Goal: Transaction & Acquisition: Purchase product/service

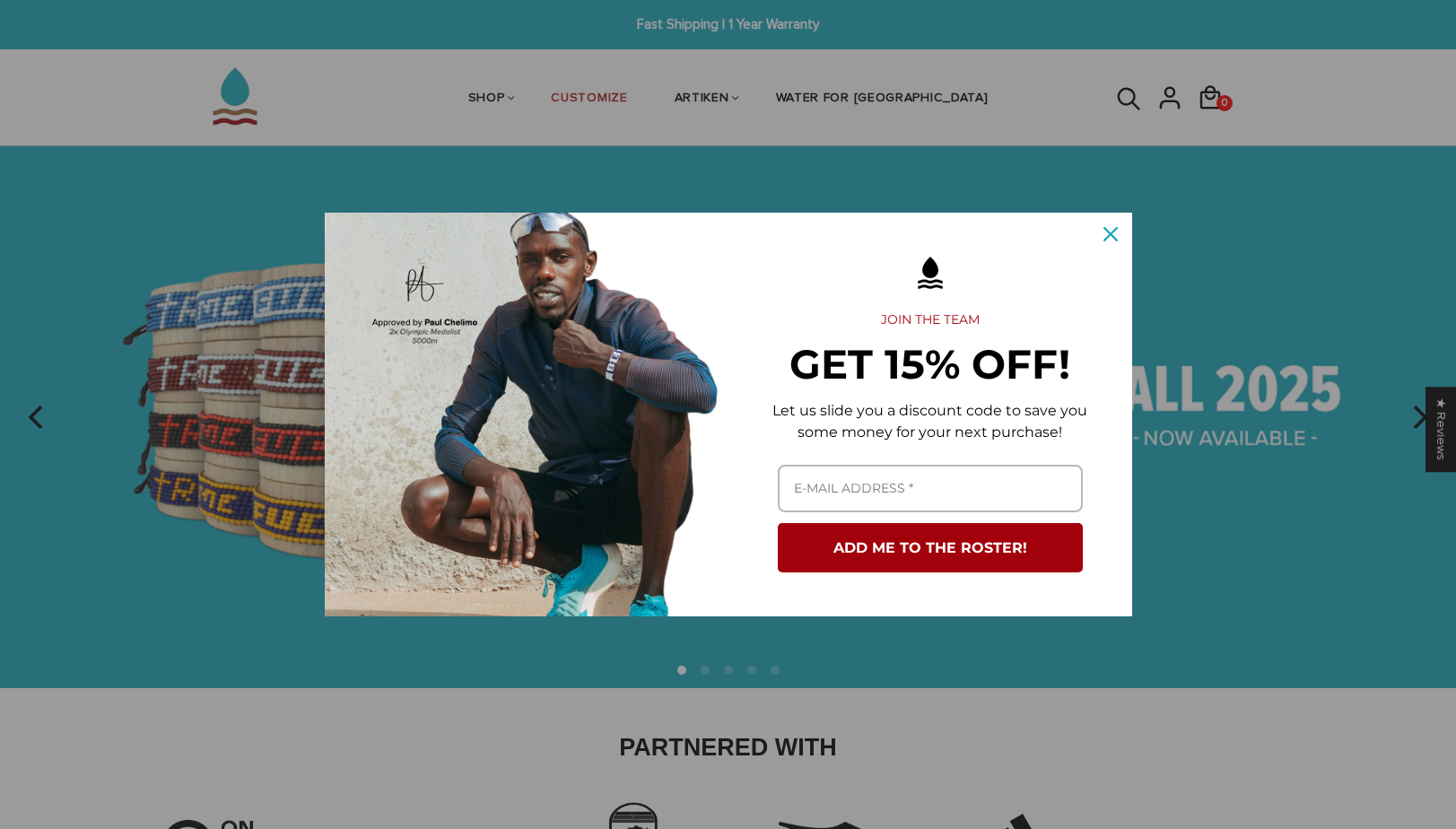
click at [1105, 237] on icon "close icon" at bounding box center [1110, 233] width 14 height 14
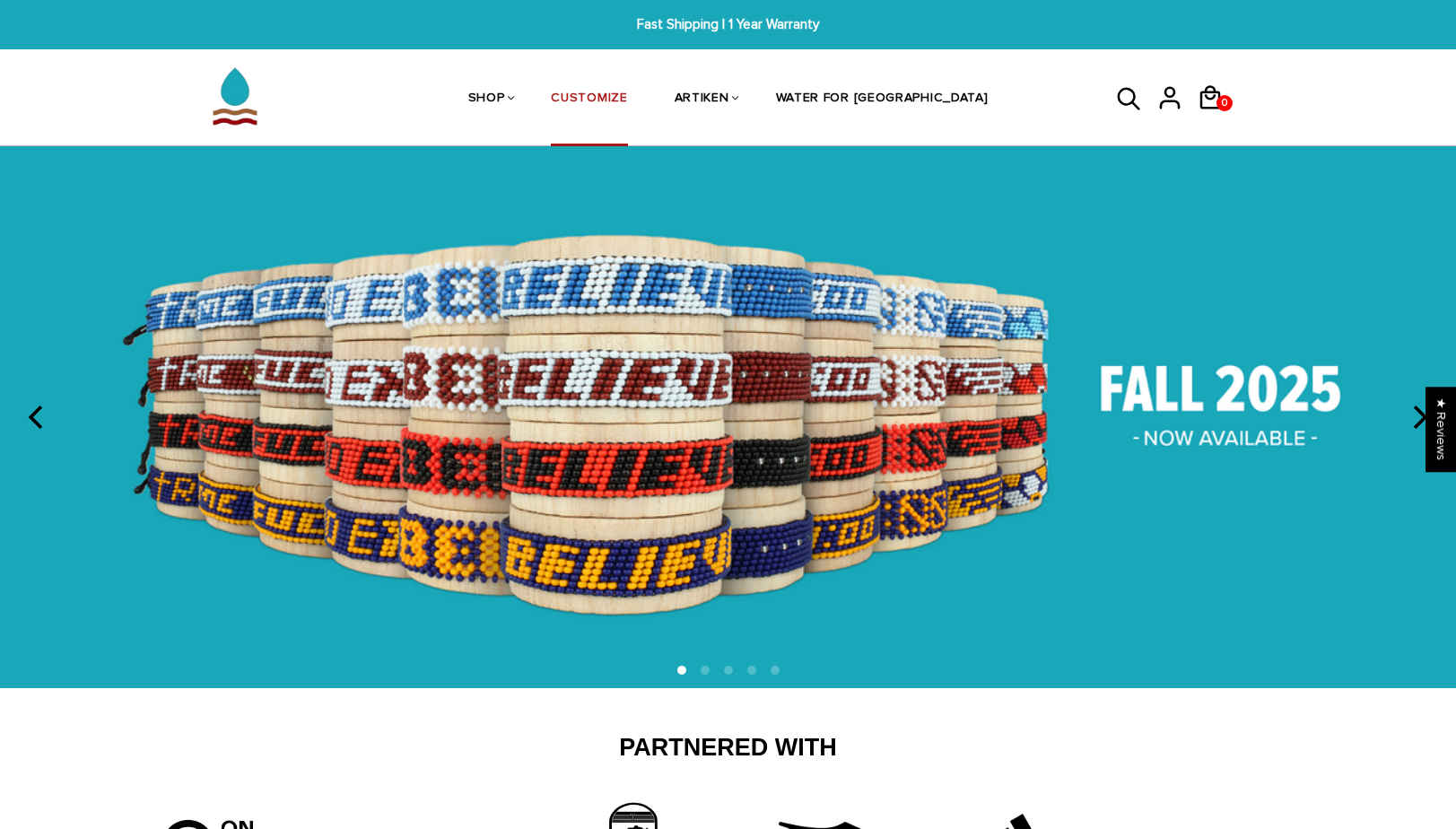
click at [627, 91] on link "CUSTOMIZE" at bounding box center [588, 99] width 76 height 95
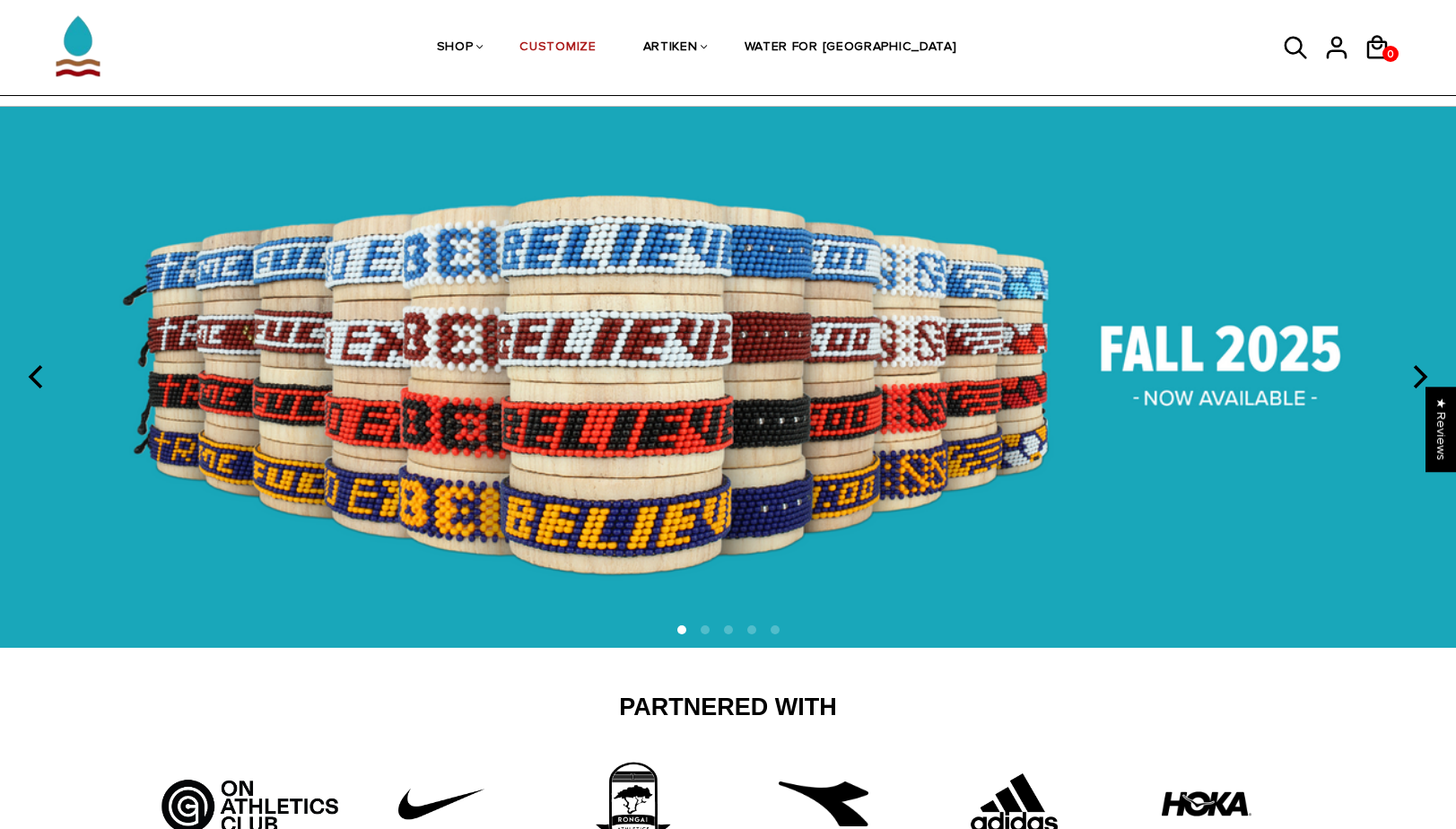
scroll to position [21, 0]
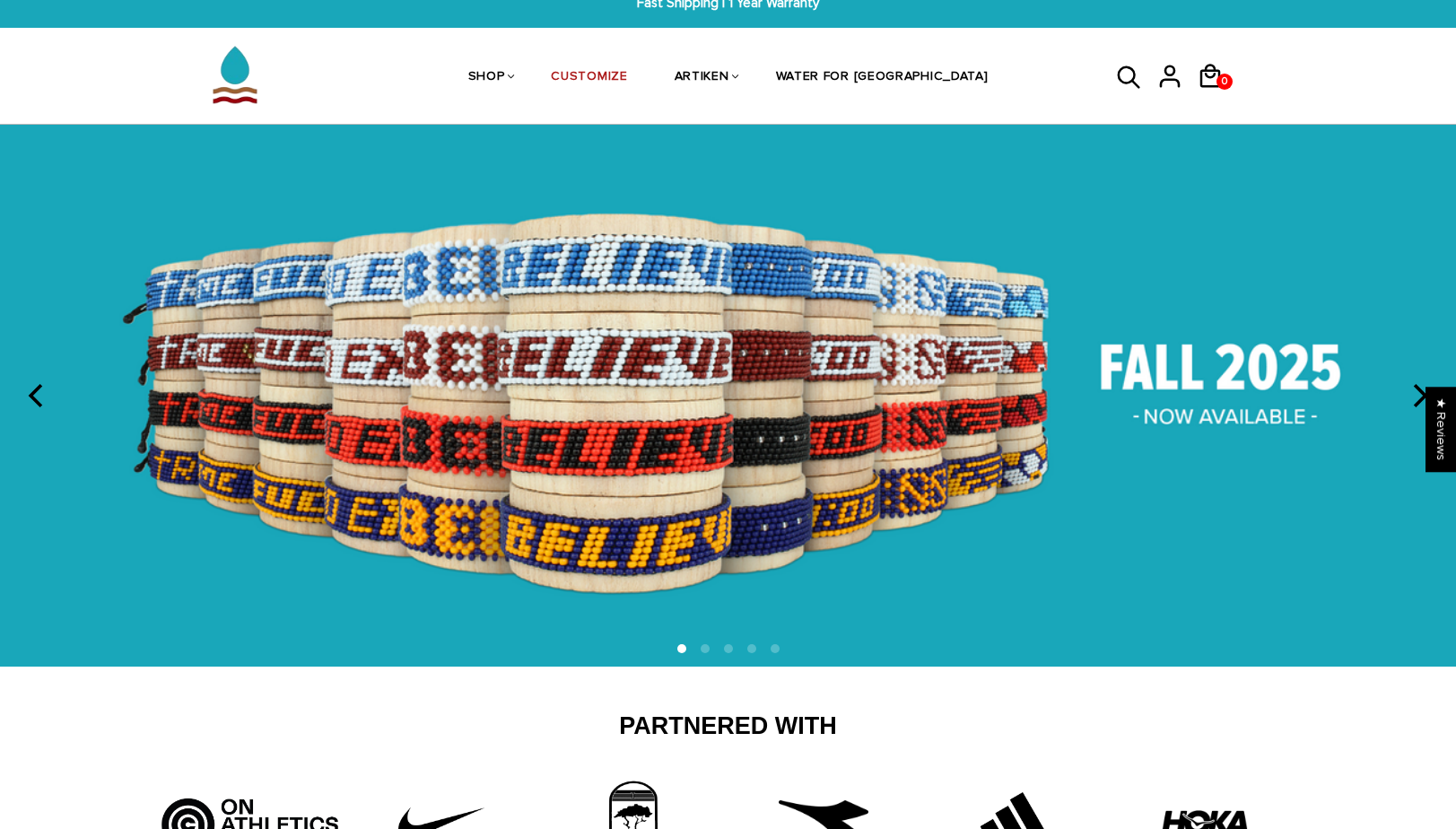
click at [1413, 394] on icon "next" at bounding box center [1418, 396] width 23 height 23
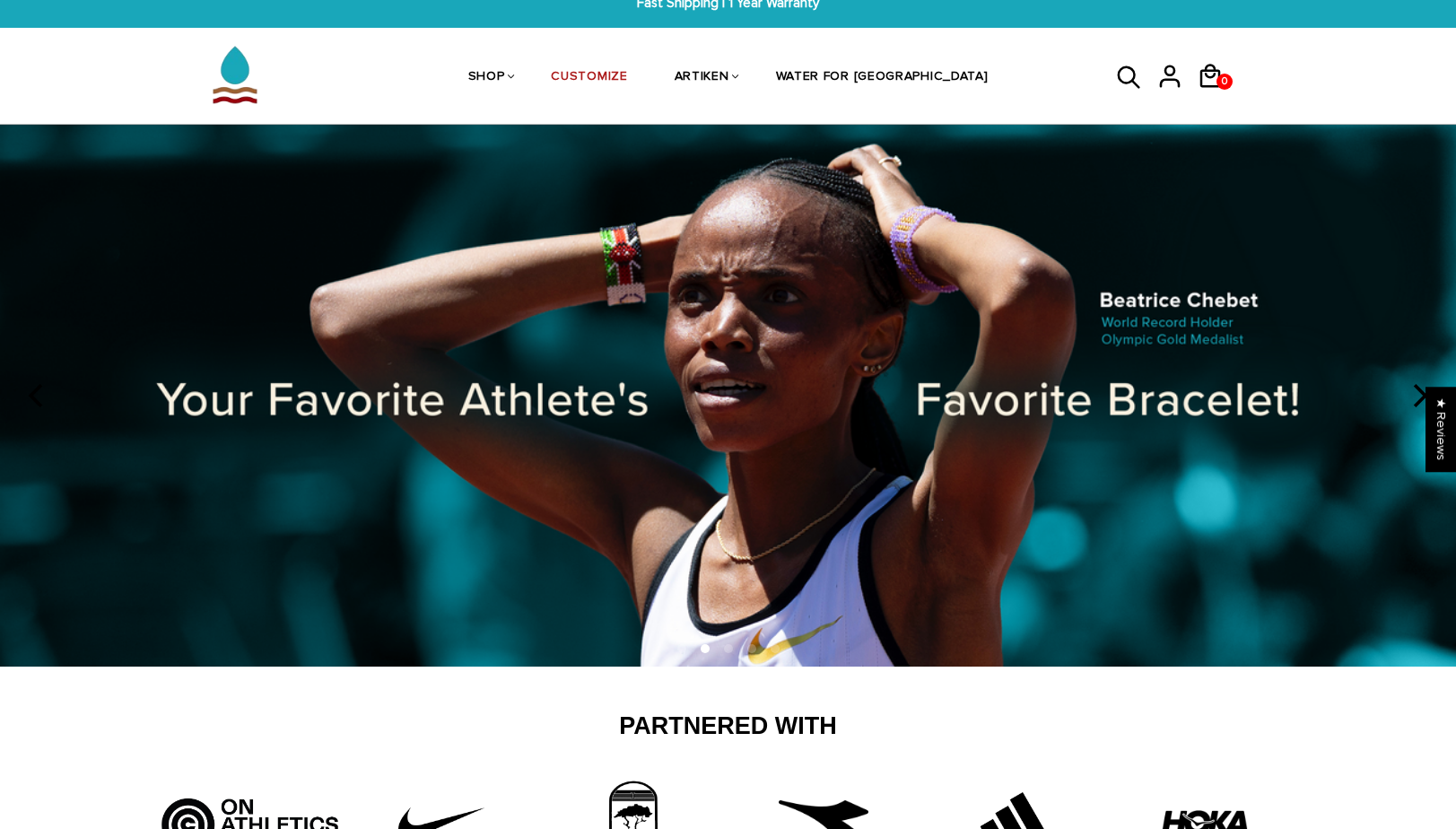
click at [1413, 394] on icon "next" at bounding box center [1418, 396] width 23 height 23
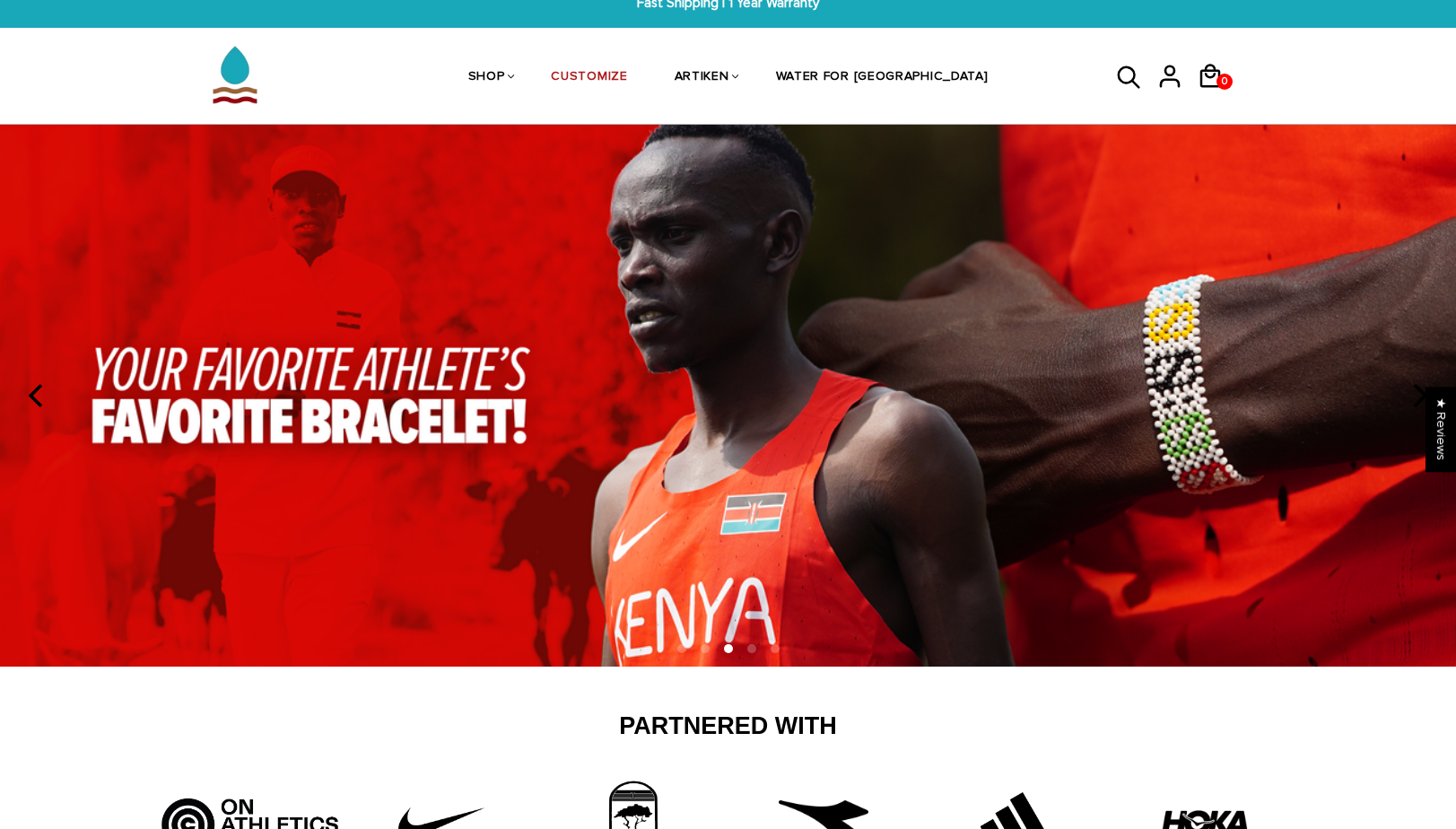
click at [1413, 394] on icon "next" at bounding box center [1418, 396] width 23 height 23
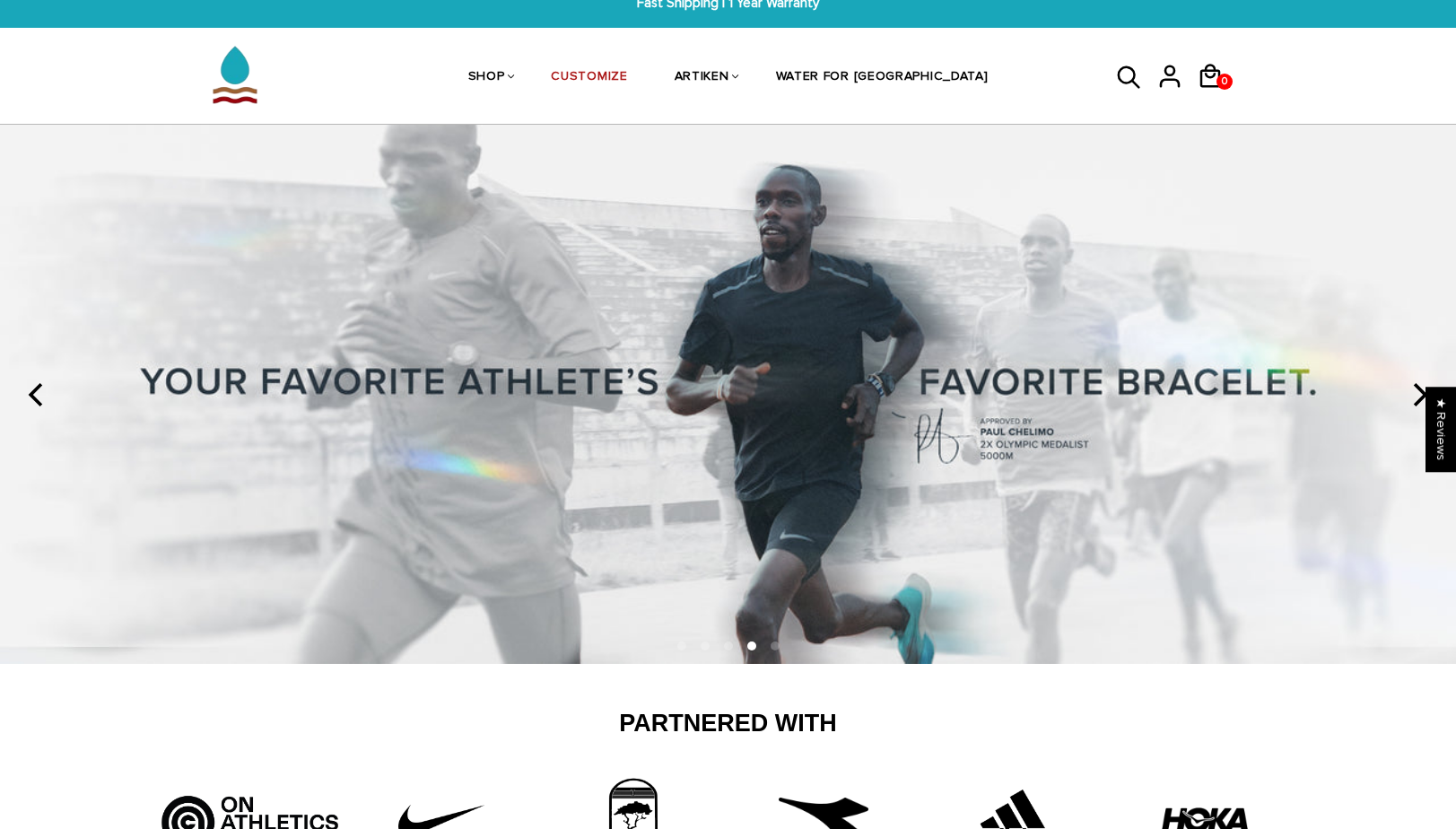
click at [1413, 394] on icon "next" at bounding box center [1418, 395] width 23 height 23
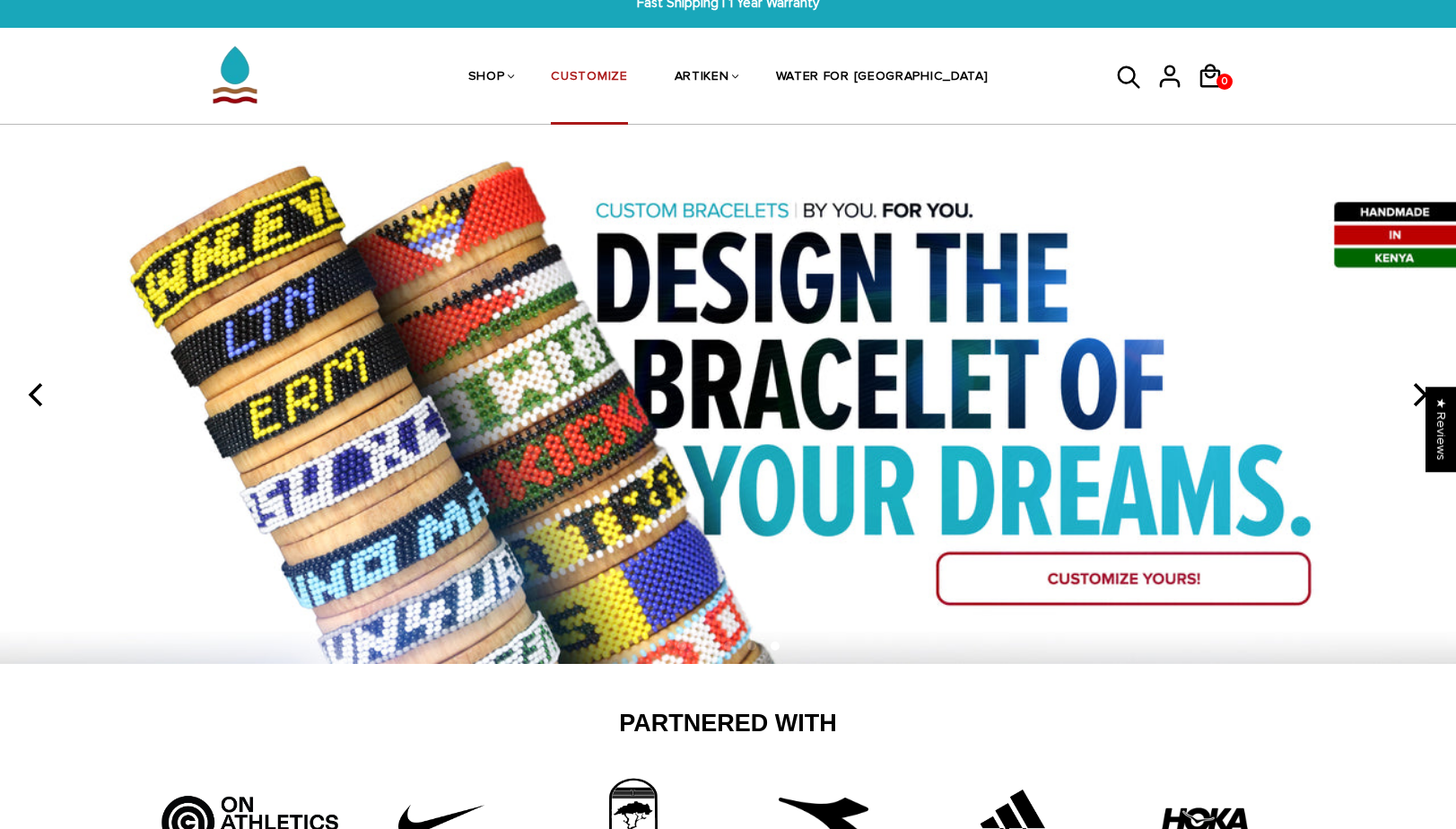
click at [614, 79] on link "CUSTOMIZE" at bounding box center [588, 78] width 76 height 95
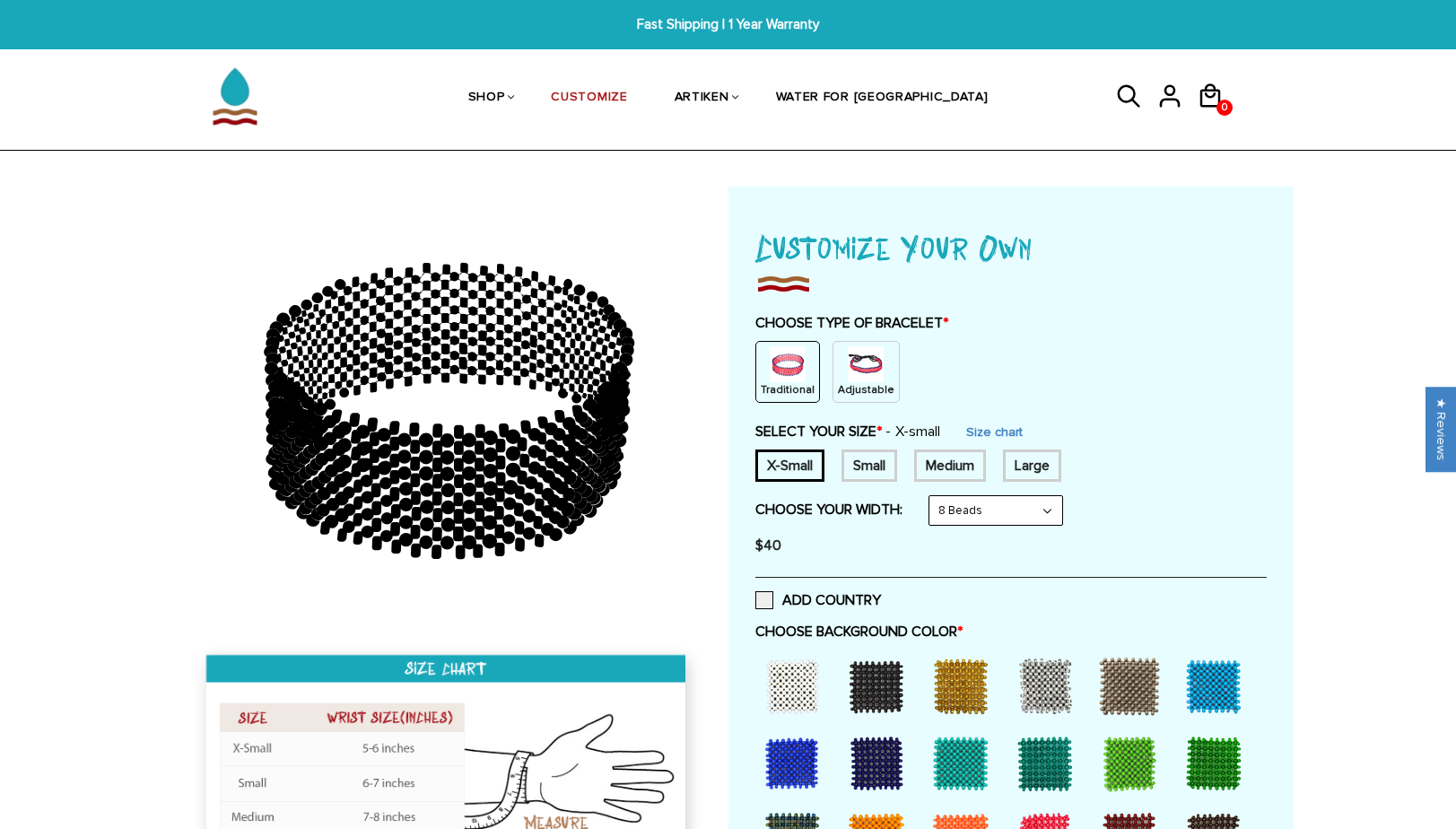
click at [893, 470] on div "Small" at bounding box center [869, 466] width 56 height 33
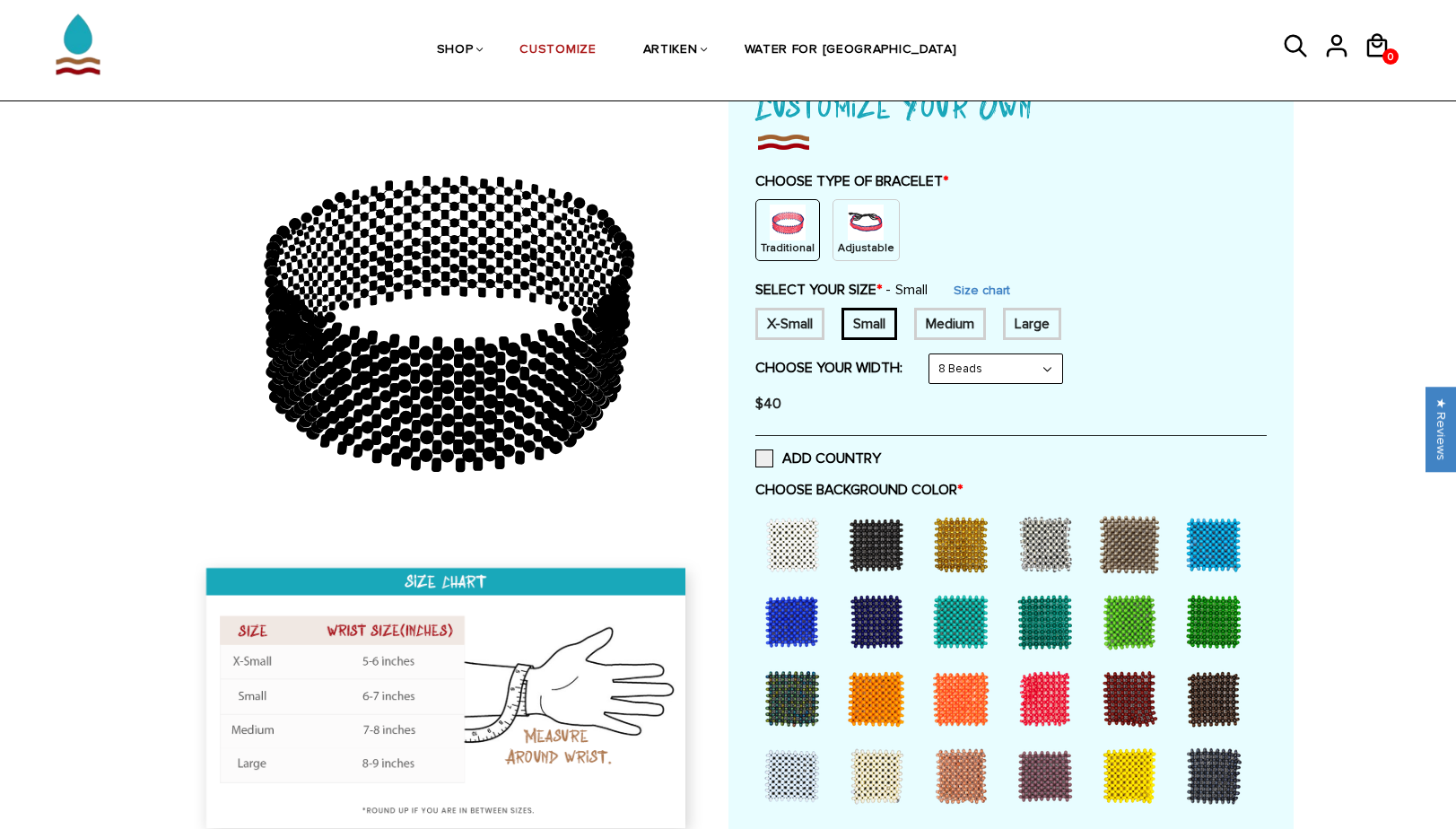
scroll to position [145, 0]
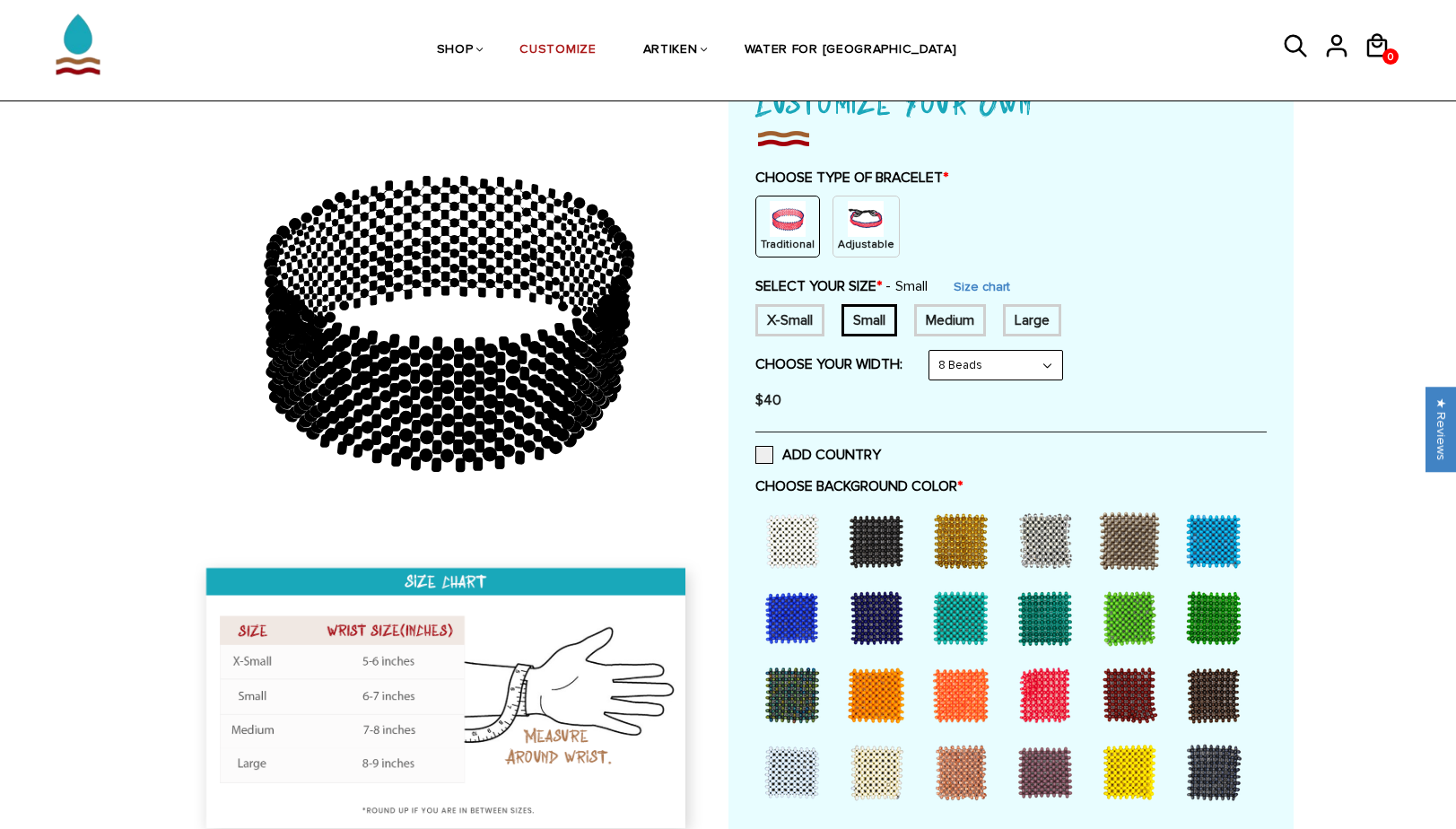
click at [874, 243] on p "Adjustable" at bounding box center [865, 245] width 57 height 15
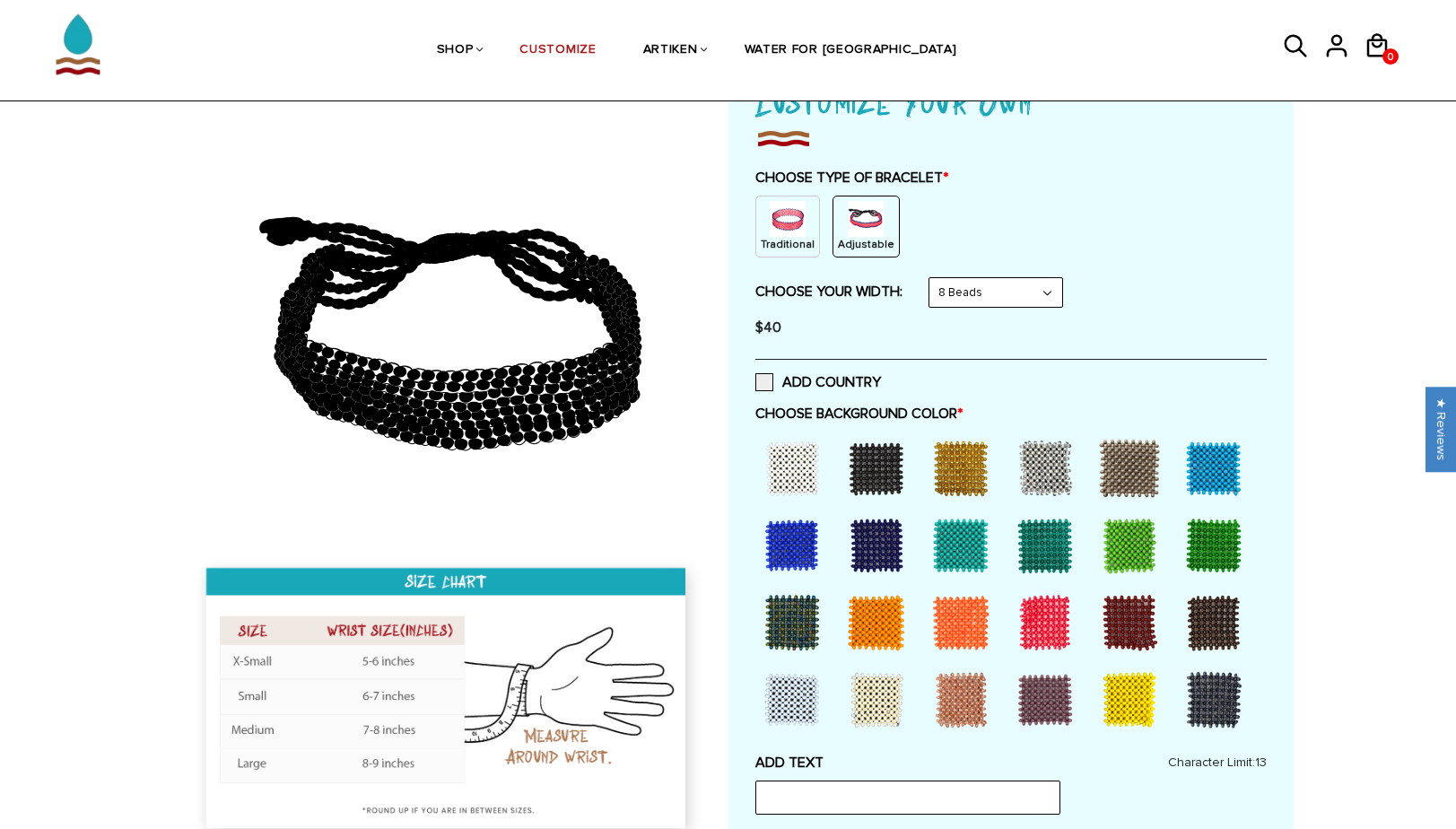
click at [772, 217] on img at bounding box center [787, 218] width 36 height 36
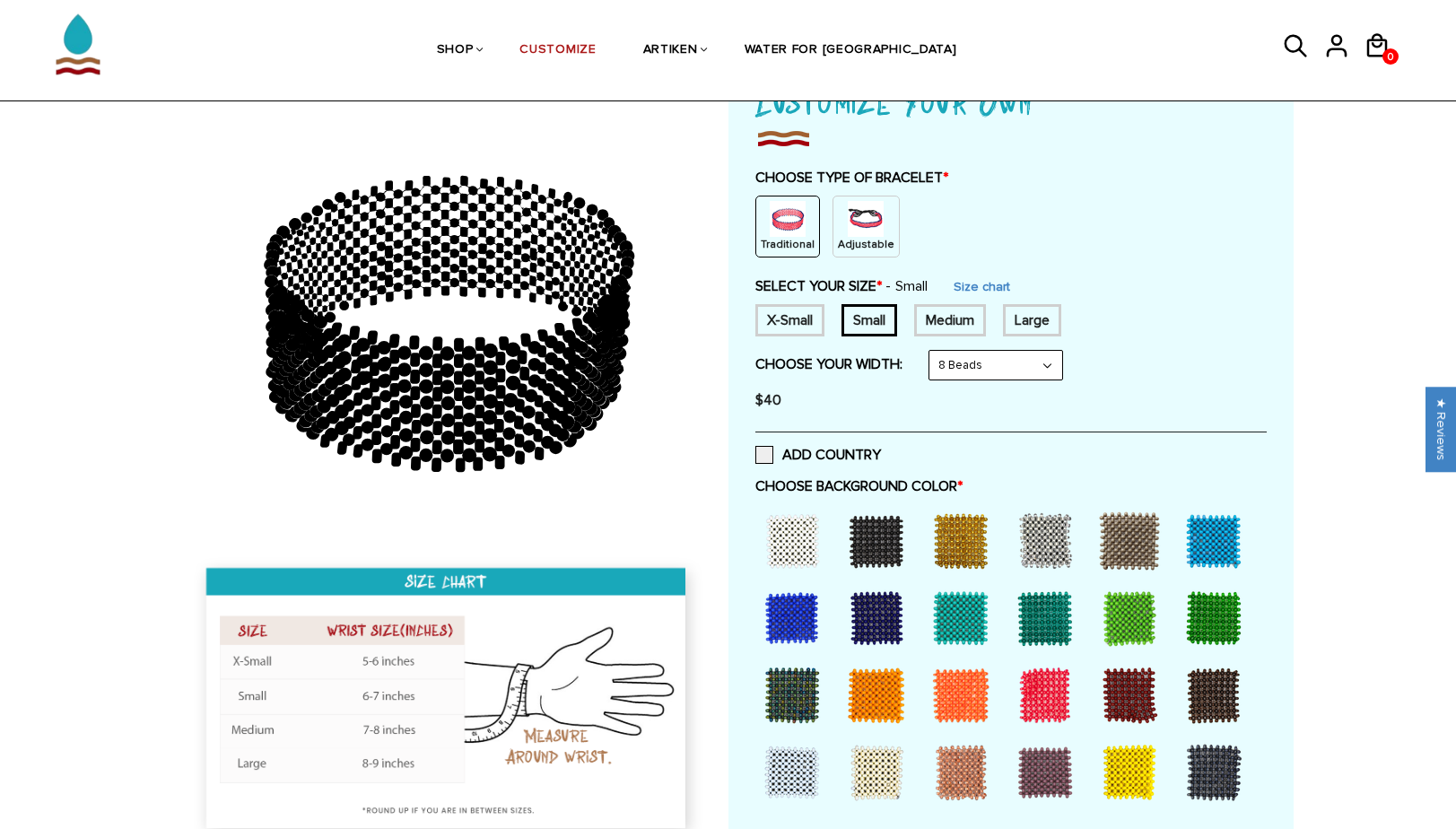
click at [872, 227] on img at bounding box center [864, 218] width 36 height 36
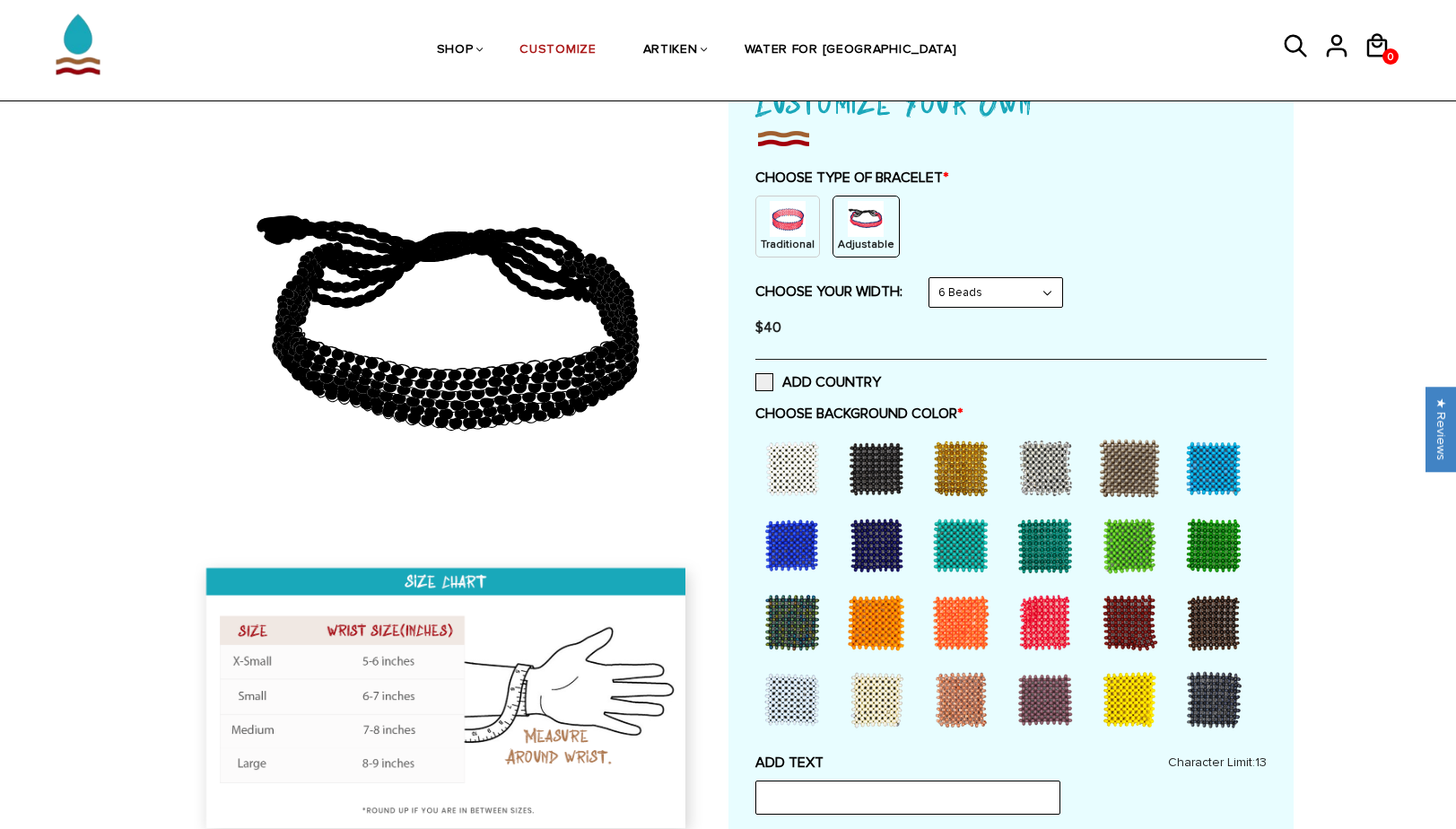
select select "8-beads"
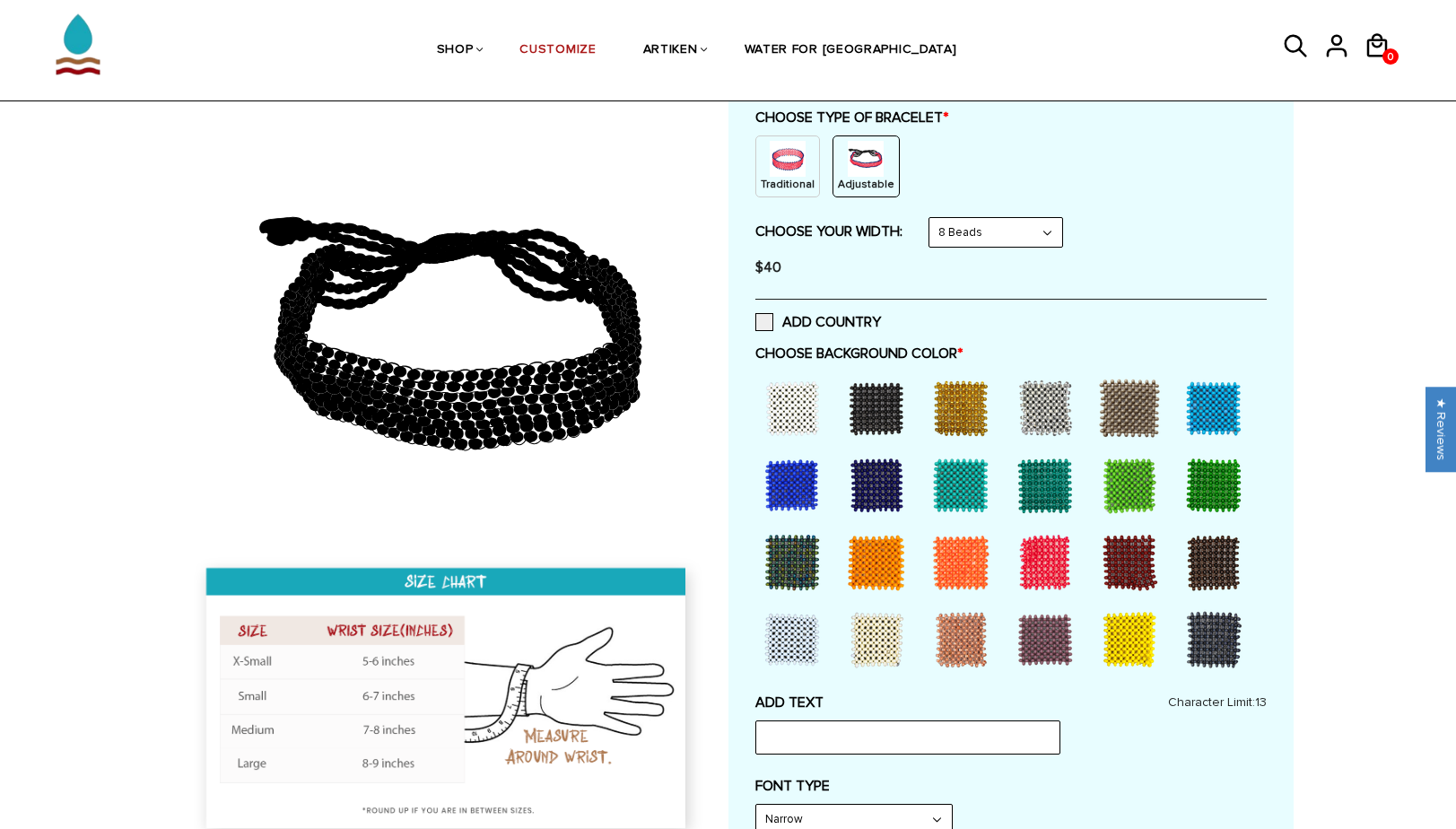
scroll to position [204, 0]
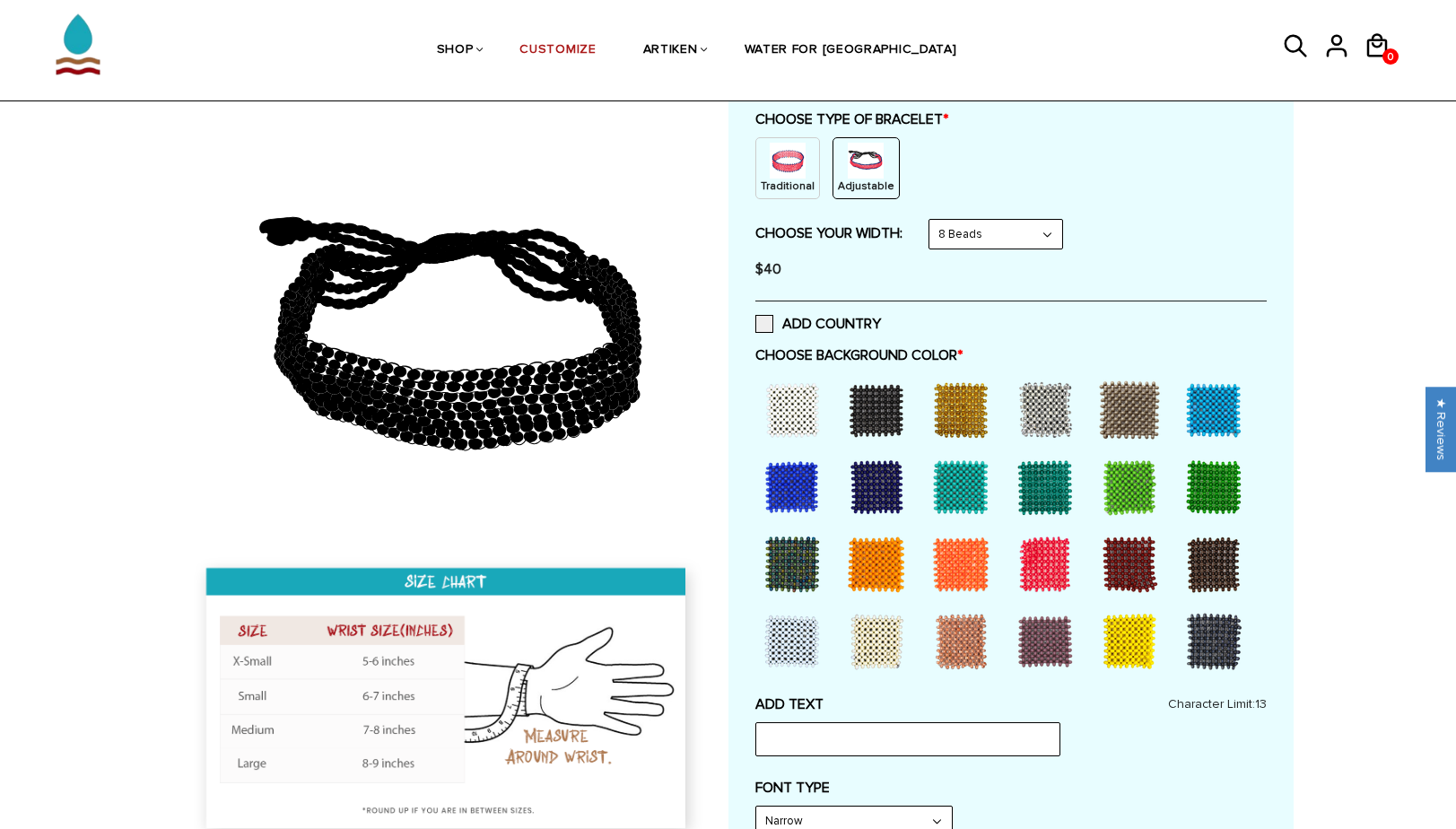
click at [881, 420] on div at bounding box center [876, 409] width 72 height 72
click at [1212, 409] on div at bounding box center [1213, 409] width 72 height 72
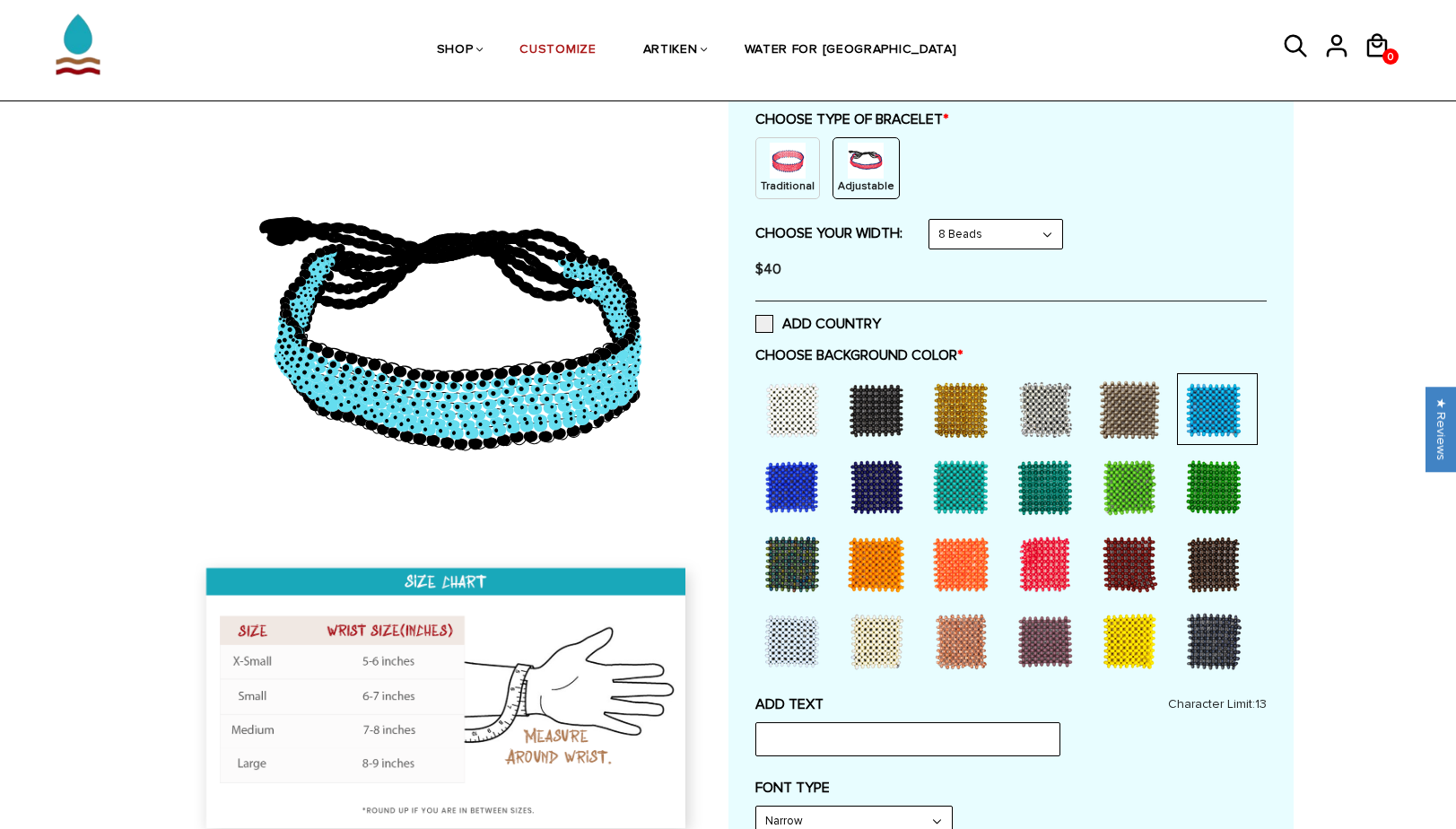
click at [883, 404] on div at bounding box center [876, 409] width 72 height 72
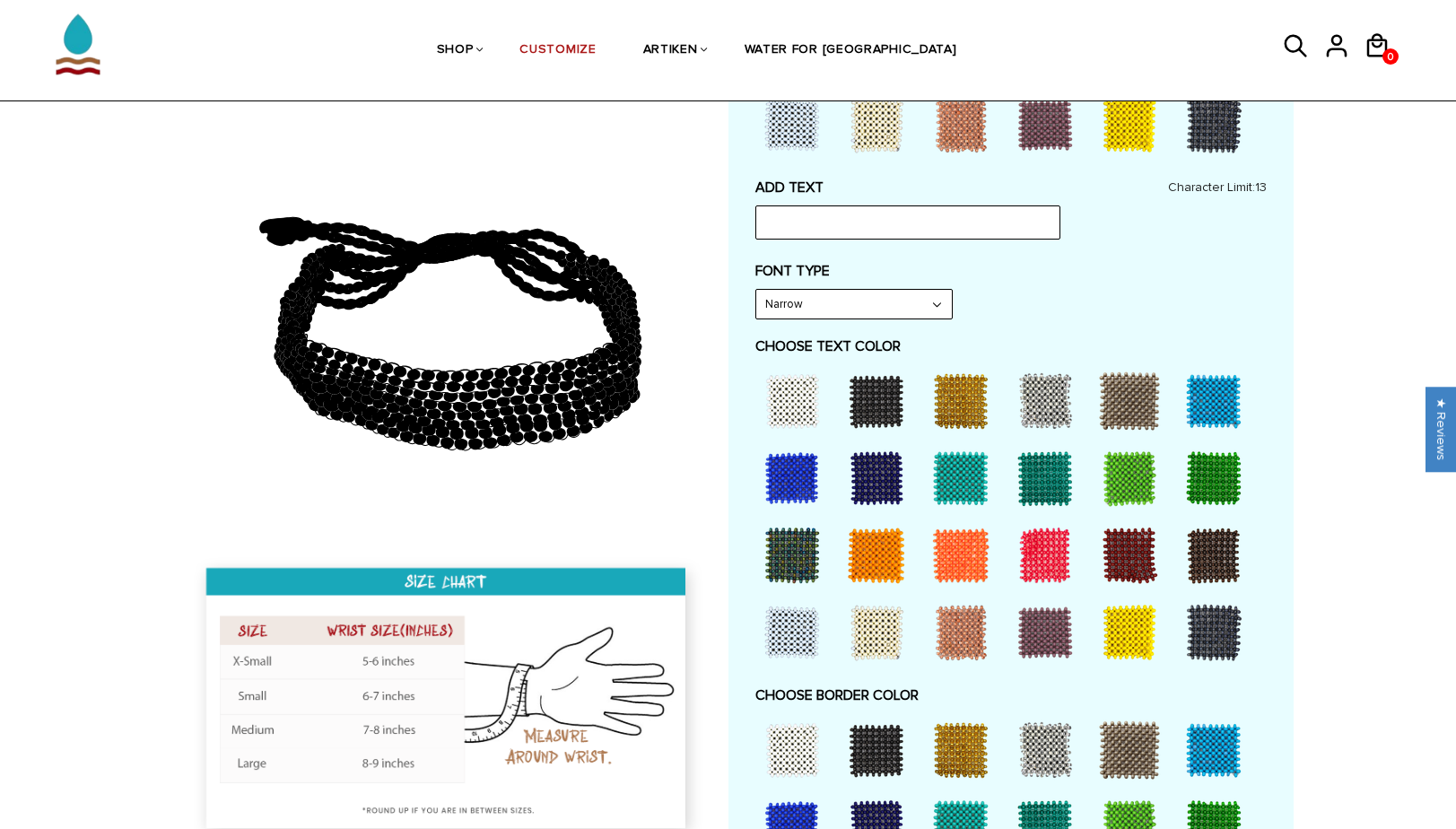
scroll to position [726, 0]
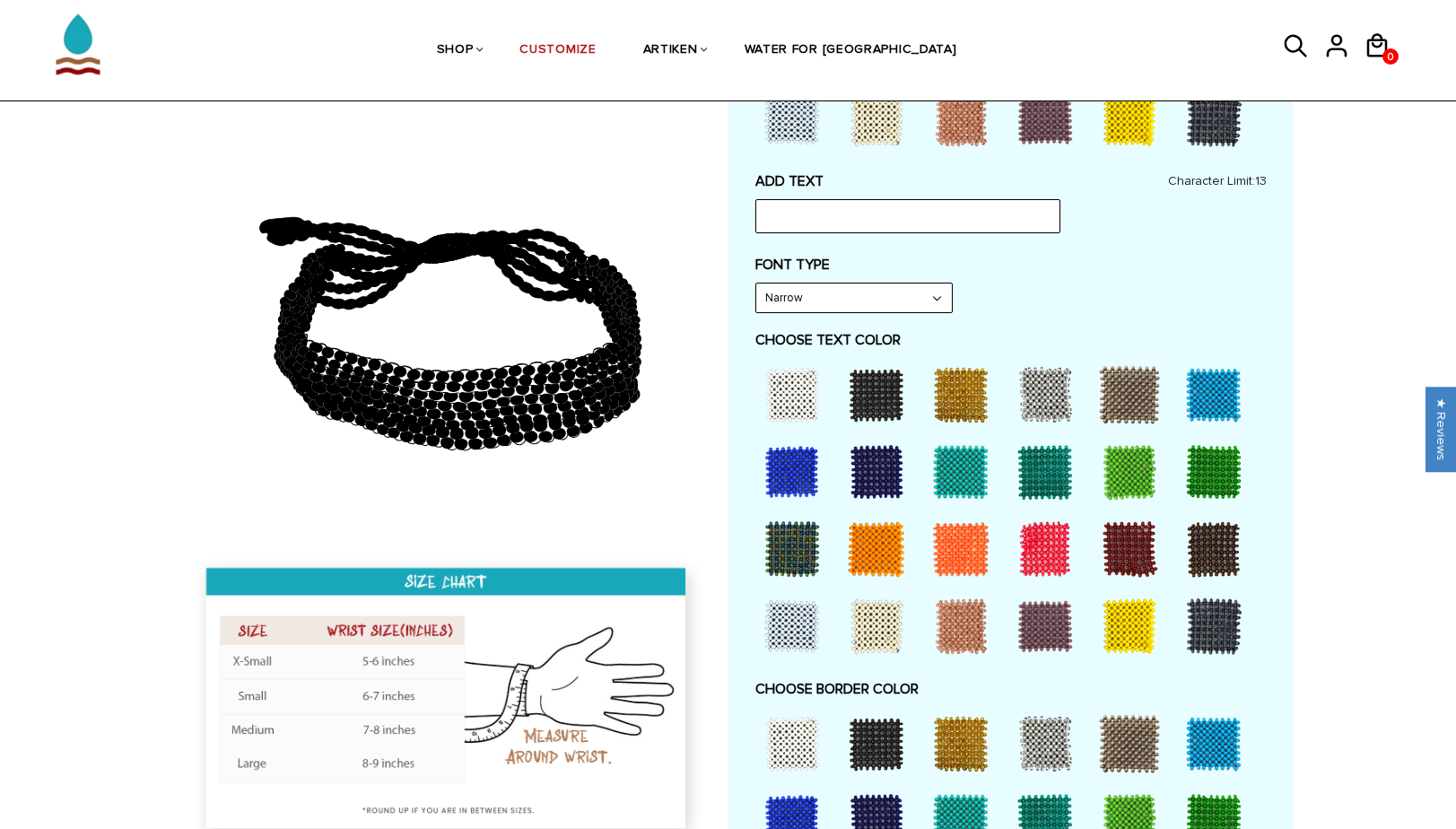
click at [808, 405] on div at bounding box center [791, 395] width 72 height 72
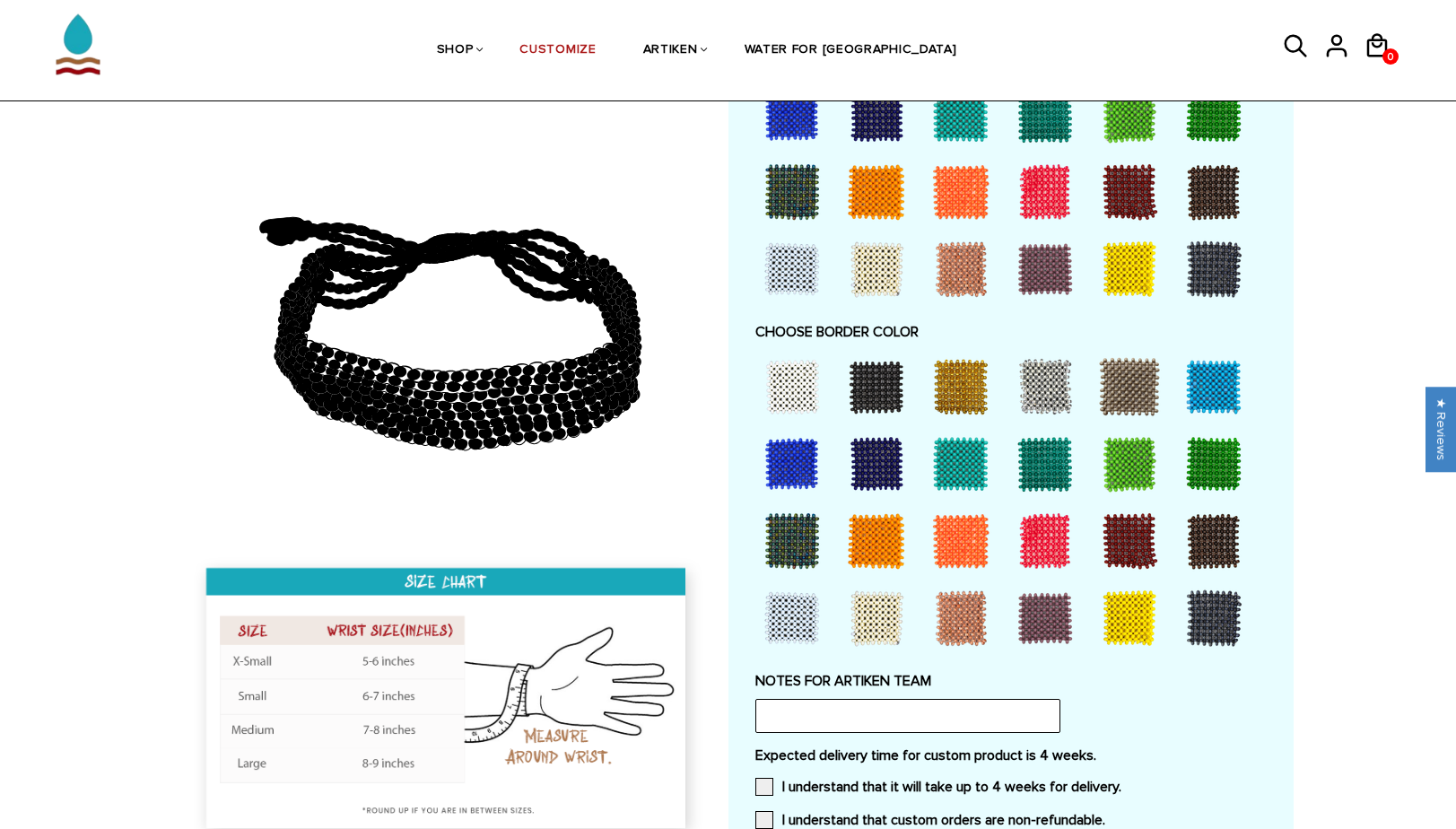
scroll to position [1102, 0]
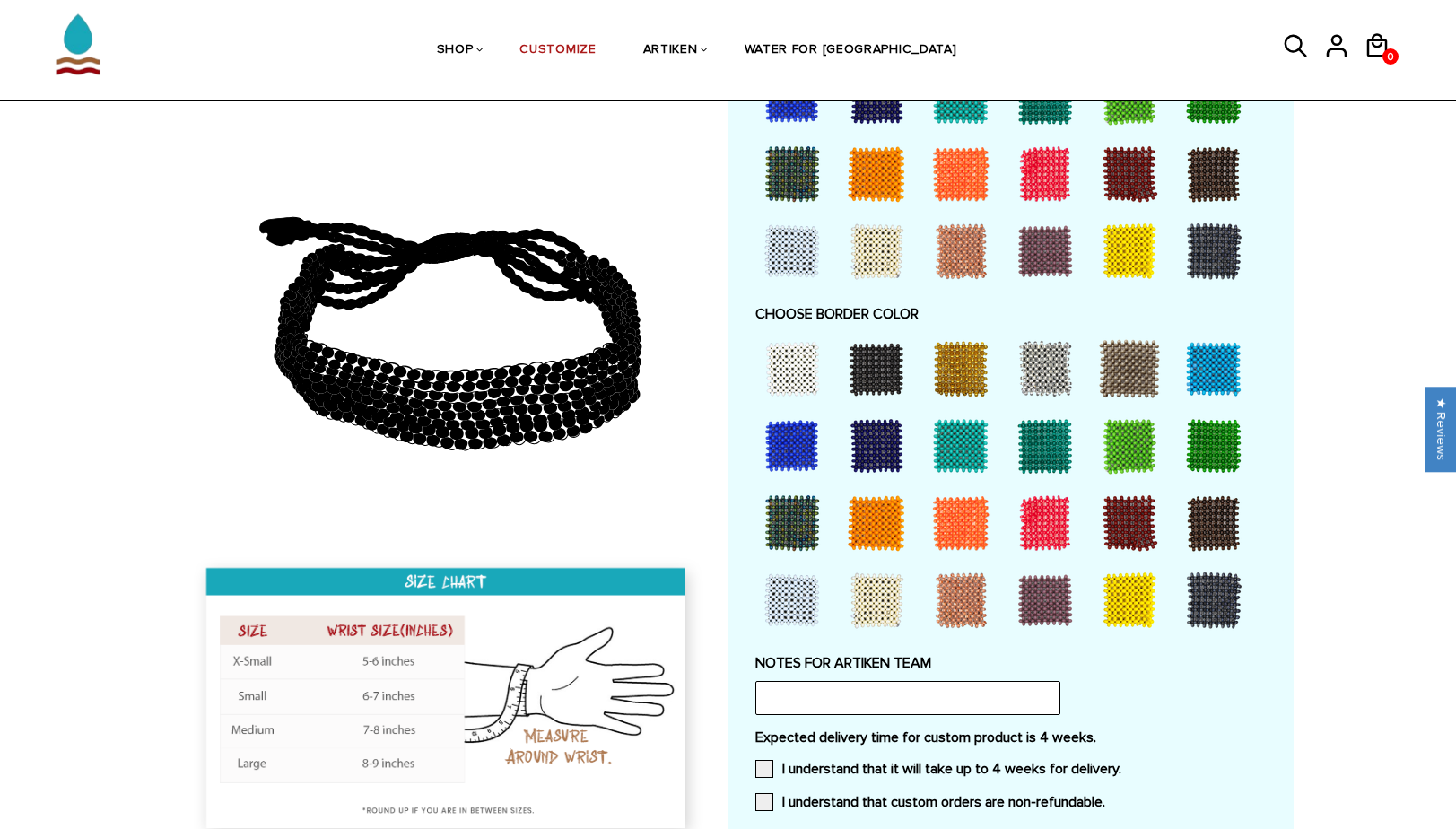
click at [801, 351] on div at bounding box center [791, 368] width 72 height 72
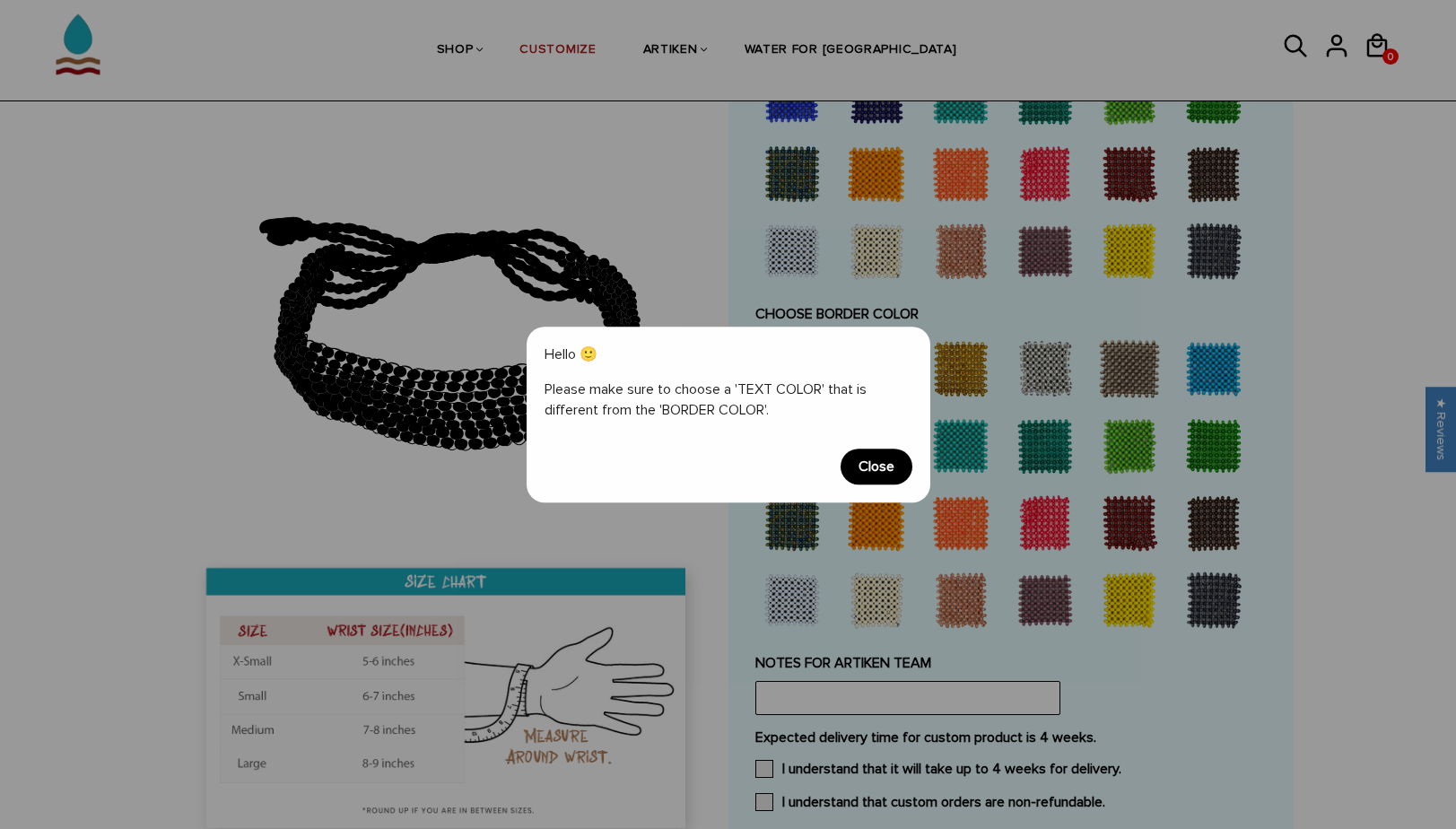
click at [858, 466] on span "Close" at bounding box center [876, 466] width 72 height 36
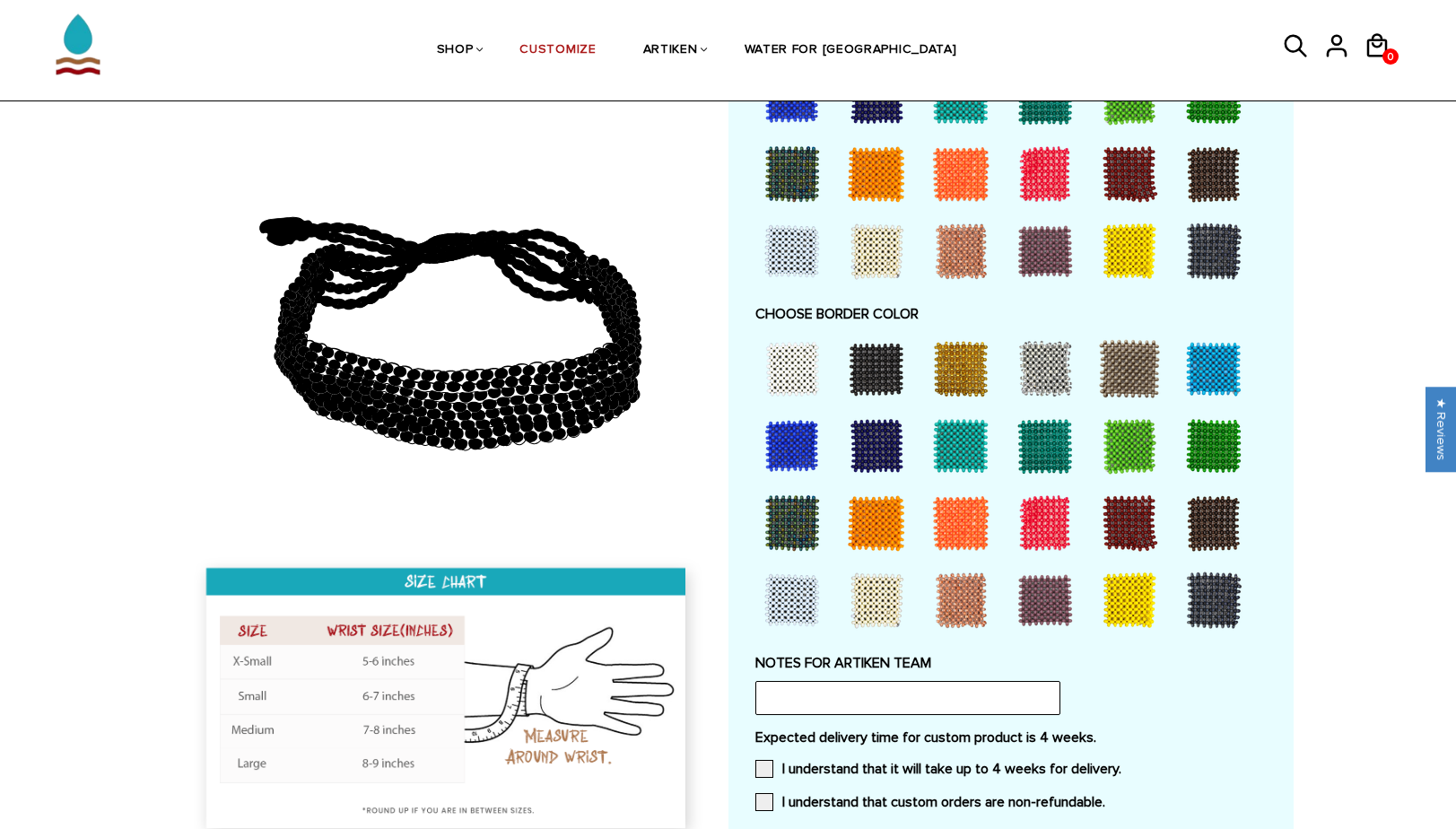
click at [907, 357] on div at bounding box center [876, 368] width 72 height 72
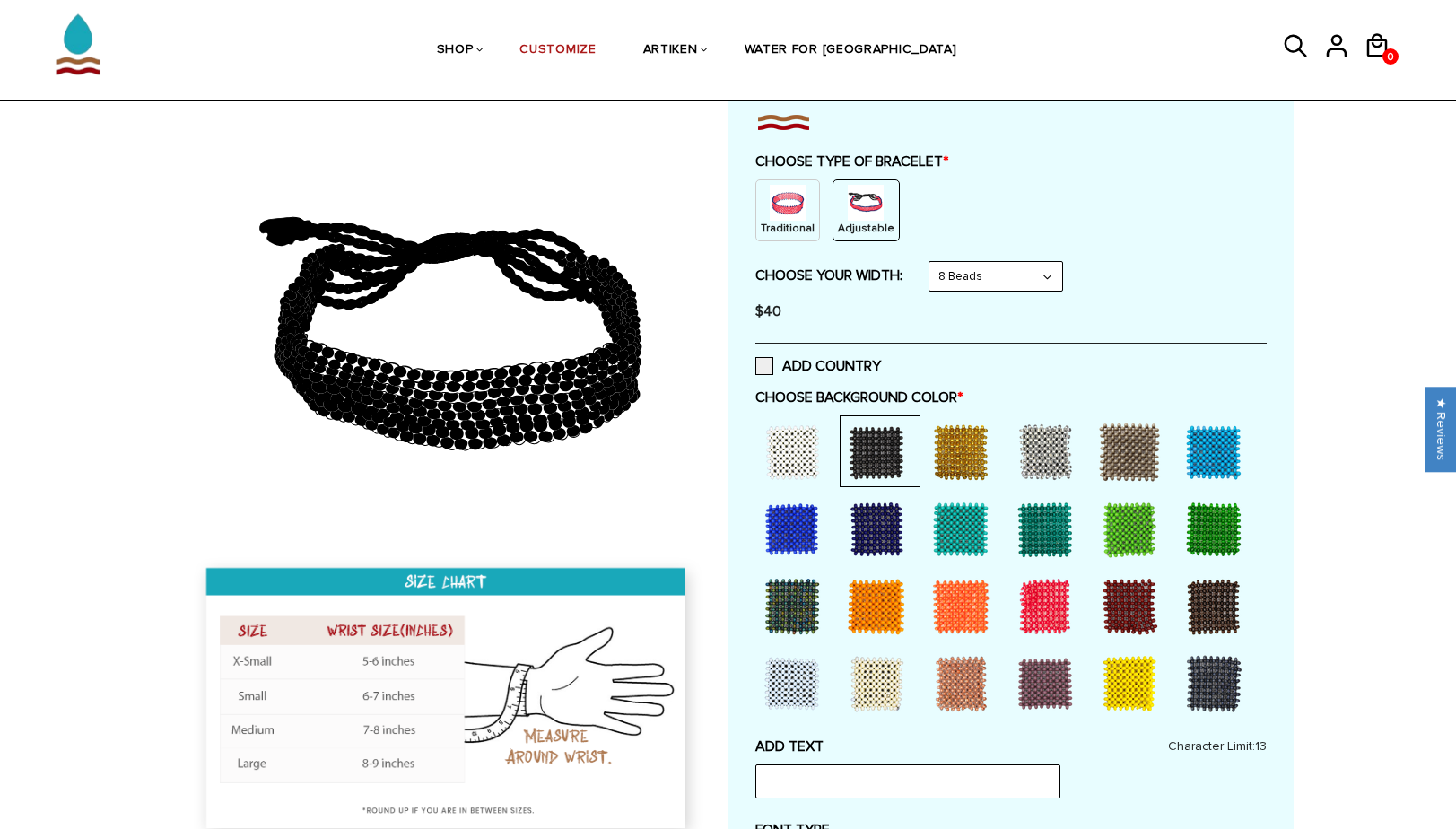
scroll to position [192, 0]
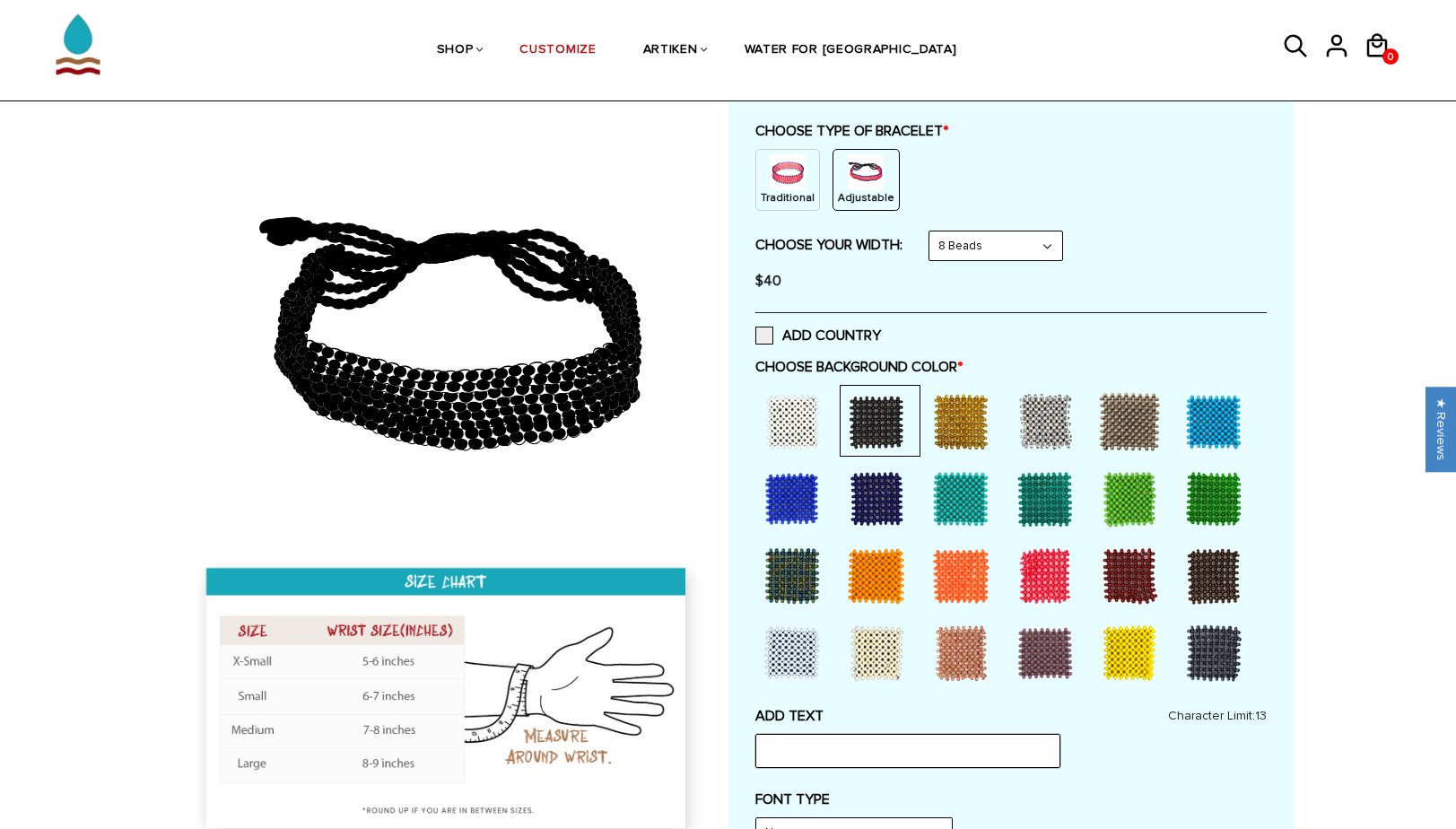
click at [792, 748] on input "text" at bounding box center [907, 750] width 304 height 34
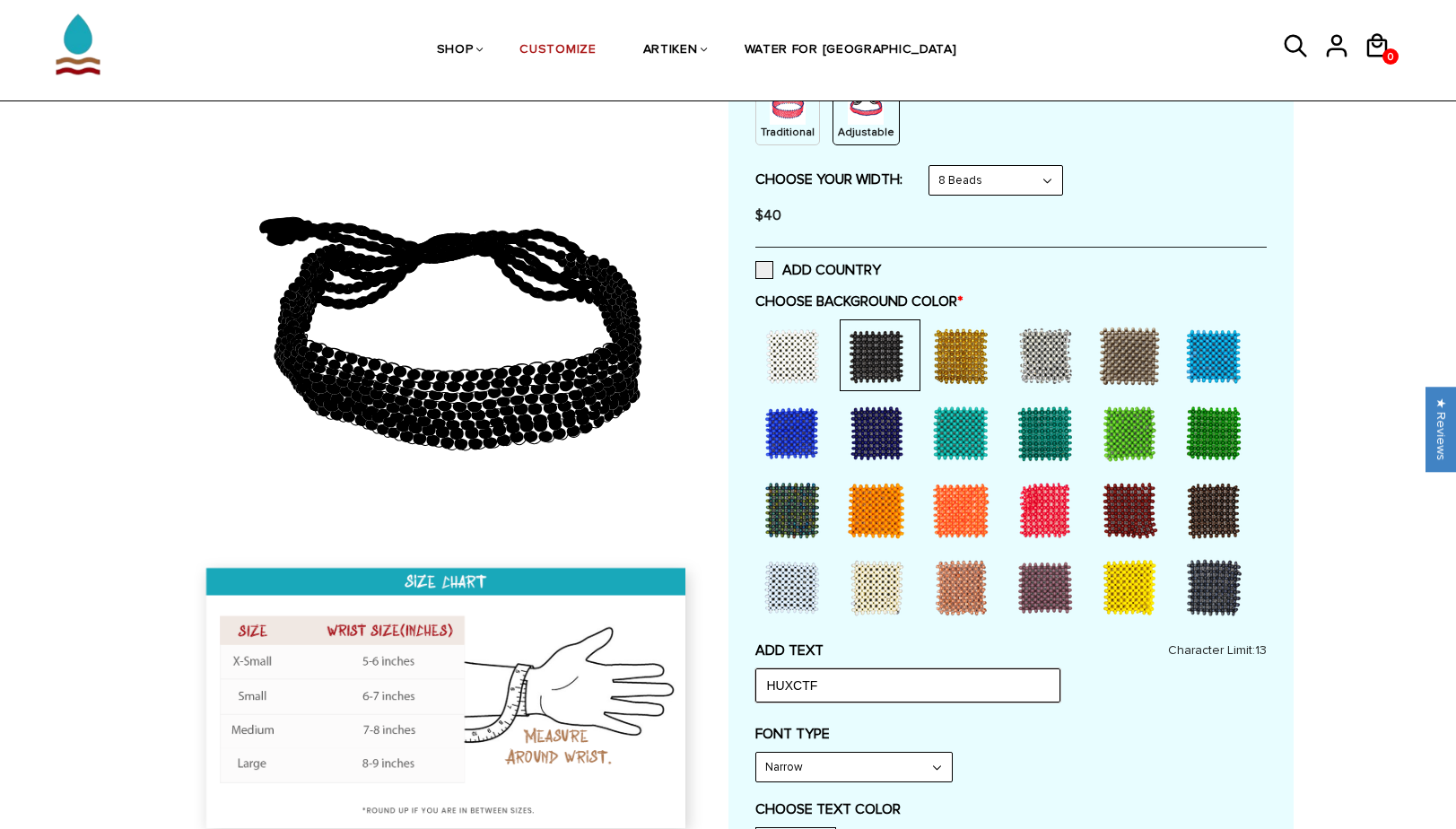
scroll to position [273, 0]
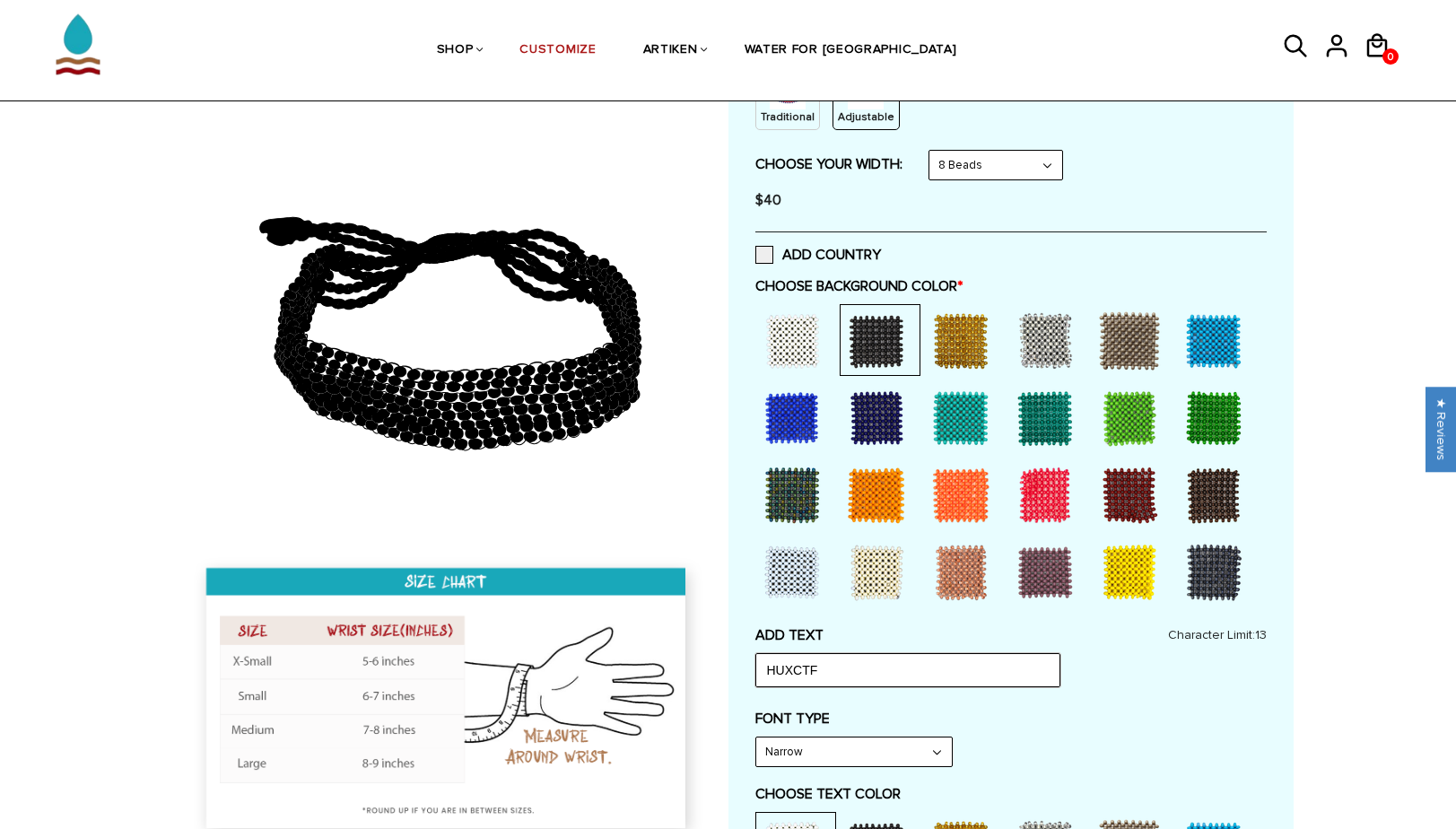
type input "HUXCTF"
select select "Narrow"
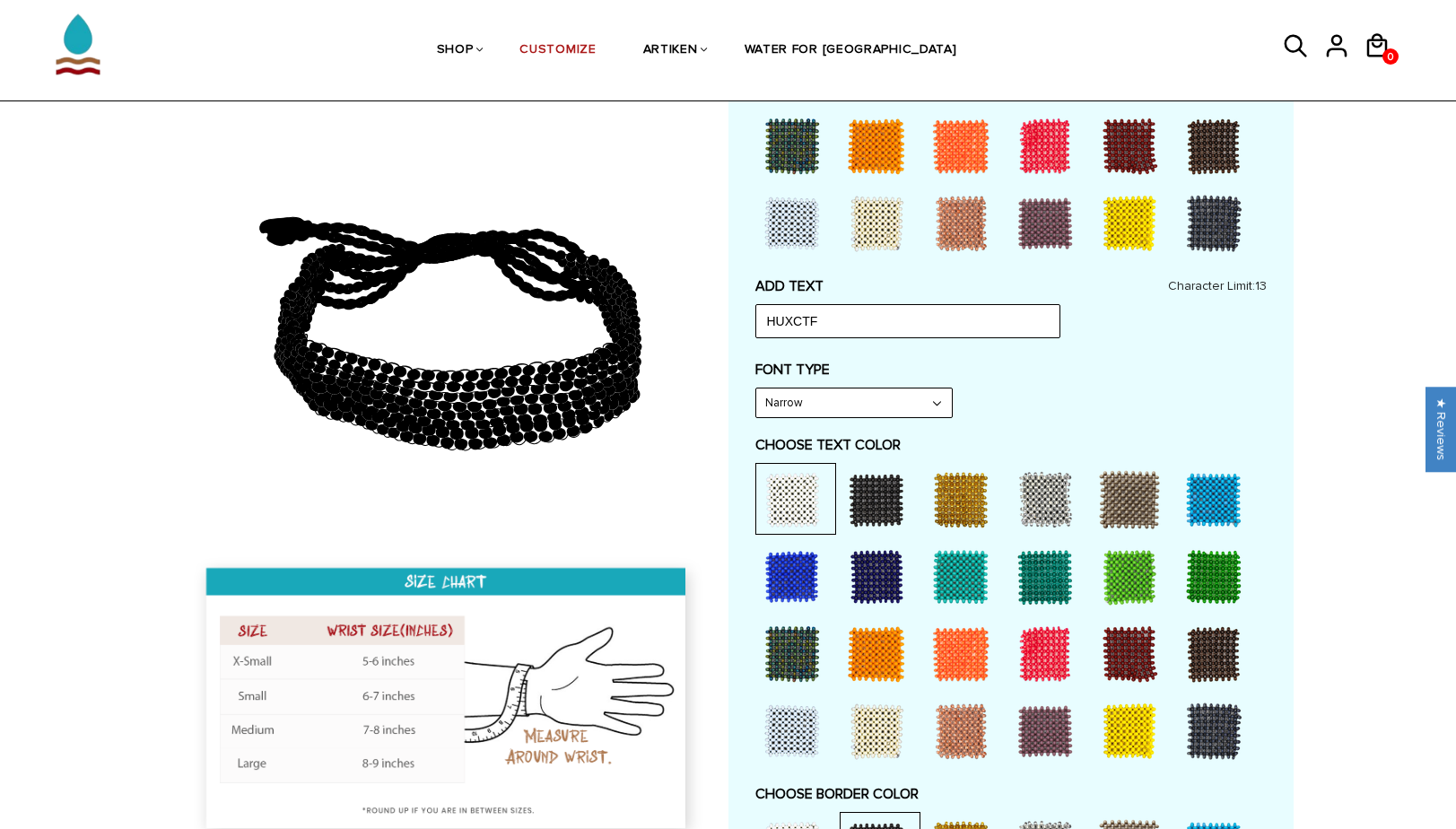
scroll to position [358, 0]
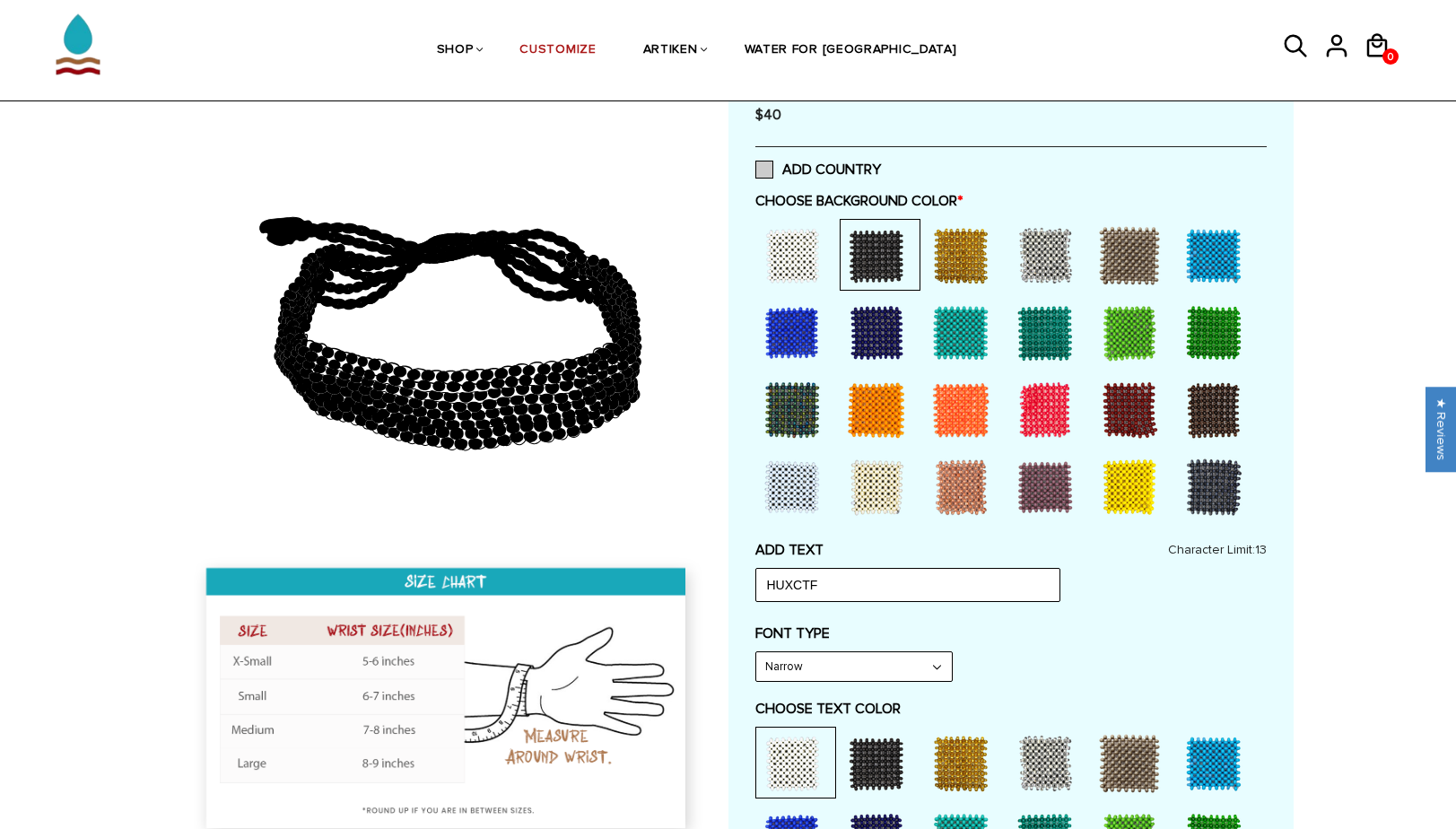
click at [759, 162] on span at bounding box center [764, 169] width 18 height 18
click at [881, 164] on input "ADD COUNTRY" at bounding box center [881, 164] width 0 height 0
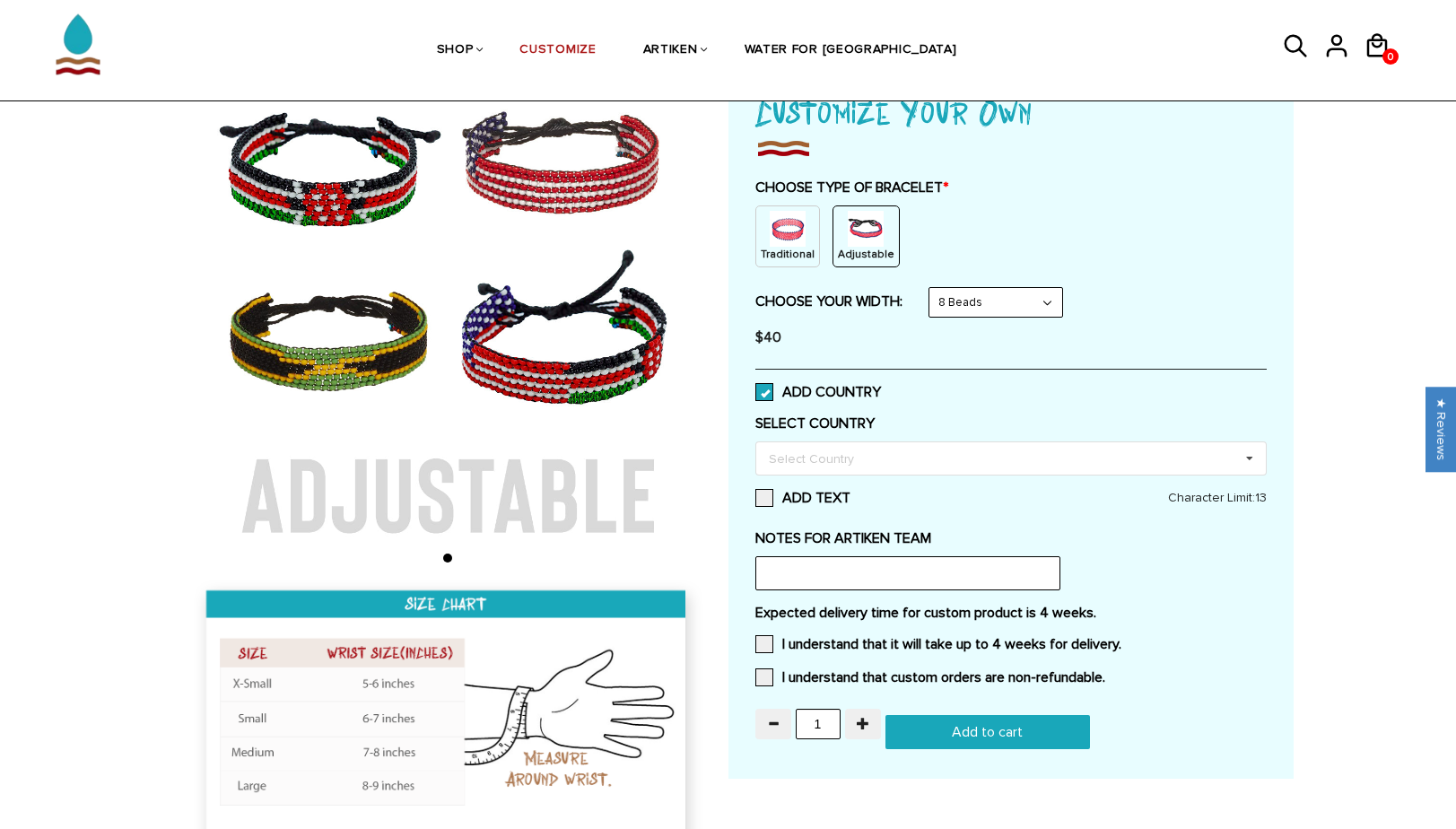
scroll to position [136, 0]
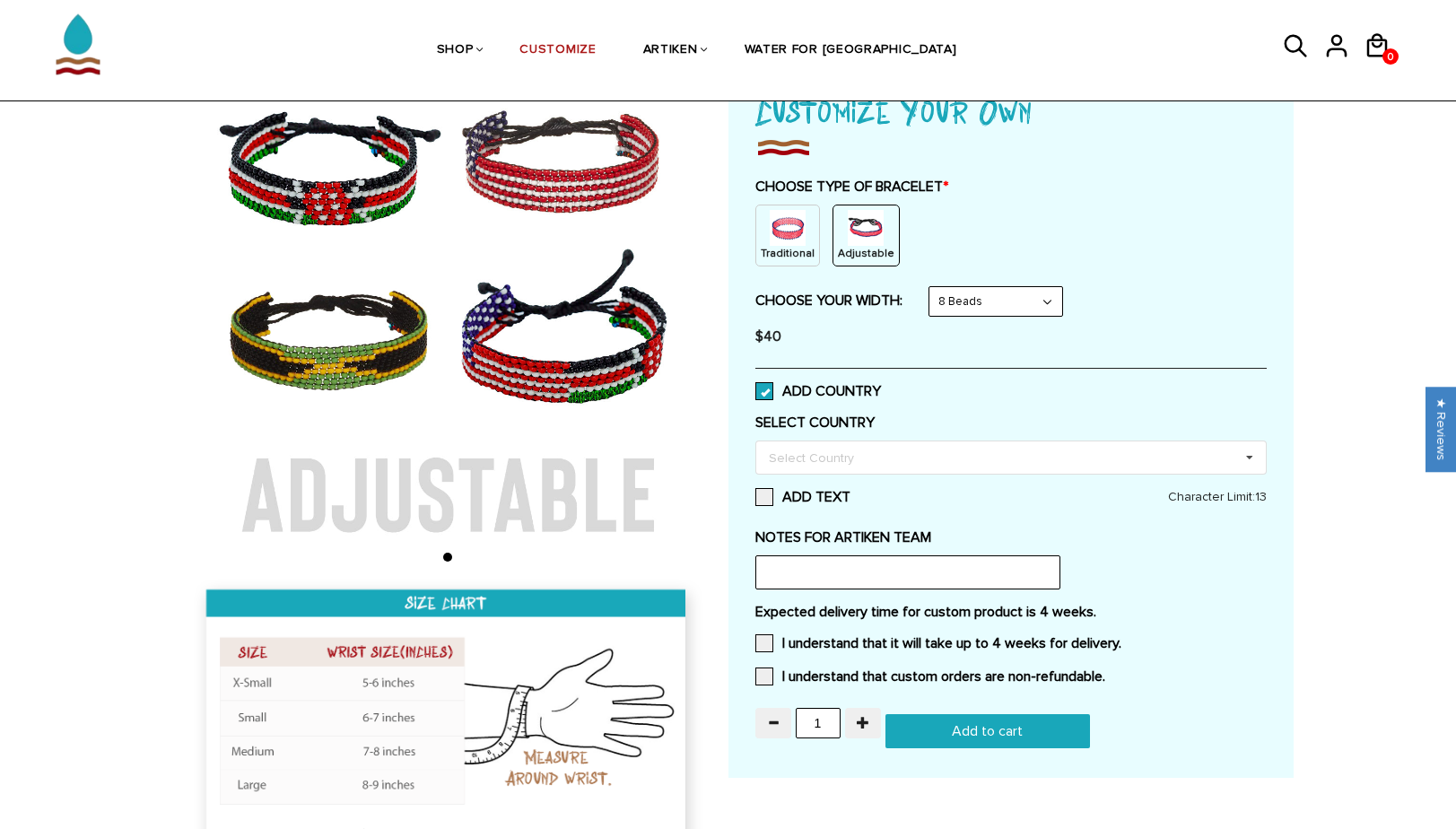
click at [764, 387] on span at bounding box center [764, 391] width 18 height 18
click at [881, 386] on input "ADD COUNTRY" at bounding box center [881, 386] width 0 height 0
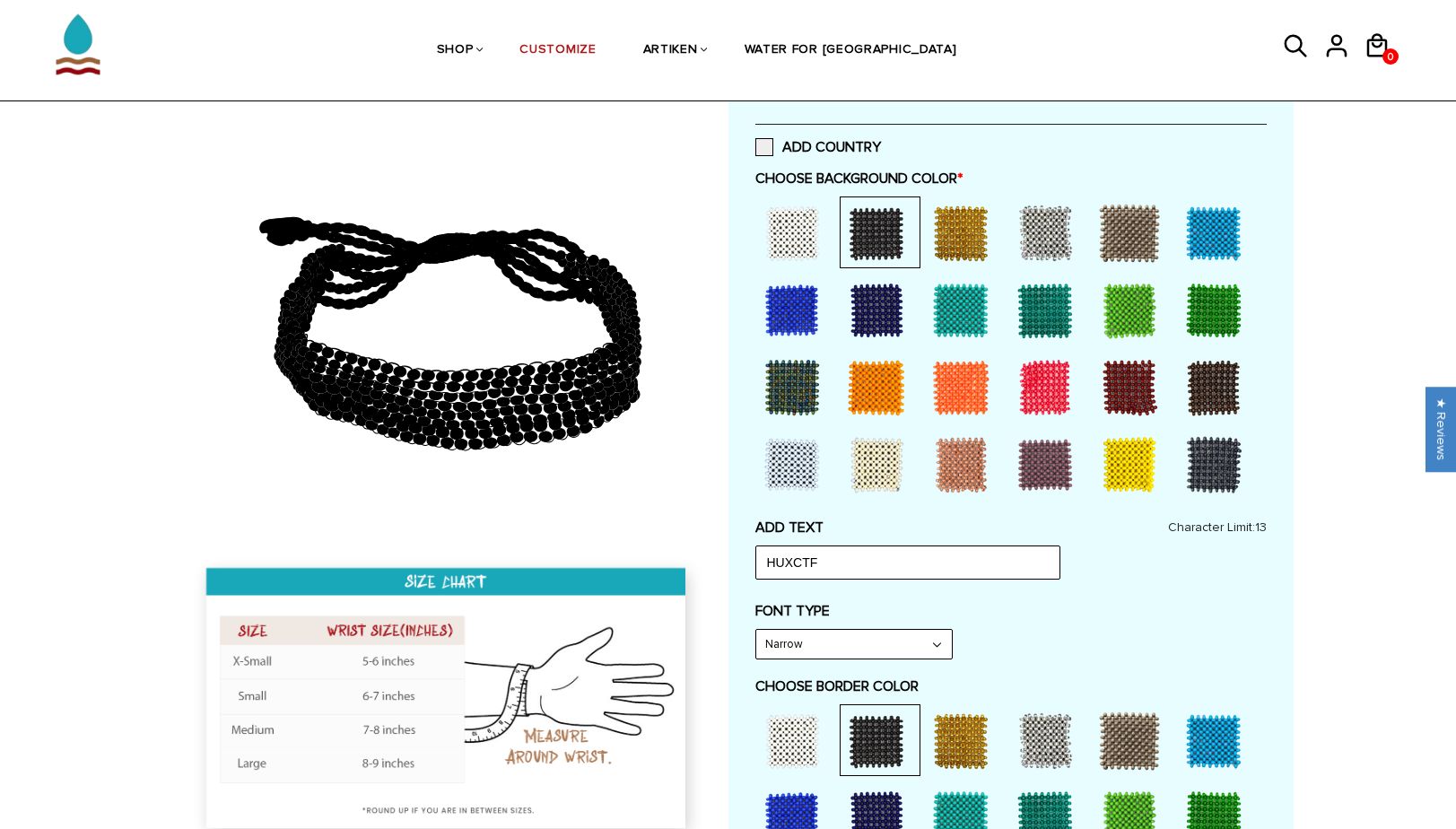
scroll to position [265, 0]
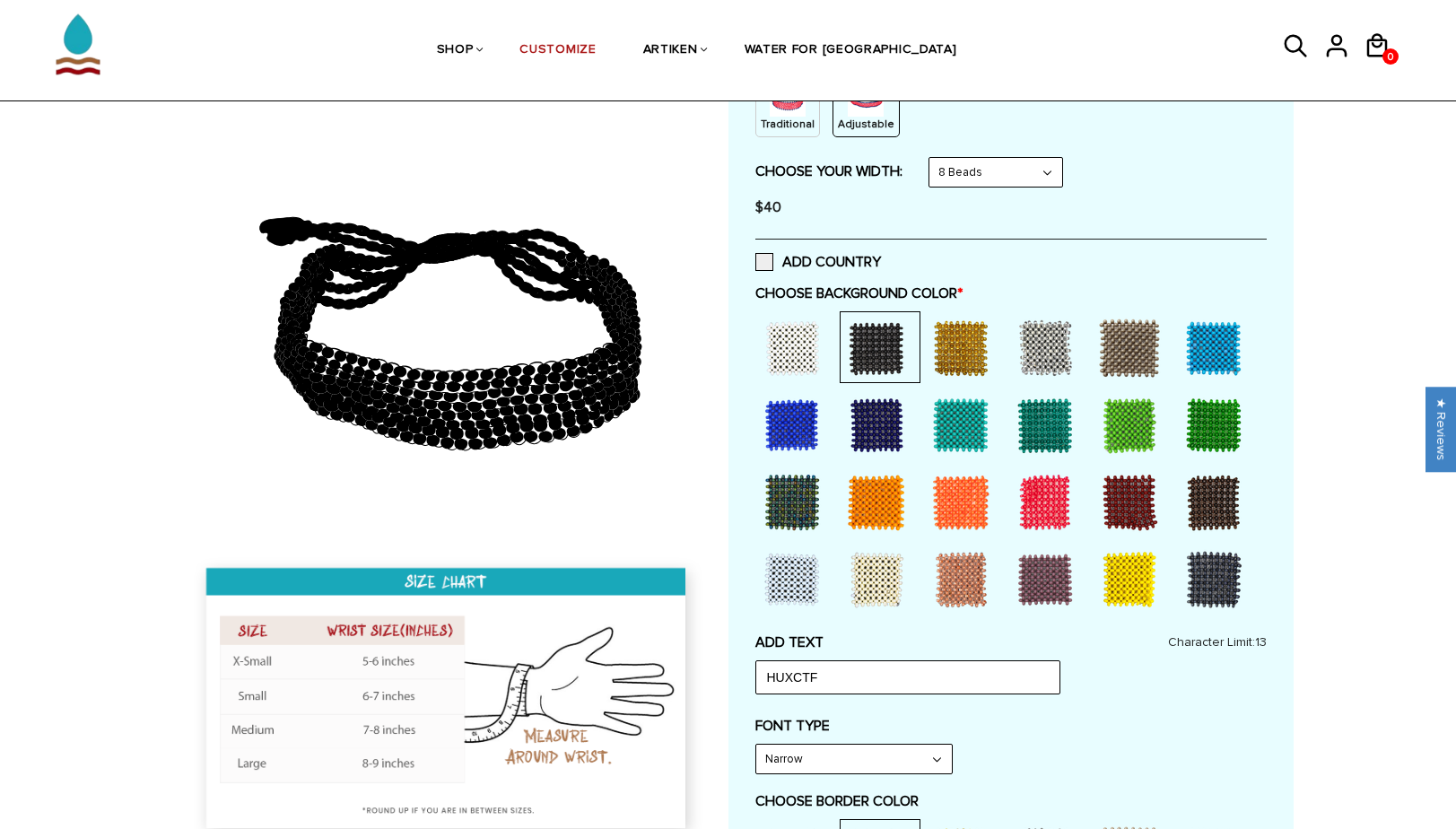
click at [809, 127] on p "Traditional" at bounding box center [788, 124] width 54 height 15
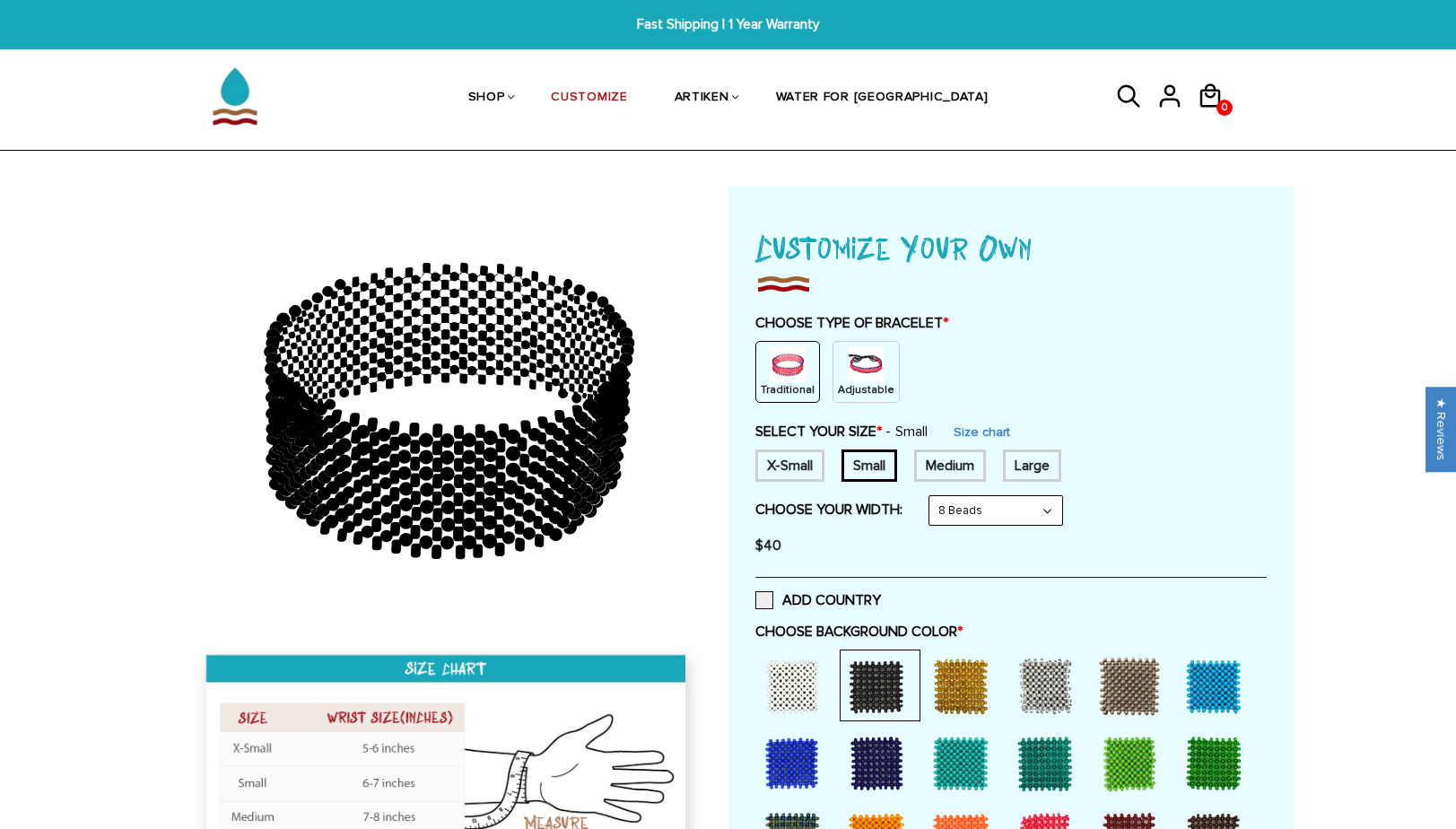
scroll to position [0, 0]
click at [961, 462] on div "Medium" at bounding box center [950, 466] width 72 height 33
click at [890, 461] on div "Small" at bounding box center [869, 466] width 56 height 33
click at [1009, 437] on link "Size chart" at bounding box center [982, 432] width 57 height 15
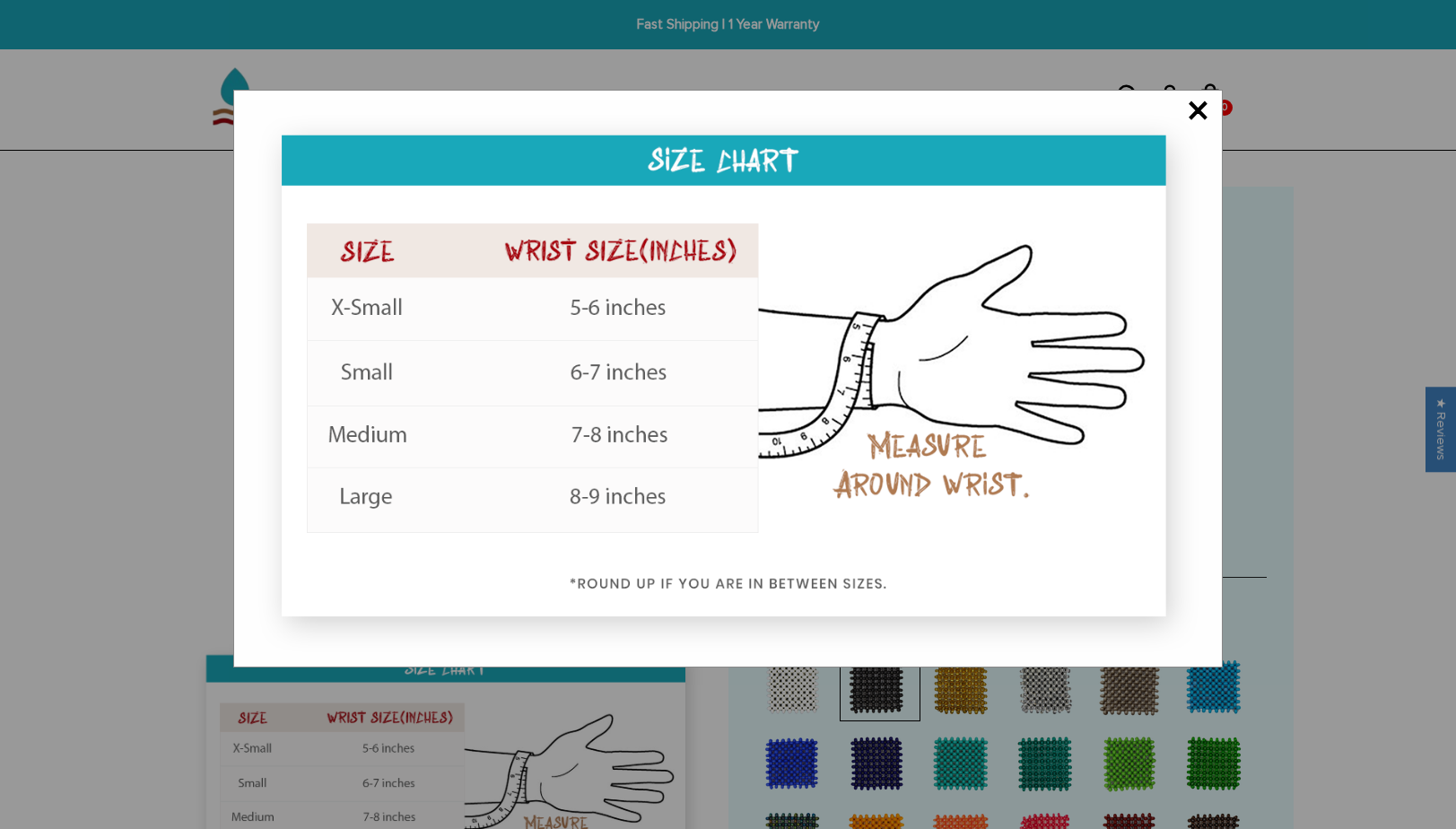
click at [1194, 121] on span "×" at bounding box center [1197, 111] width 22 height 18
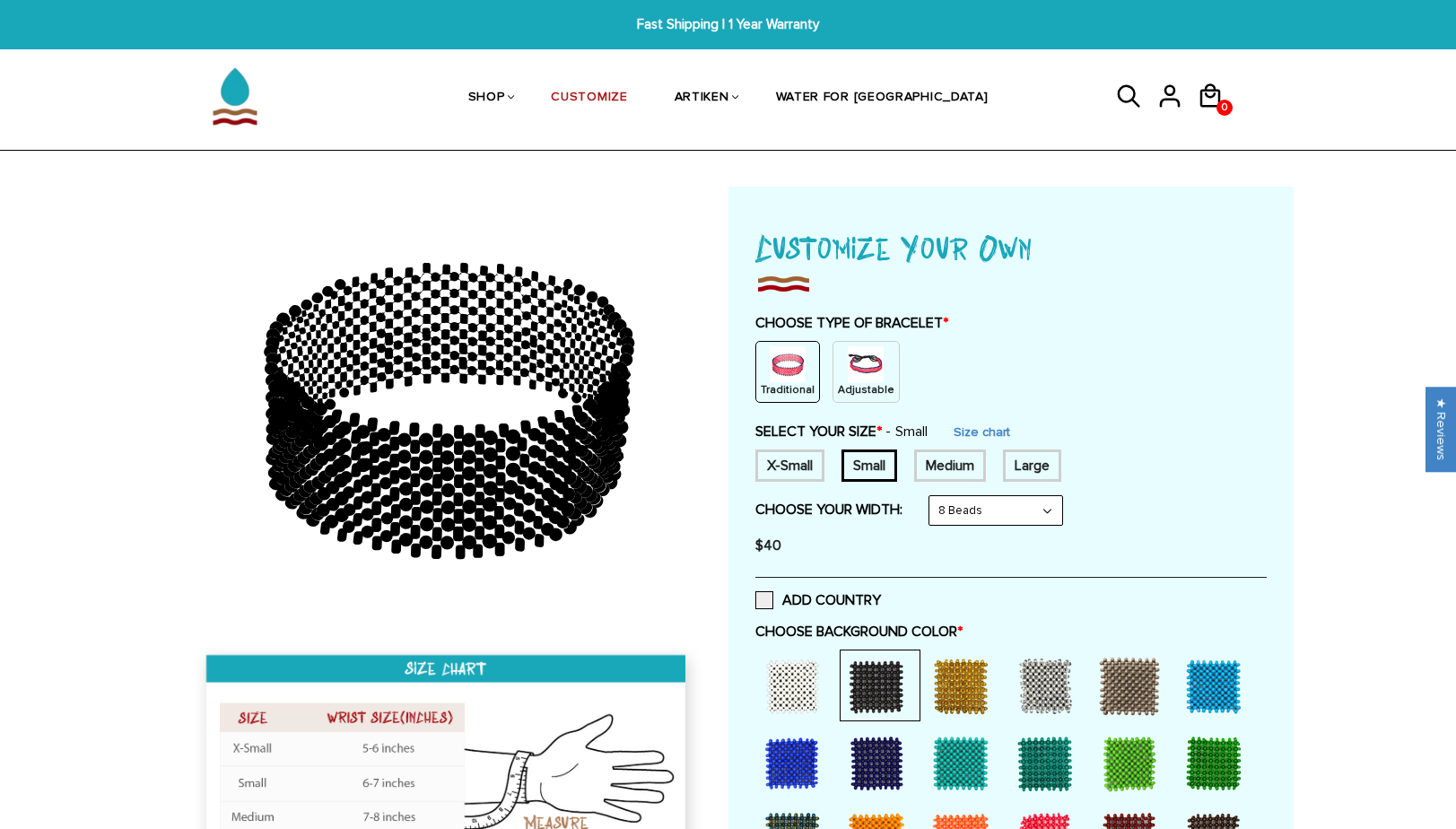
click at [956, 473] on div "Medium" at bounding box center [950, 466] width 72 height 33
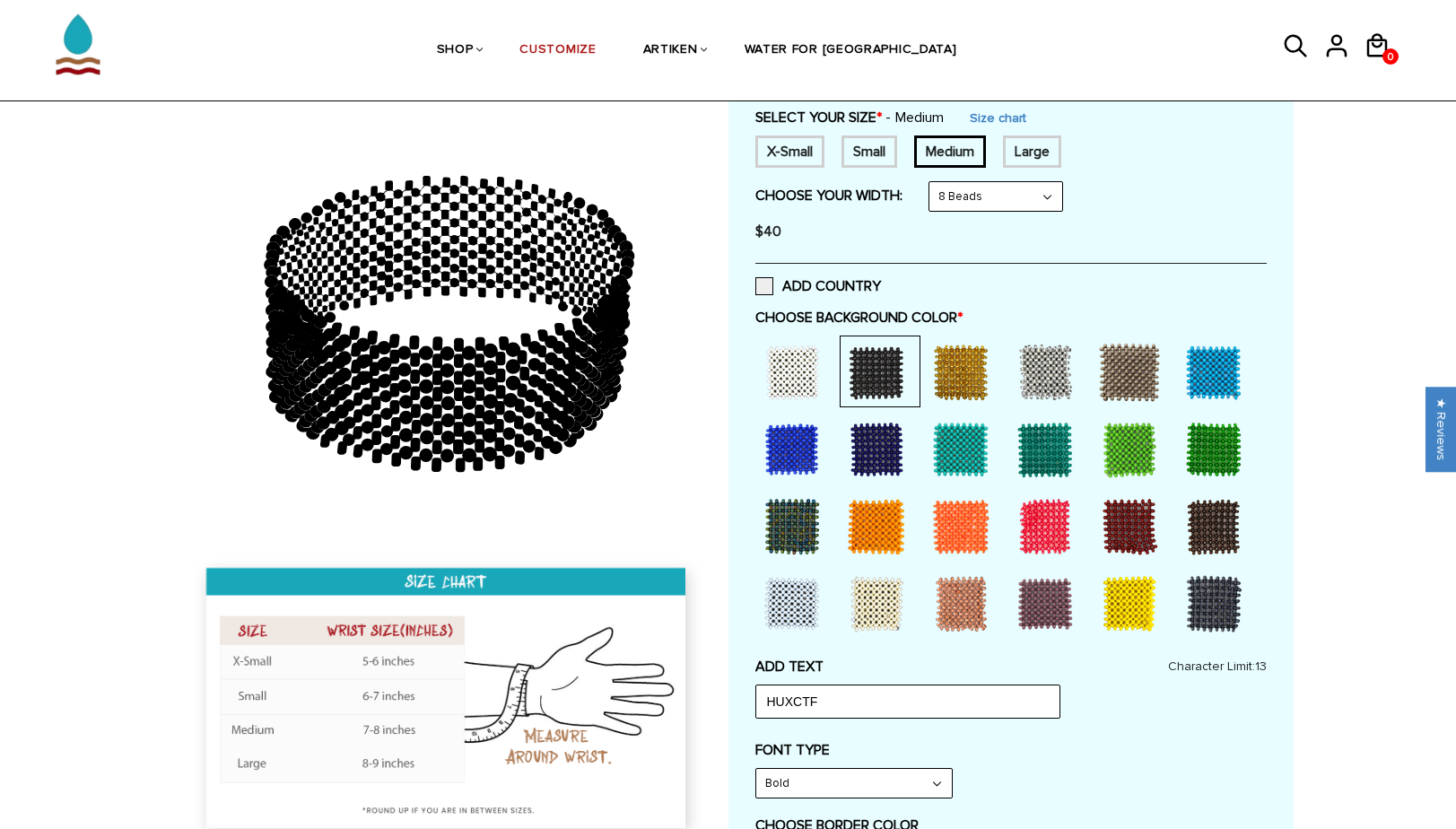
scroll to position [315, 0]
click at [838, 688] on input "HUXCTF" at bounding box center [907, 700] width 304 height 34
type input "H"
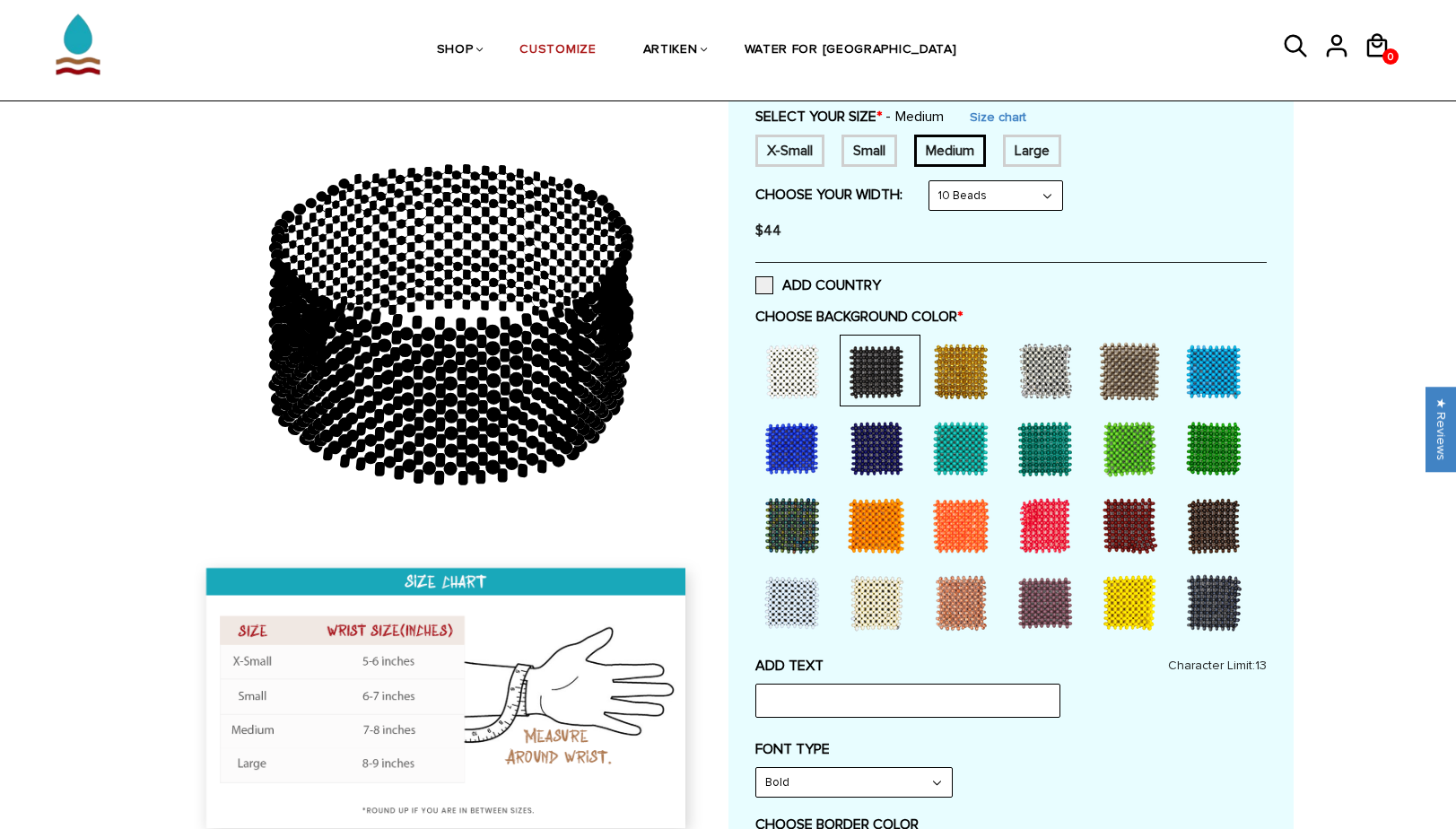
select select "6-beads"
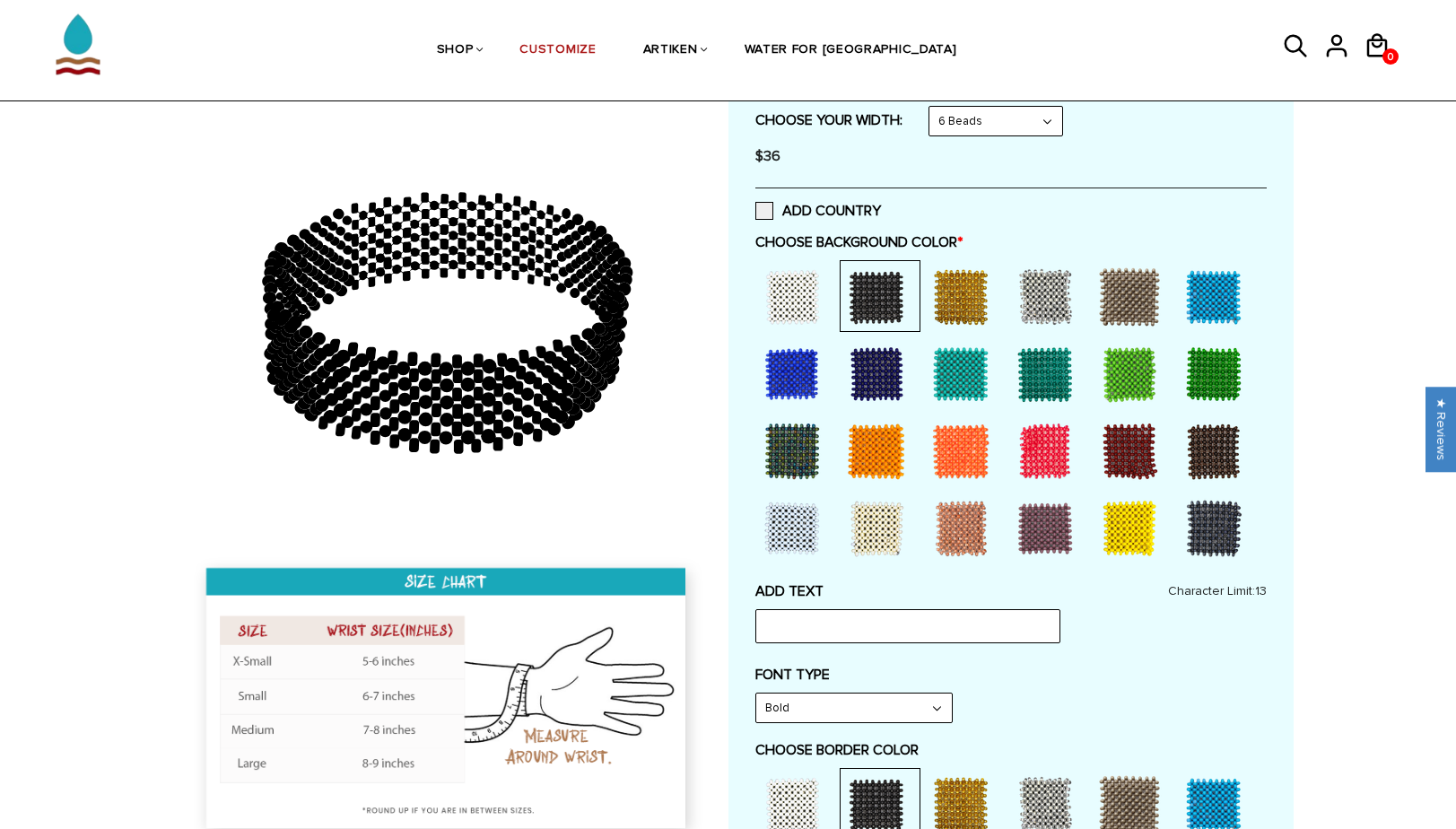
scroll to position [402, 0]
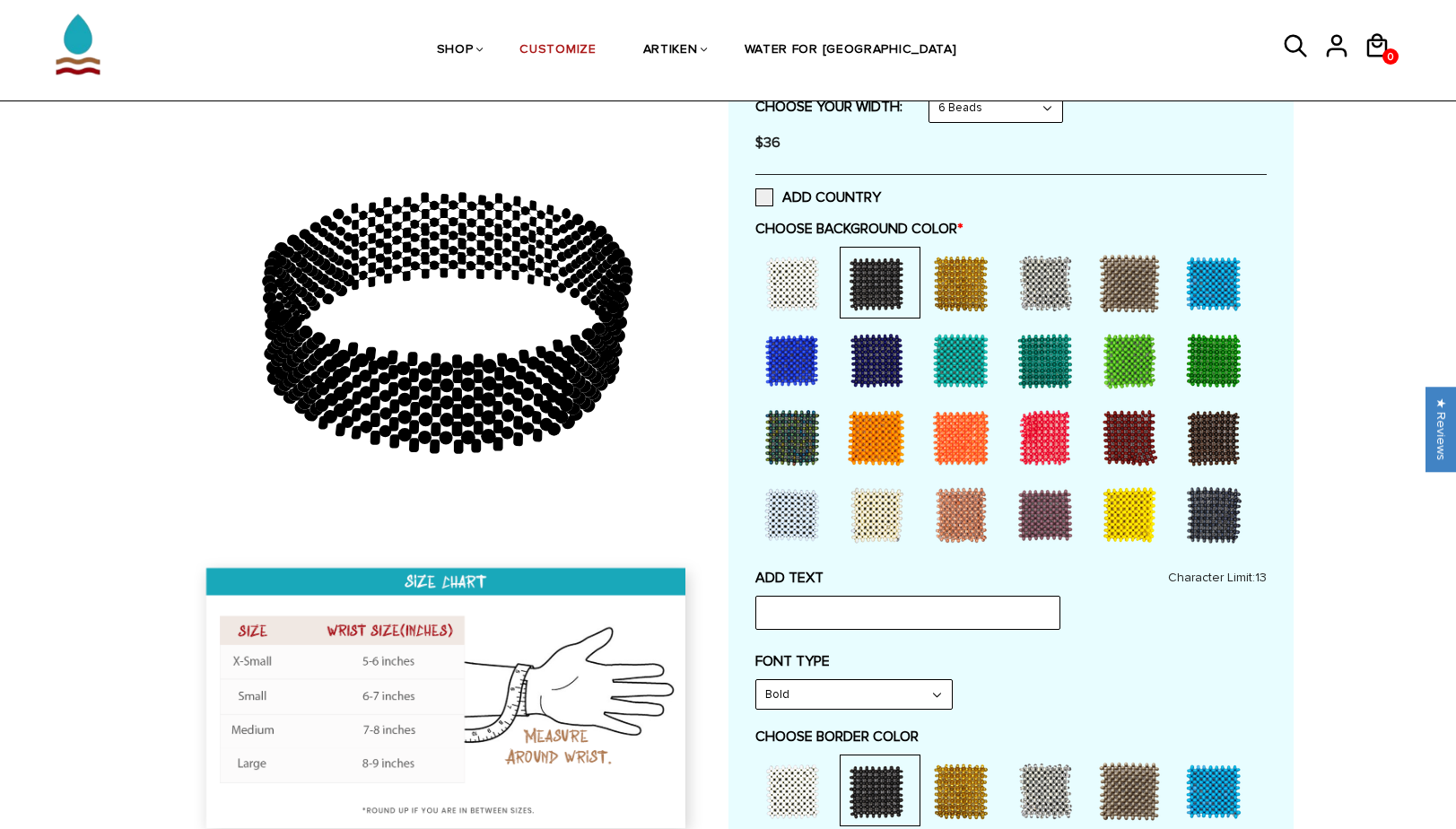
click at [803, 294] on div at bounding box center [791, 283] width 72 height 72
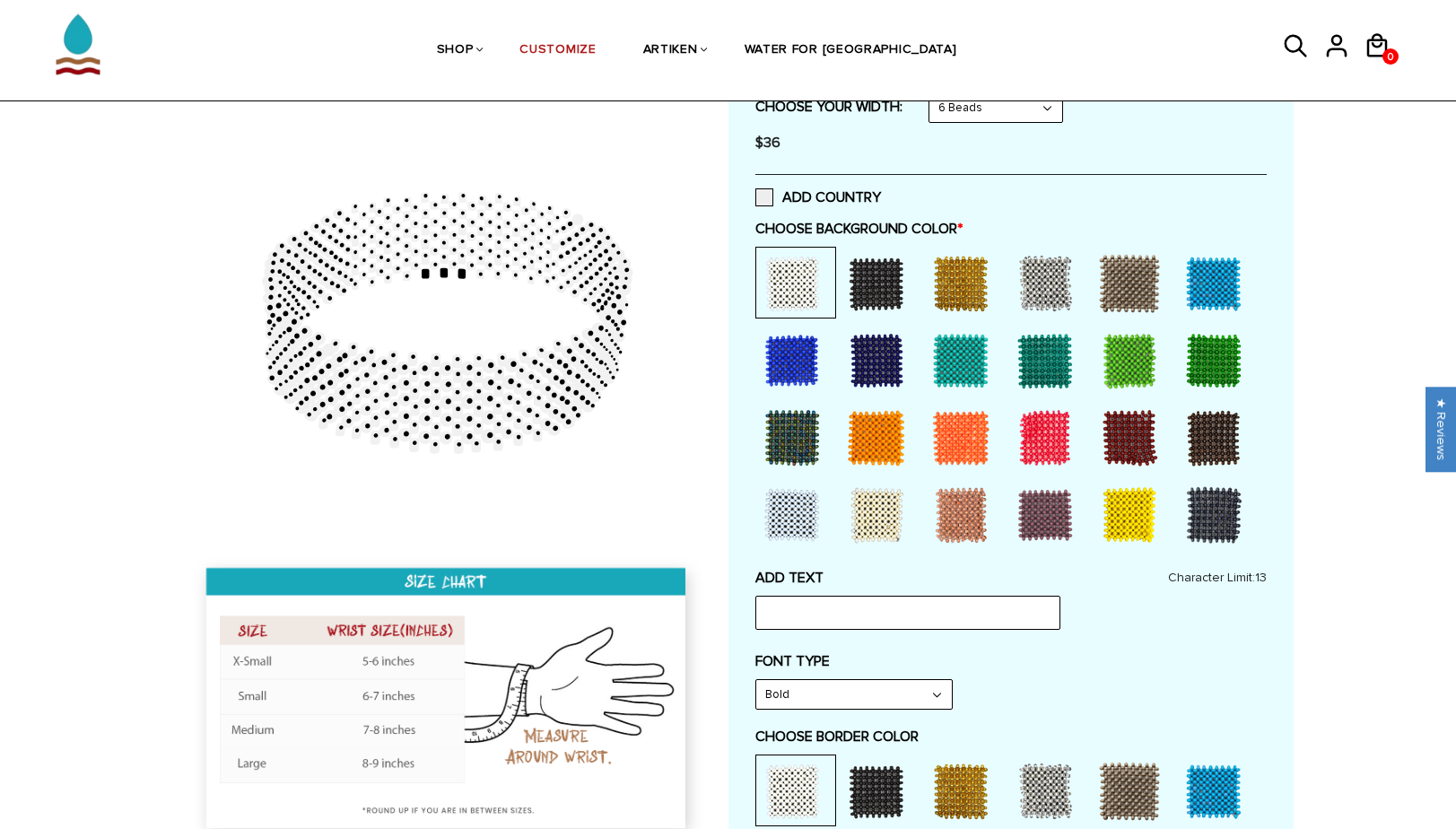
click at [867, 281] on div at bounding box center [876, 283] width 72 height 72
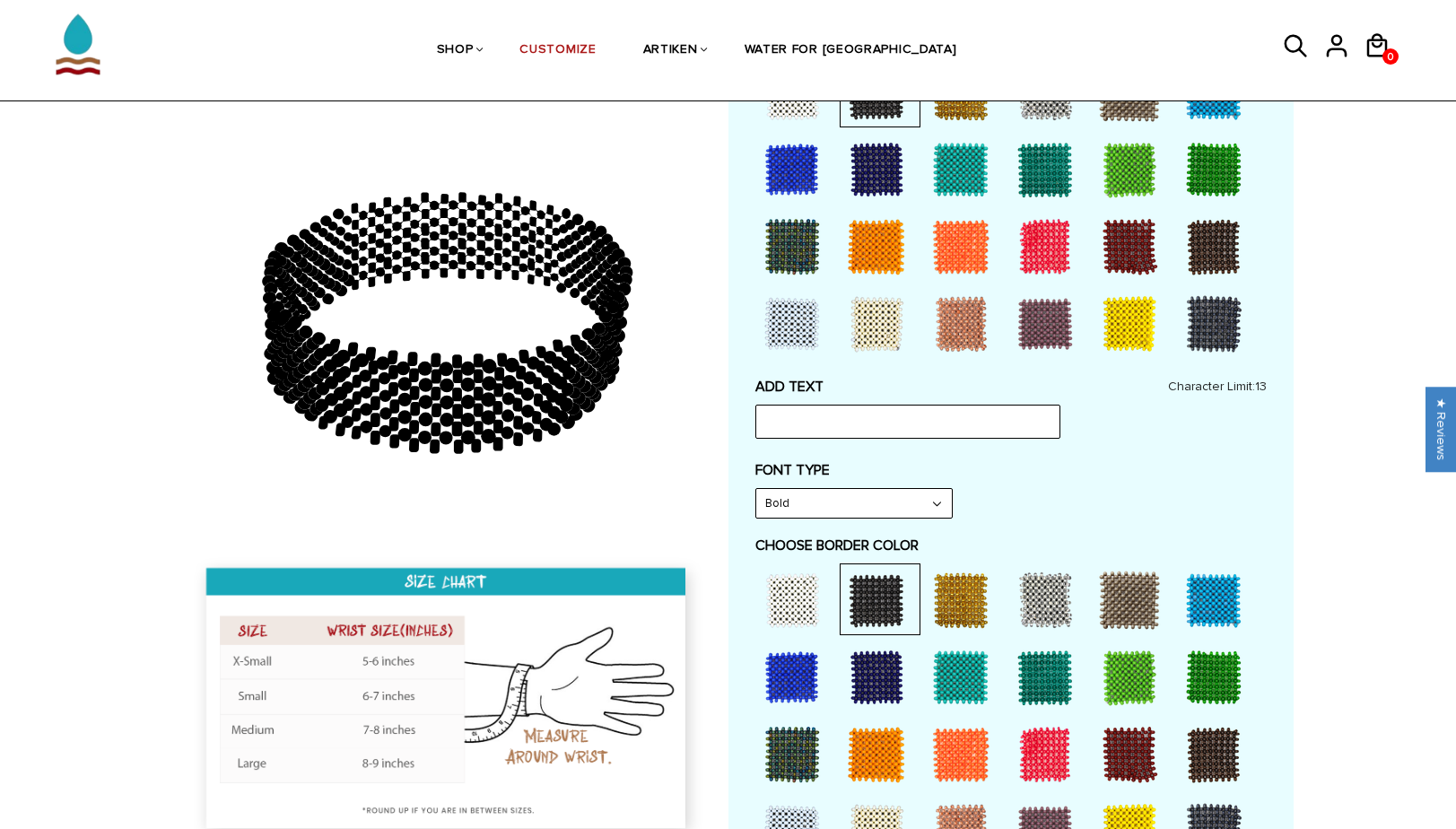
scroll to position [596, 0]
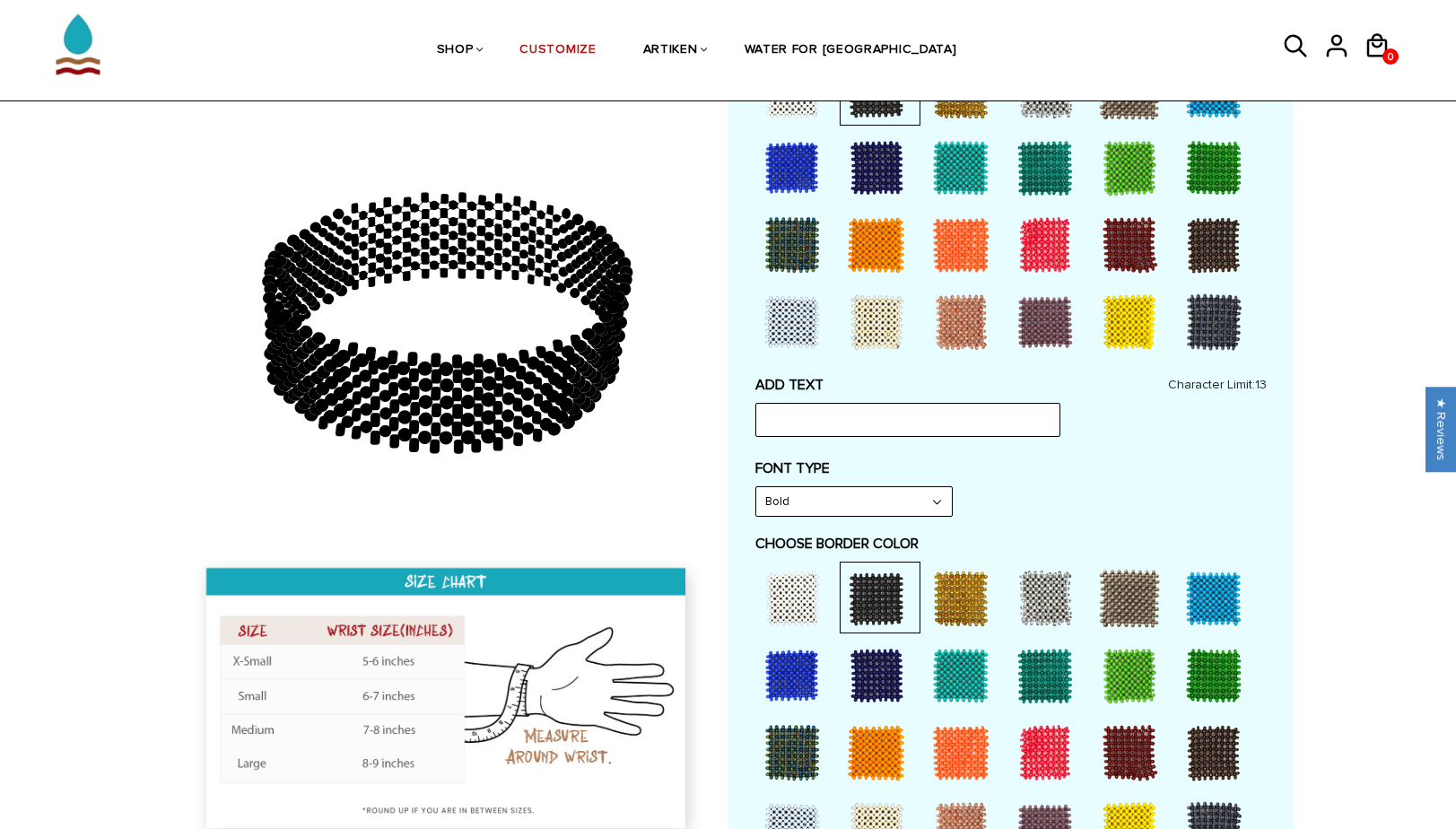
click at [794, 597] on div at bounding box center [791, 597] width 72 height 72
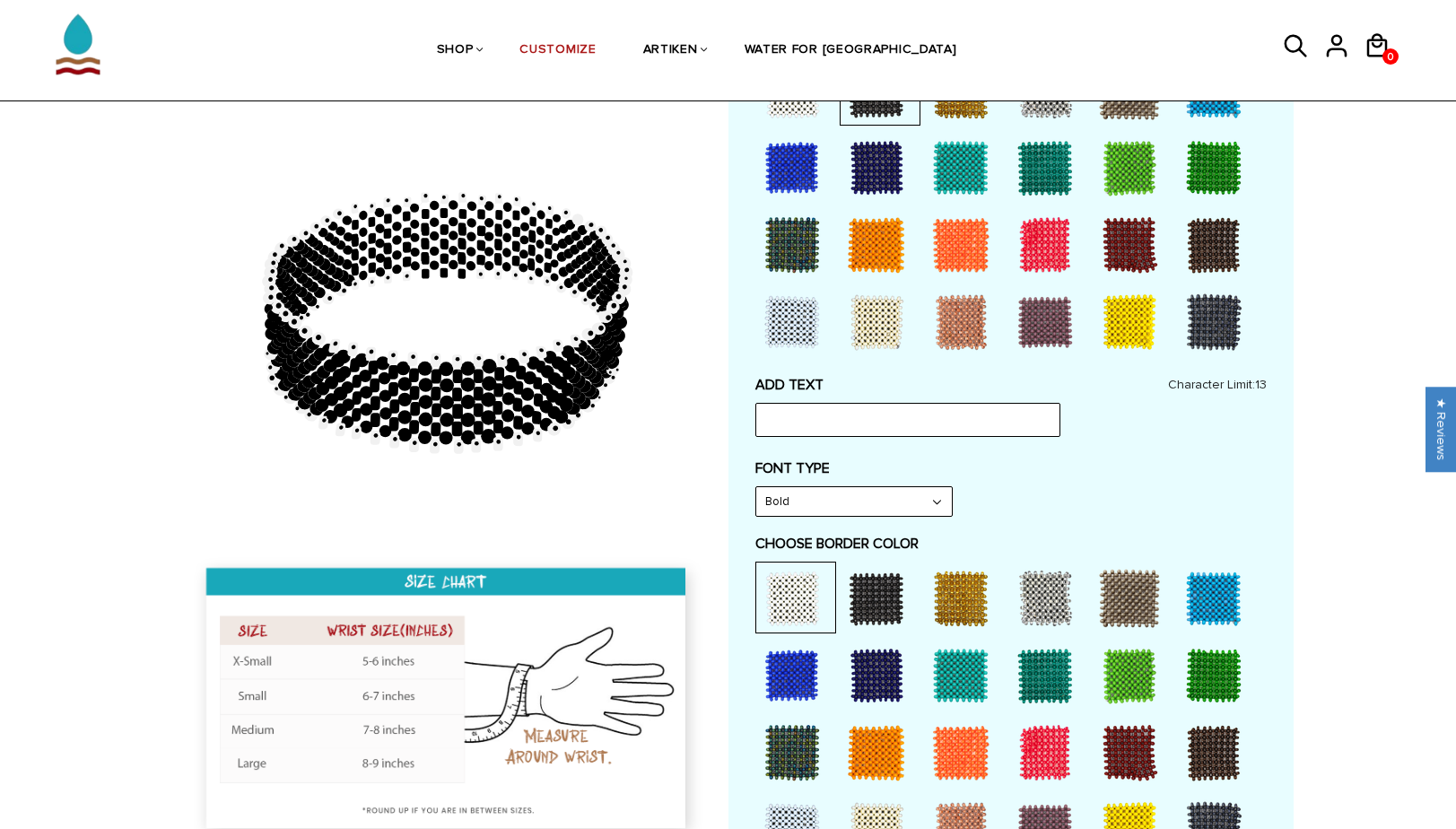
click at [863, 603] on div at bounding box center [876, 597] width 72 height 72
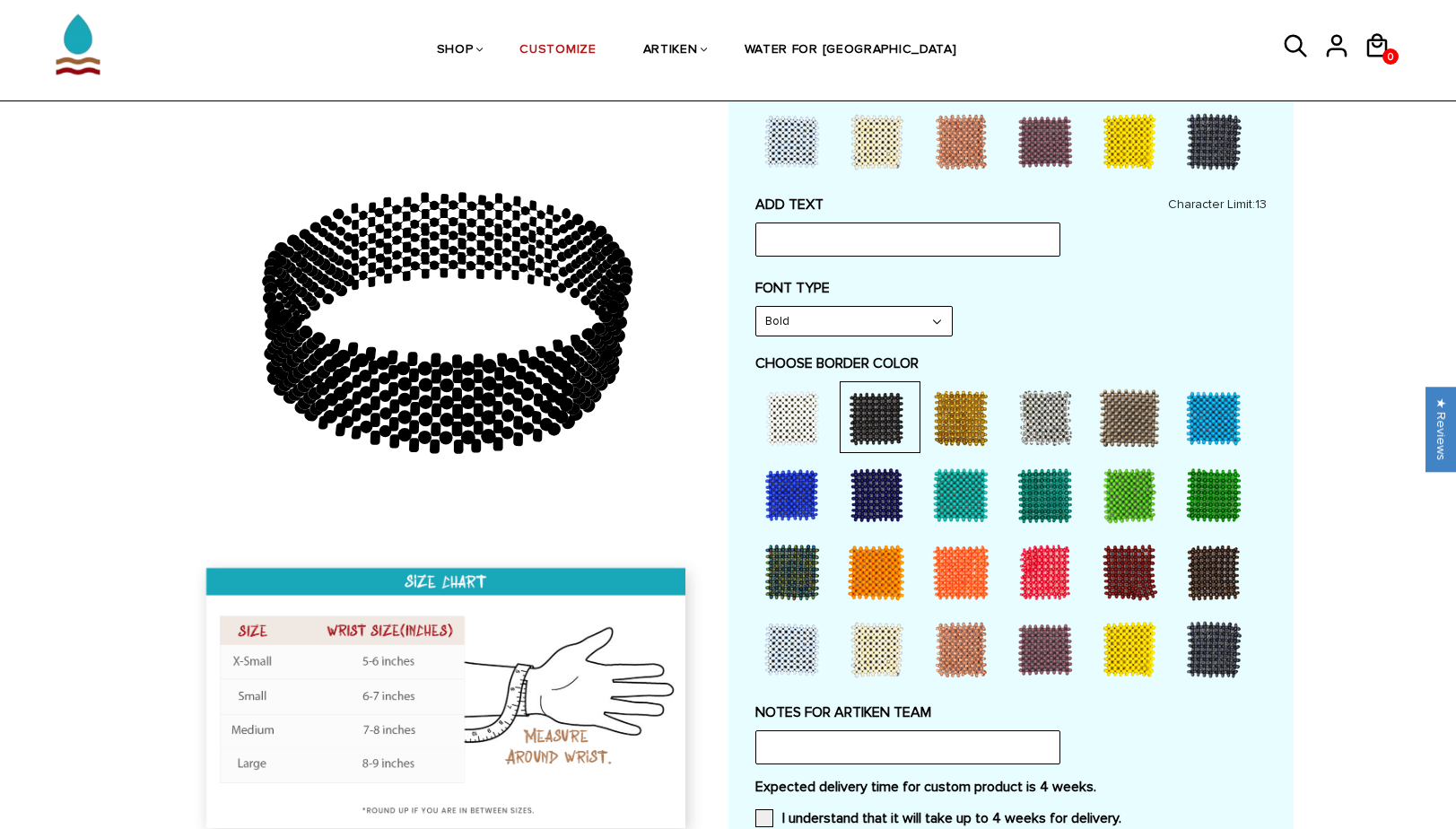
scroll to position [779, 0]
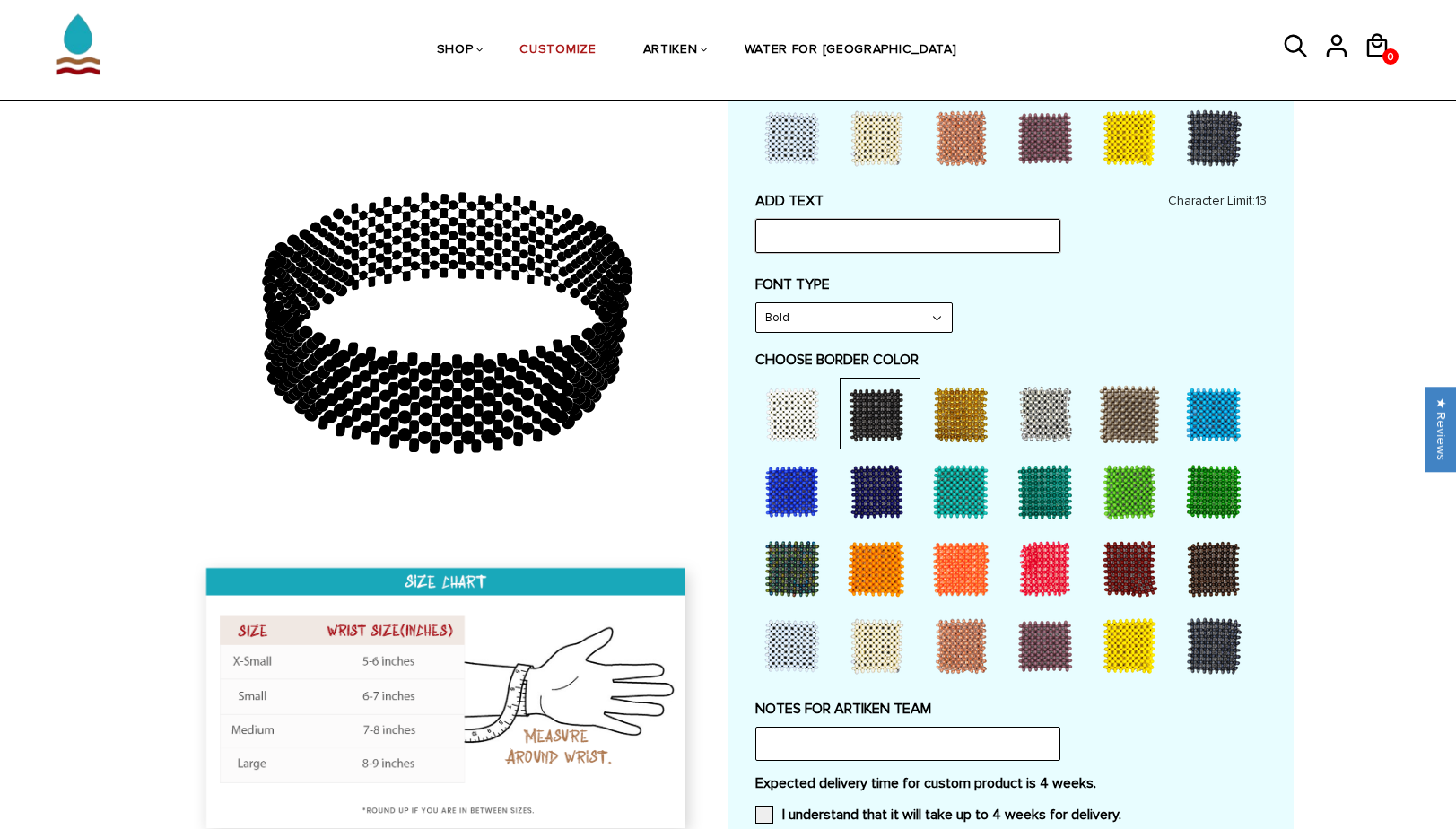
click at [812, 235] on input "text" at bounding box center [907, 235] width 304 height 34
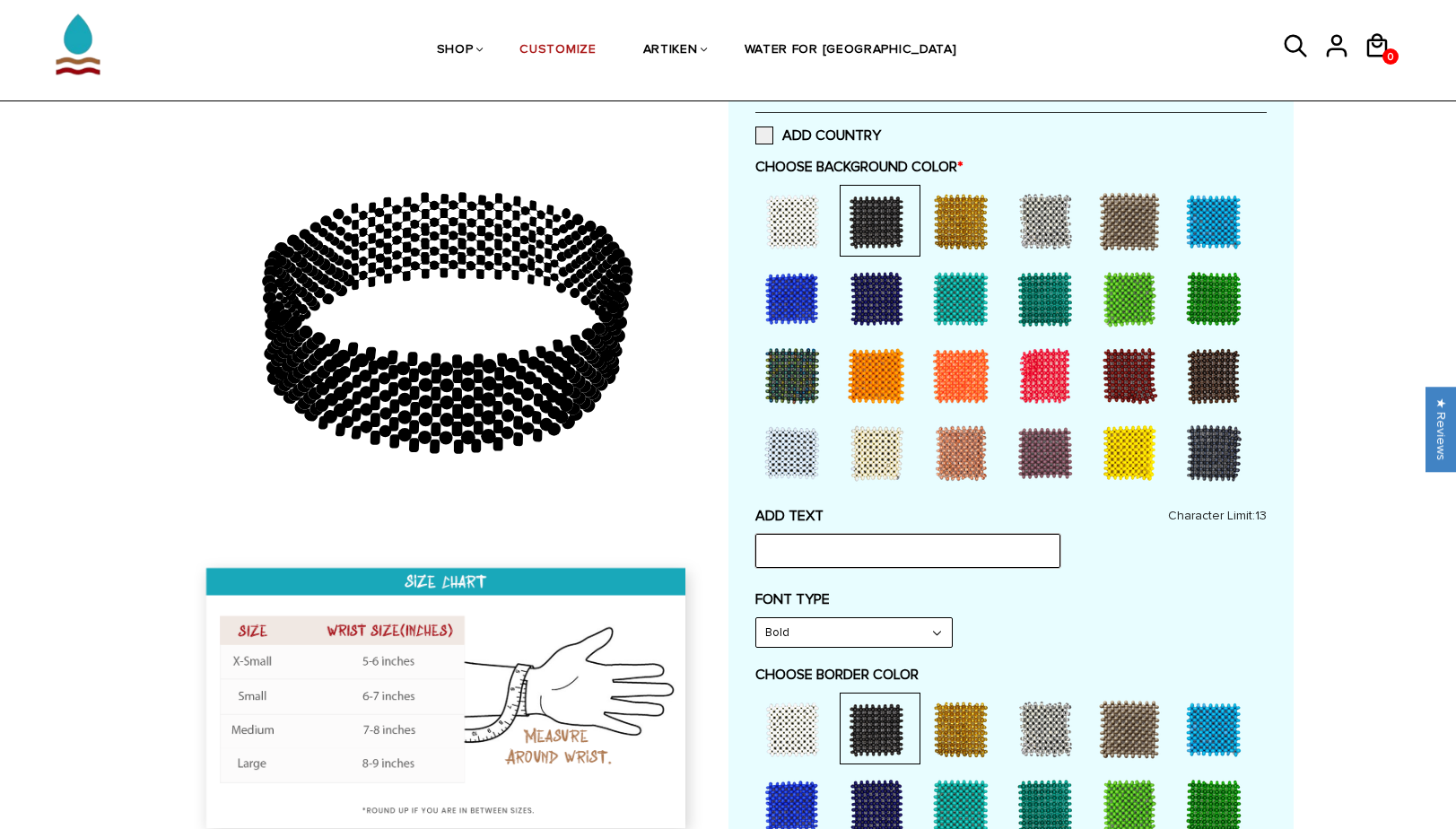
scroll to position [464, 0]
click at [963, 222] on div at bounding box center [960, 222] width 72 height 72
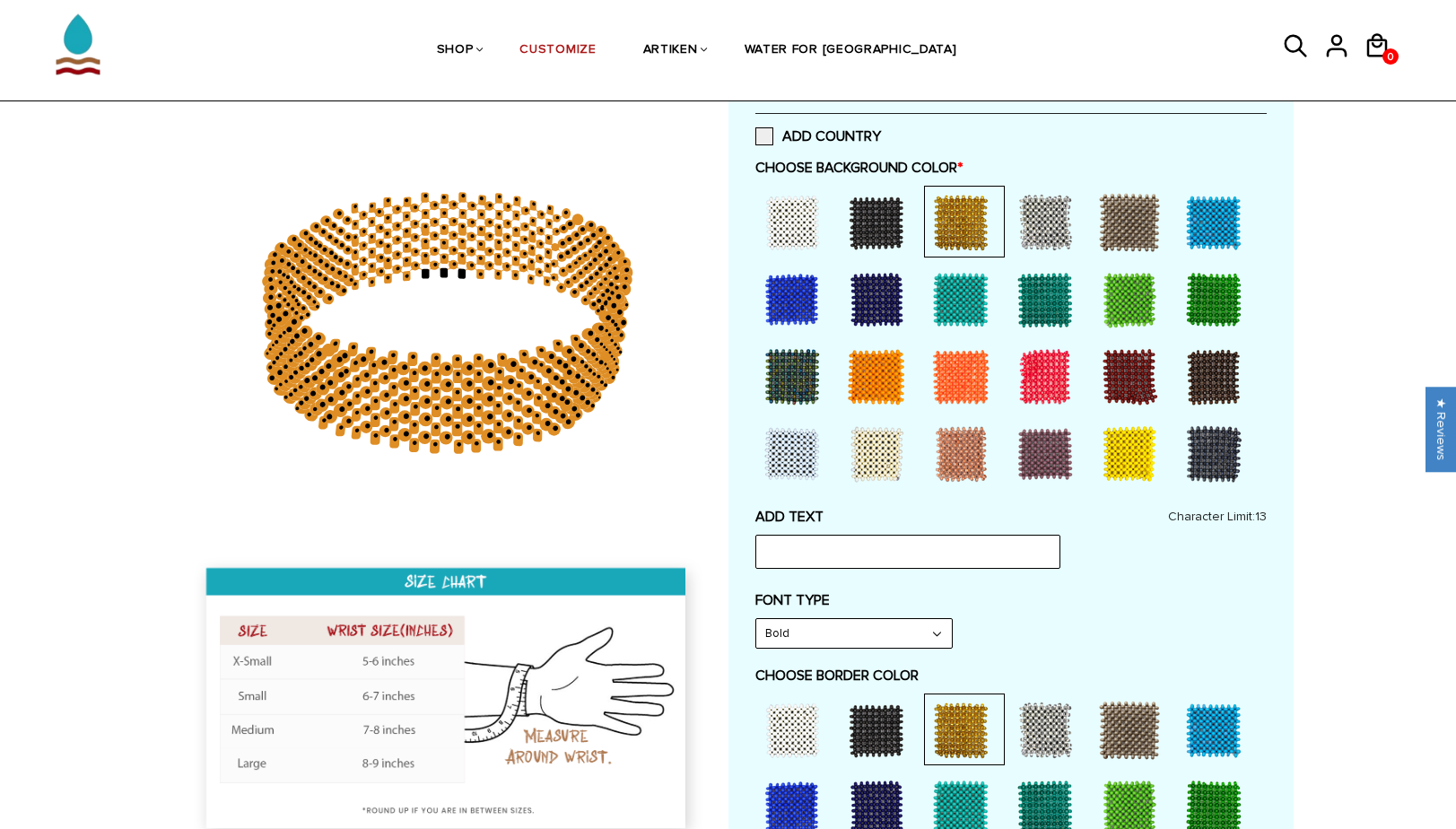
click at [908, 224] on div at bounding box center [876, 222] width 72 height 72
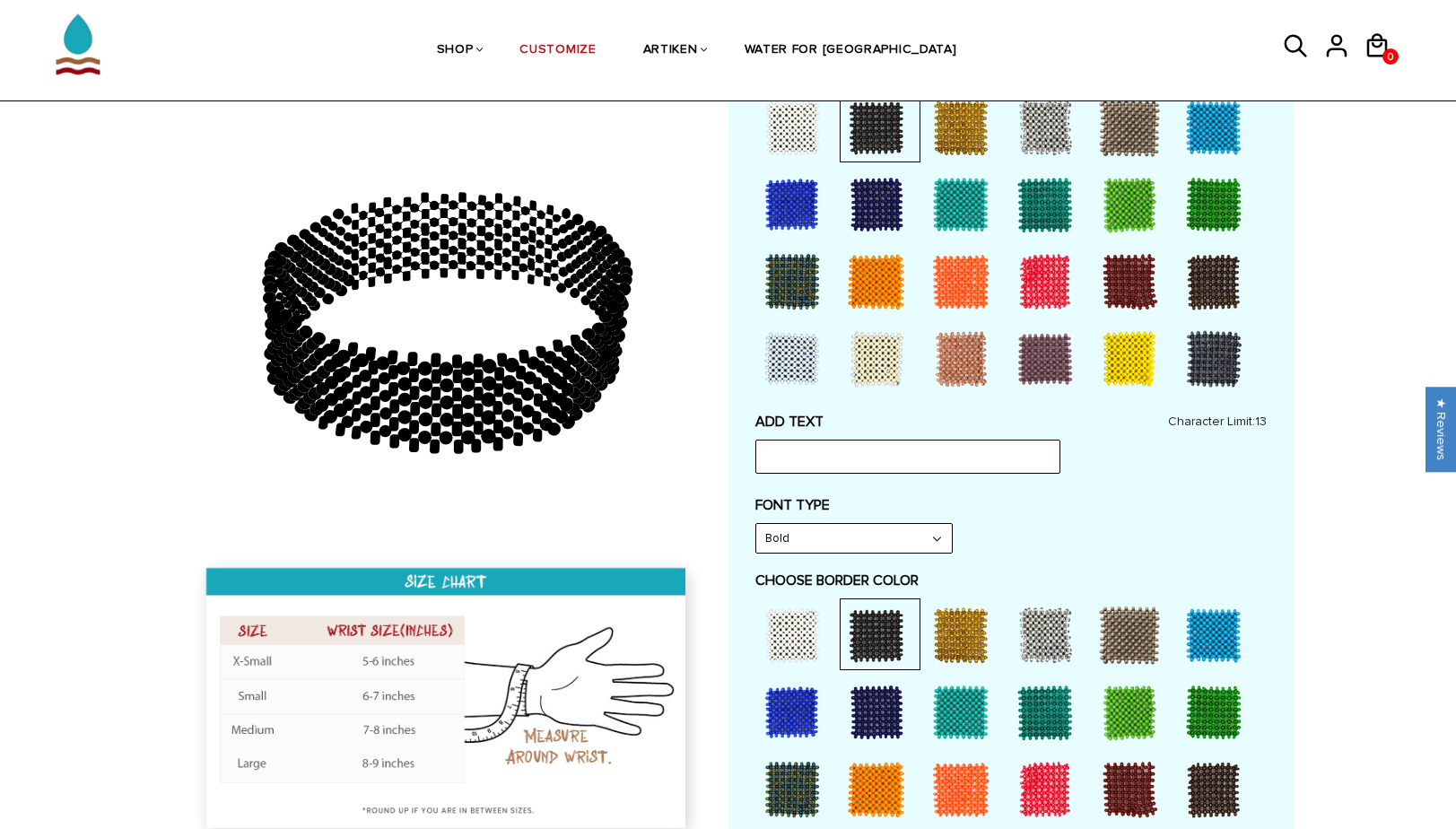
scroll to position [573, 0]
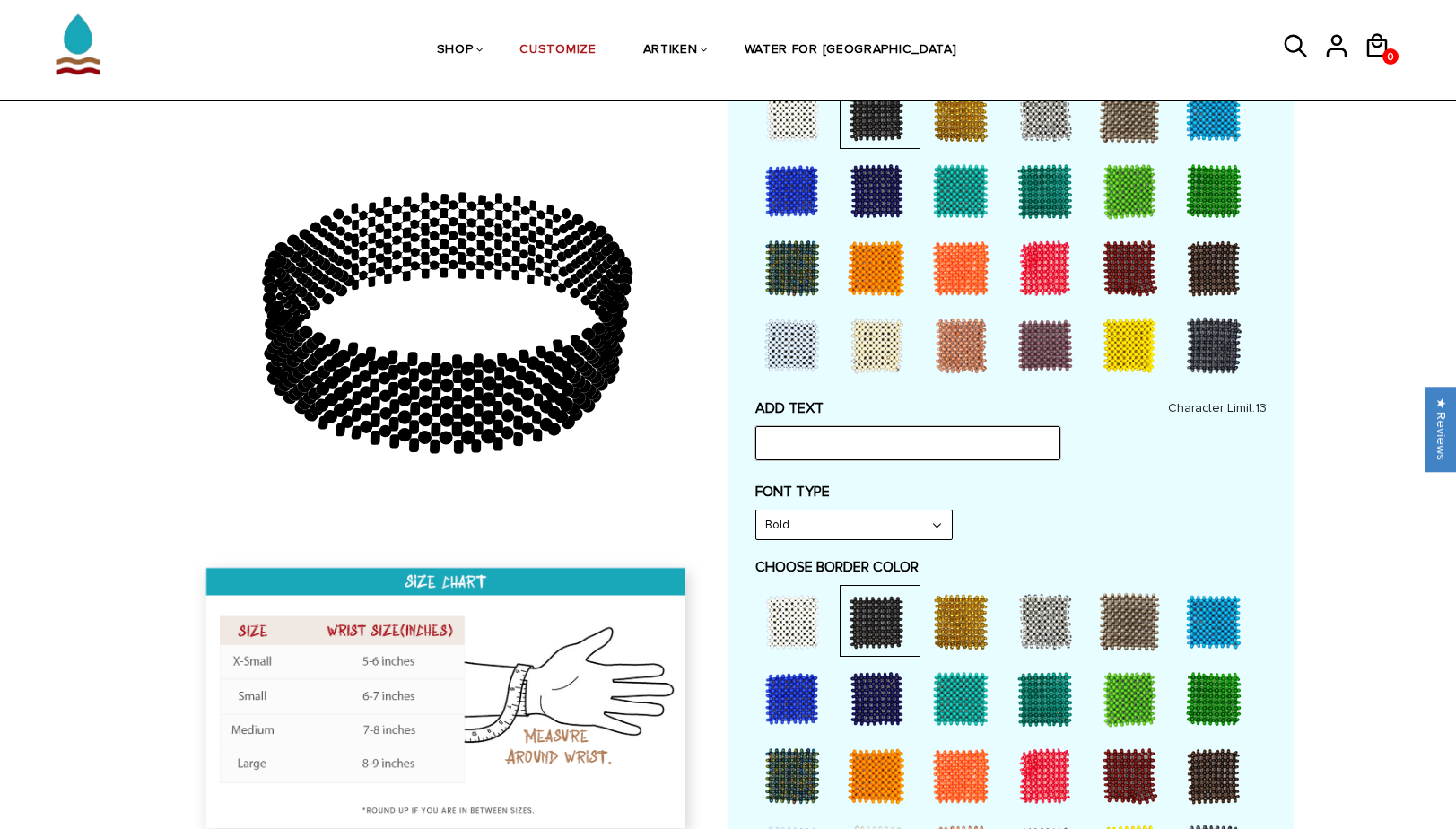
click at [955, 450] on input "text" at bounding box center [907, 443] width 304 height 34
type input "H"
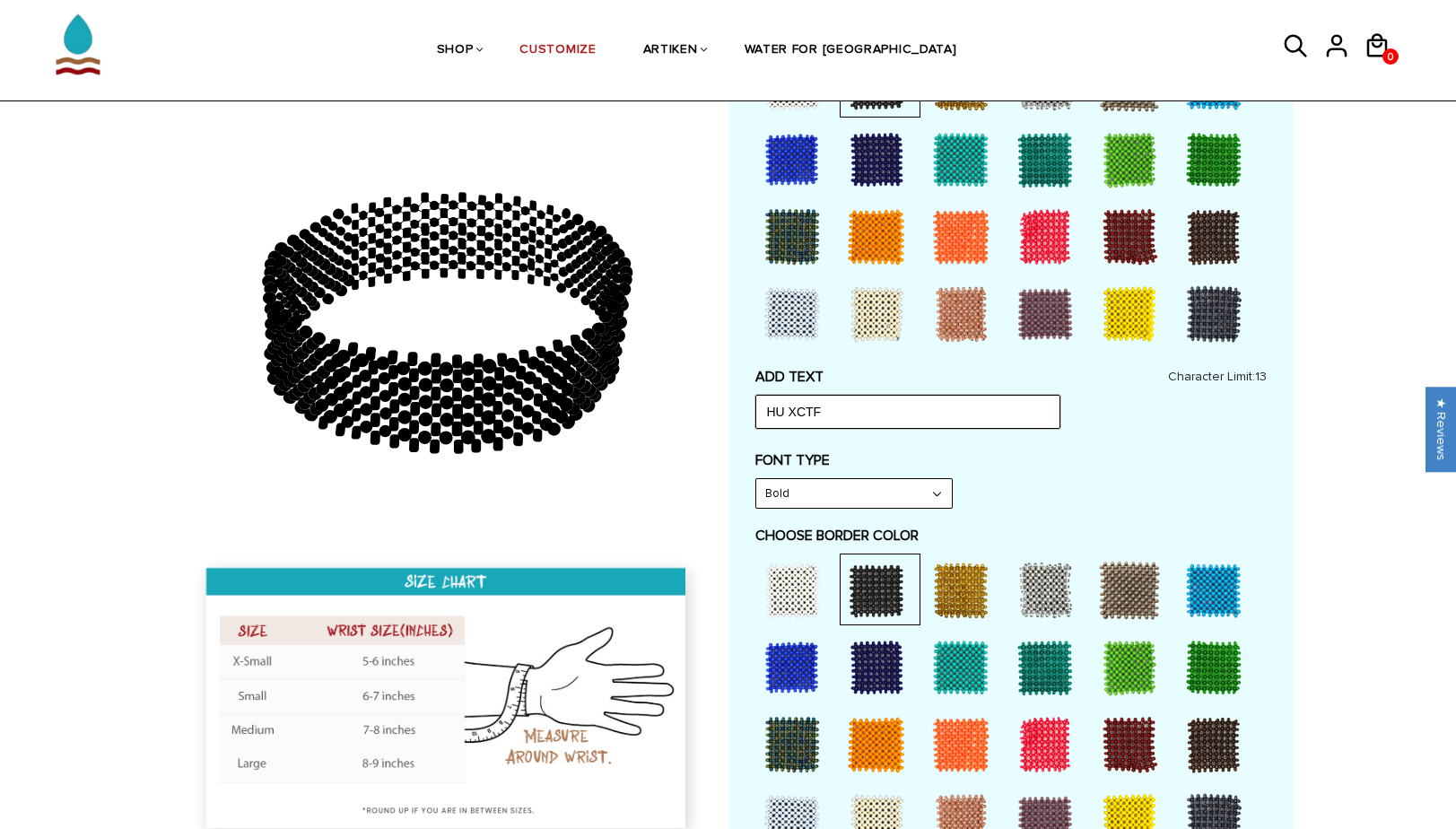
scroll to position [603, 0]
type input "HU XCTF"
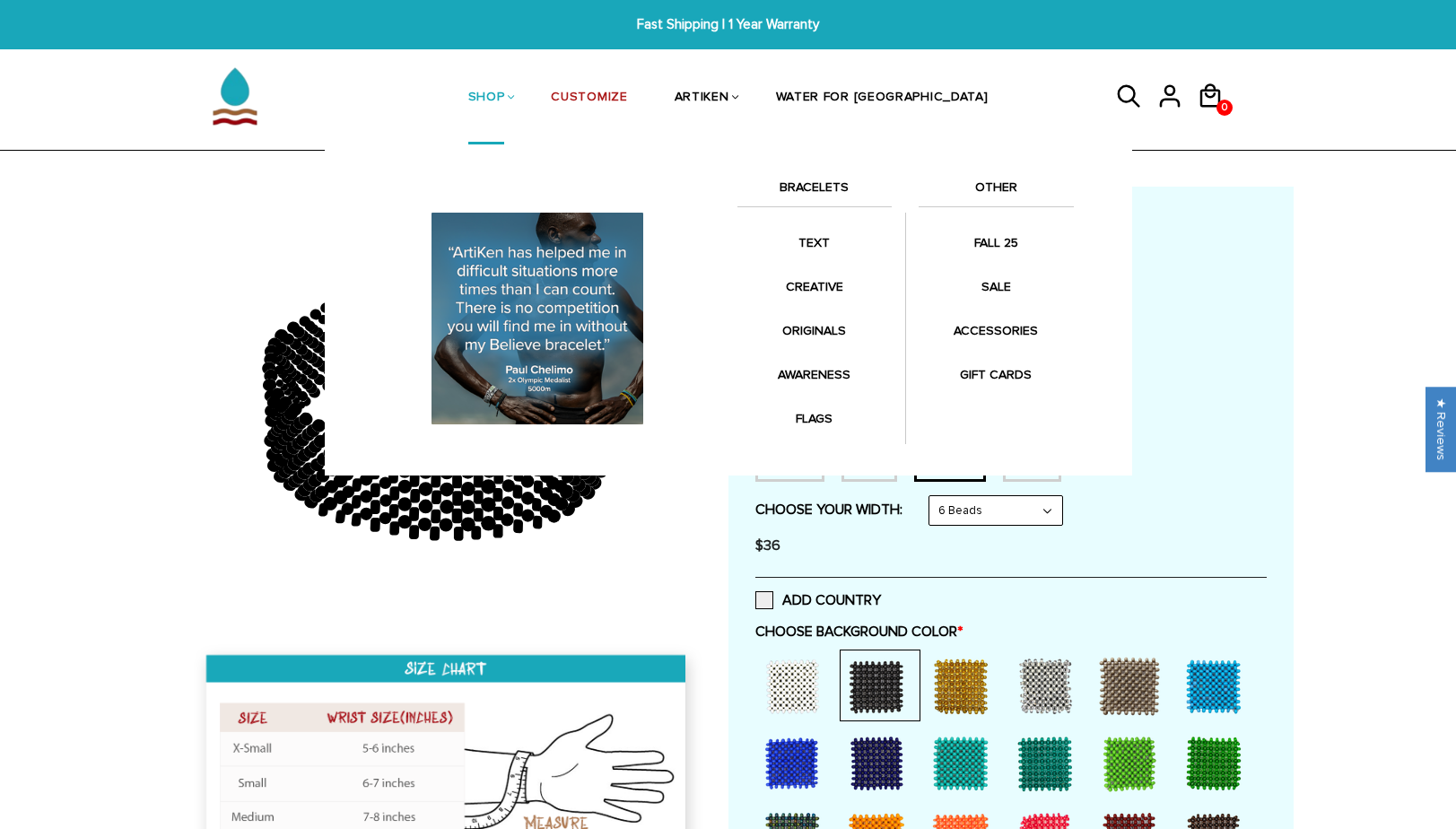
scroll to position [0, 0]
click at [528, 83] on li "SHOP BRACELETS TEXT Inspirational fuel for maximum growth." at bounding box center [486, 97] width 84 height 92
click at [528, 97] on li "SHOP BRACELETS TEXT Inspirational fuel for maximum growth." at bounding box center [486, 97] width 84 height 92
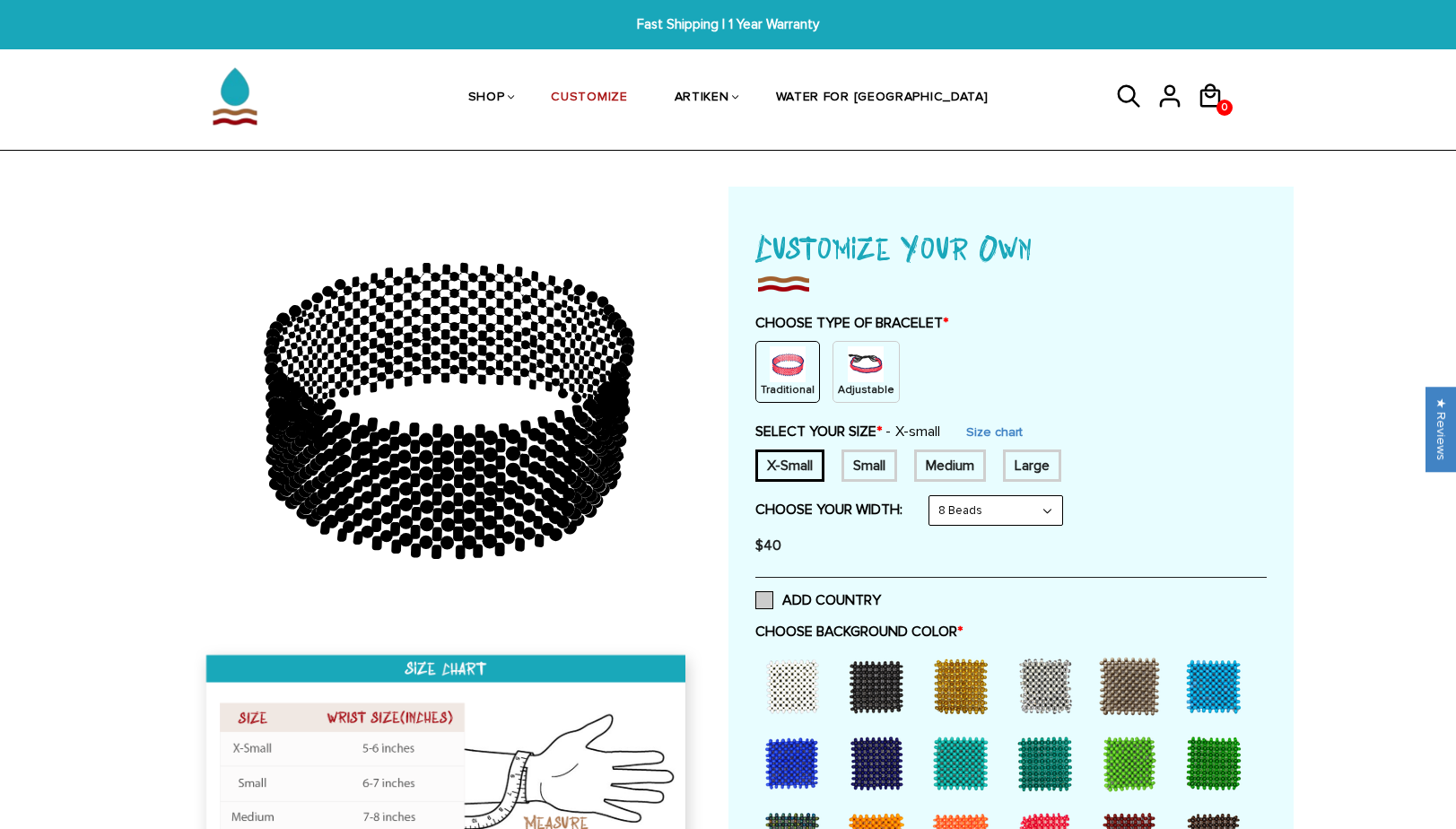
click at [758, 597] on span at bounding box center [764, 599] width 18 height 18
click at [881, 595] on input "ADD COUNTRY" at bounding box center [881, 595] width 0 height 0
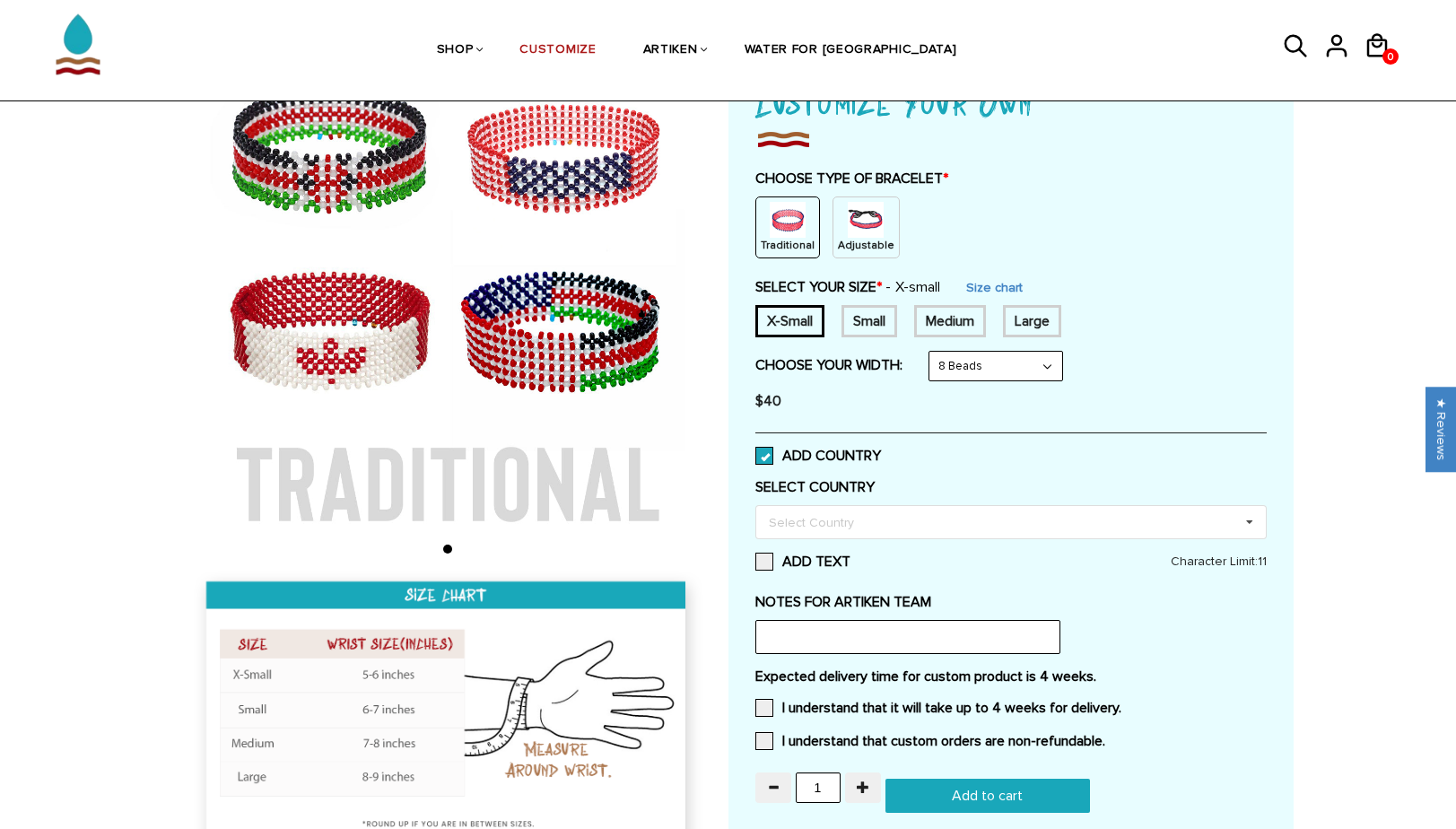
scroll to position [156, 0]
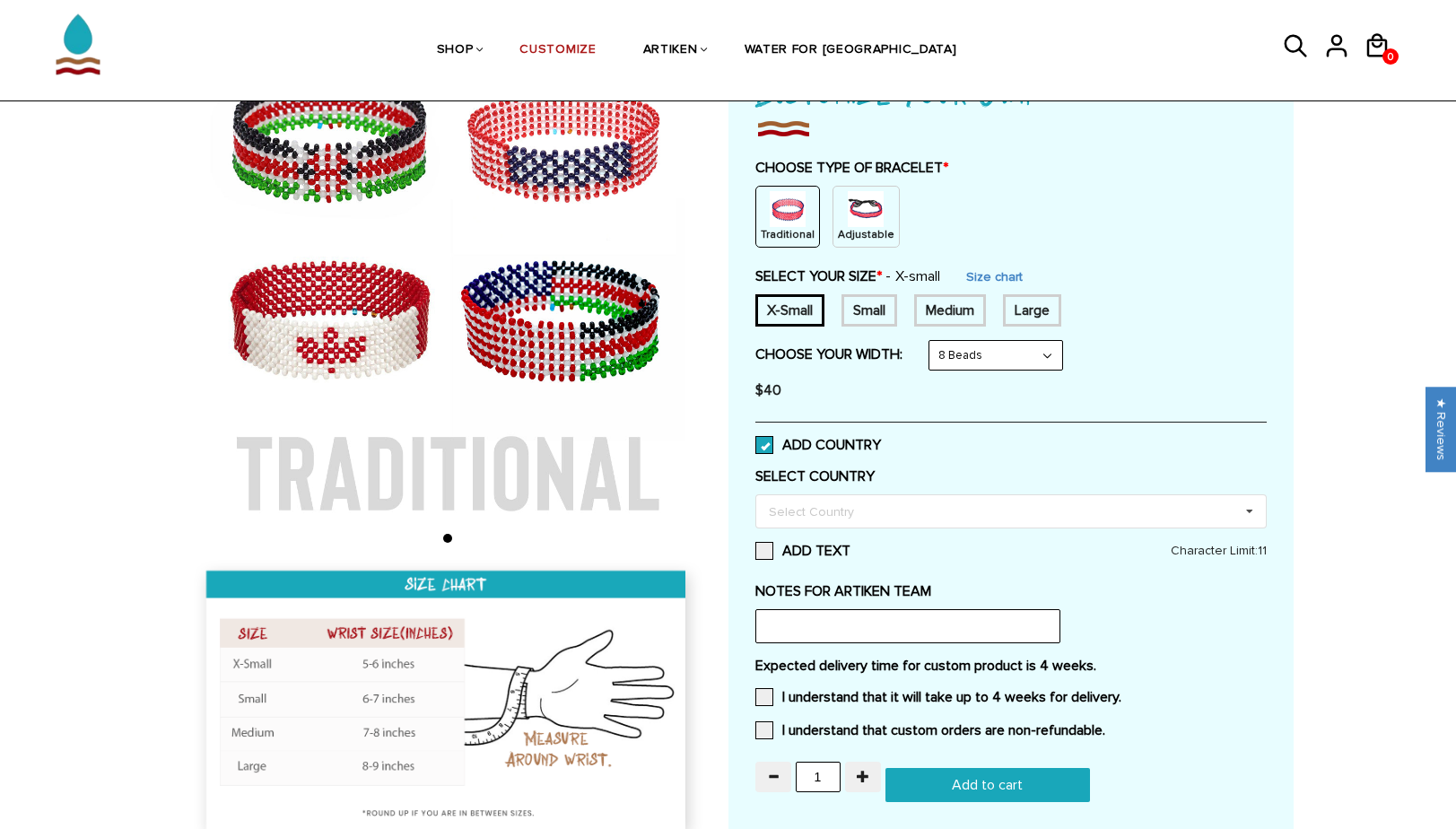
click at [759, 444] on span at bounding box center [764, 445] width 18 height 18
click at [881, 440] on input "ADD COUNTRY" at bounding box center [881, 440] width 0 height 0
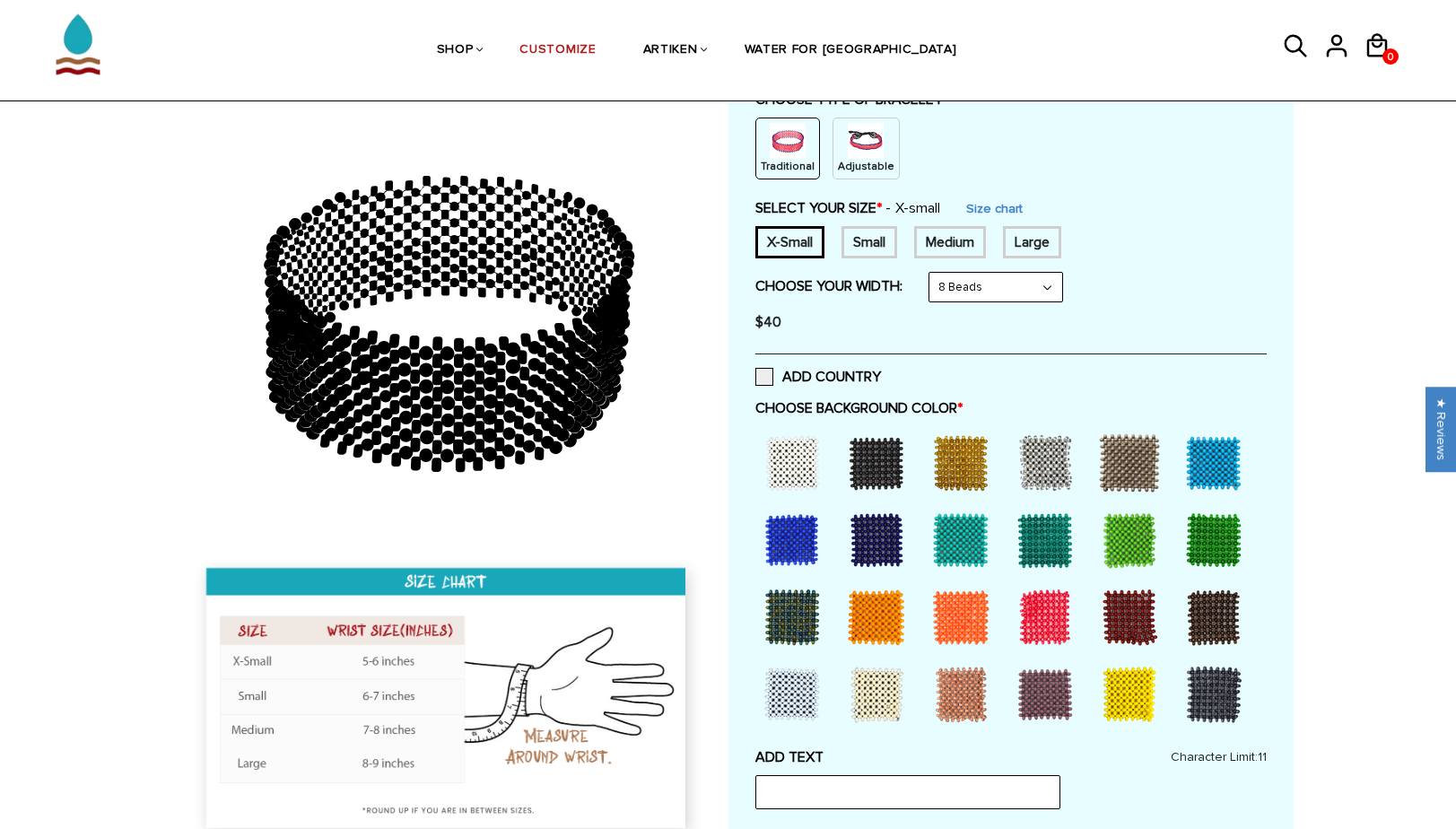
scroll to position [240, 0]
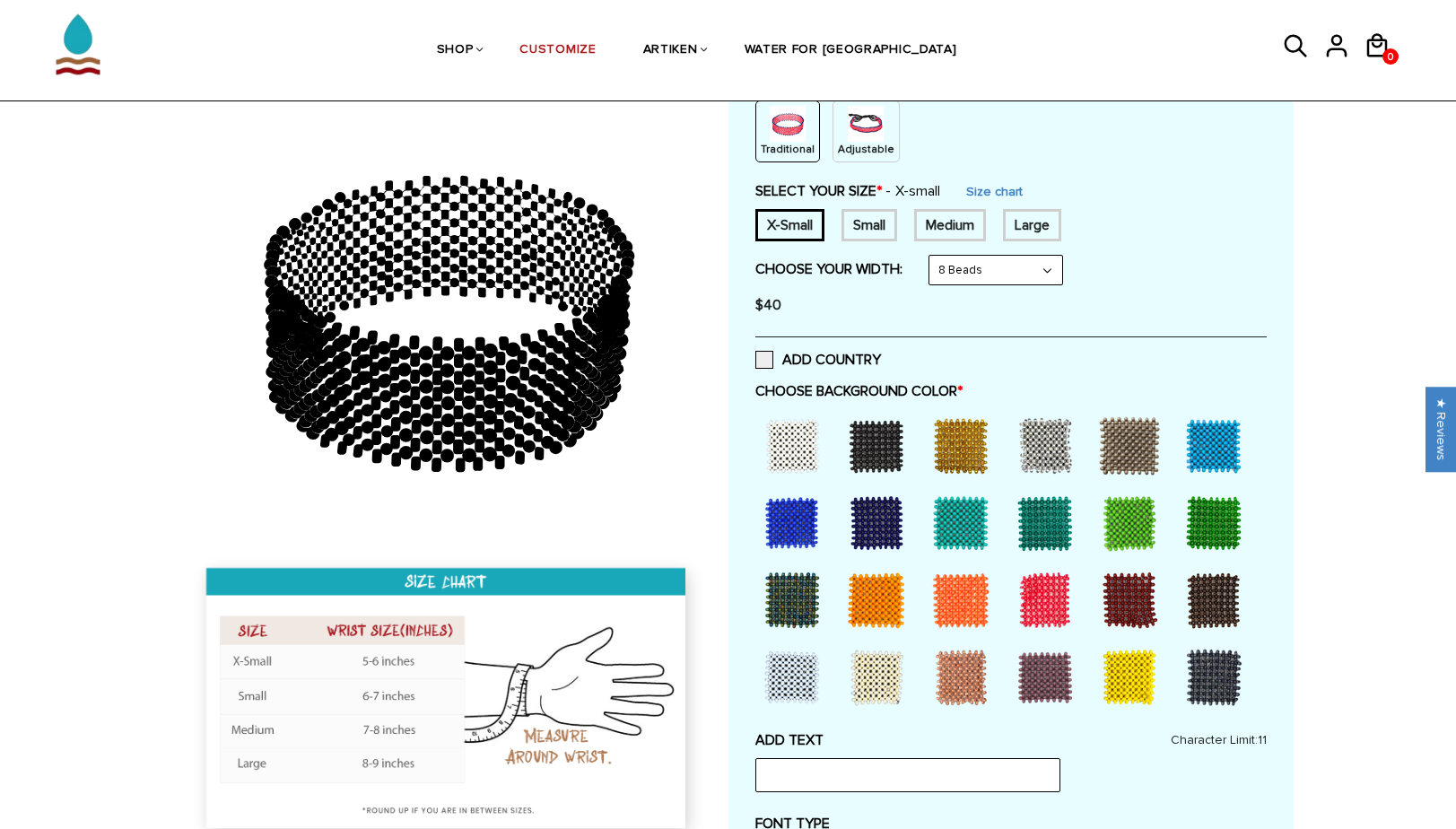
click at [876, 447] on div at bounding box center [876, 446] width 72 height 72
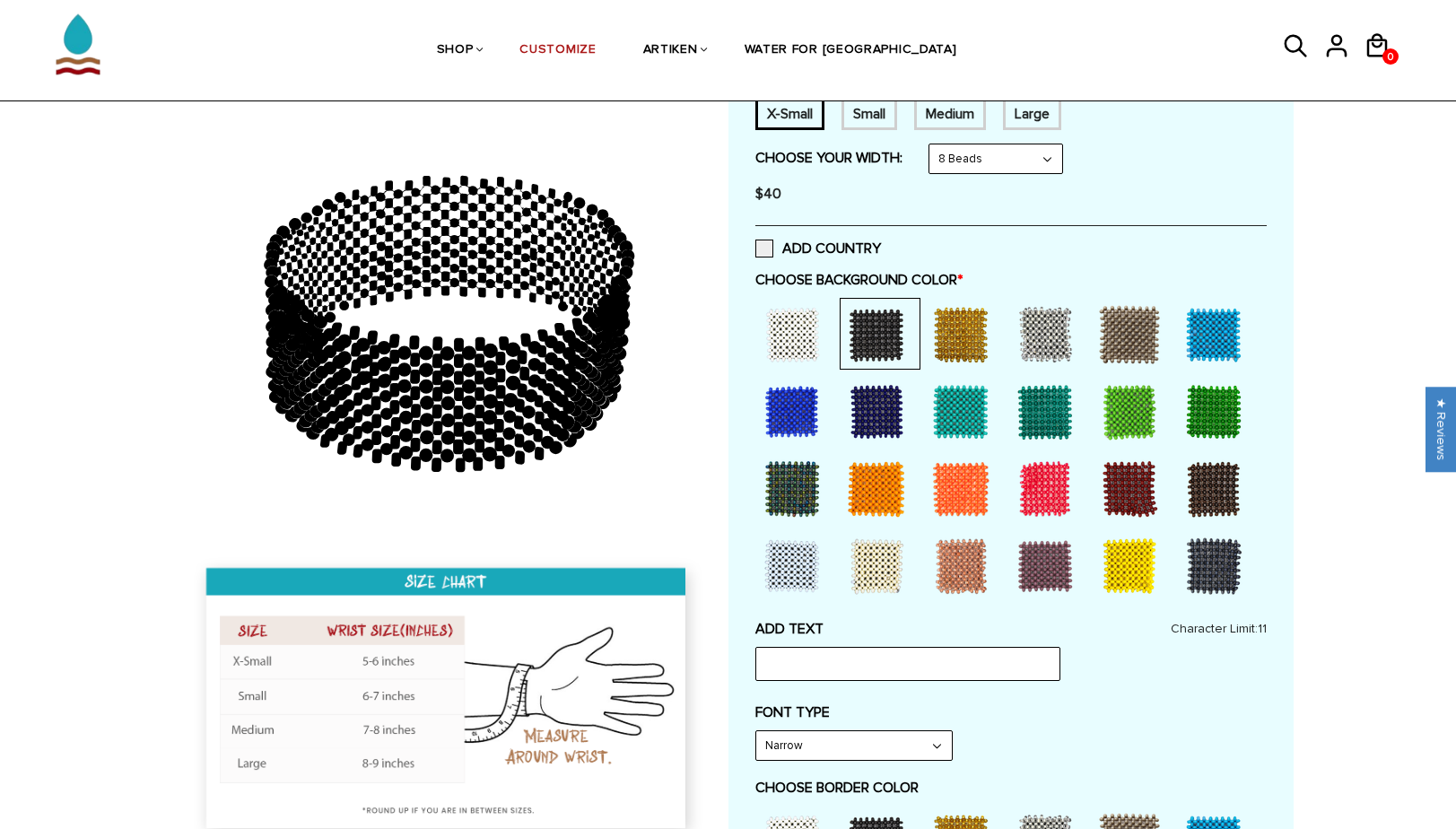
scroll to position [353, 0]
click at [830, 656] on input "text" at bounding box center [907, 662] width 304 height 34
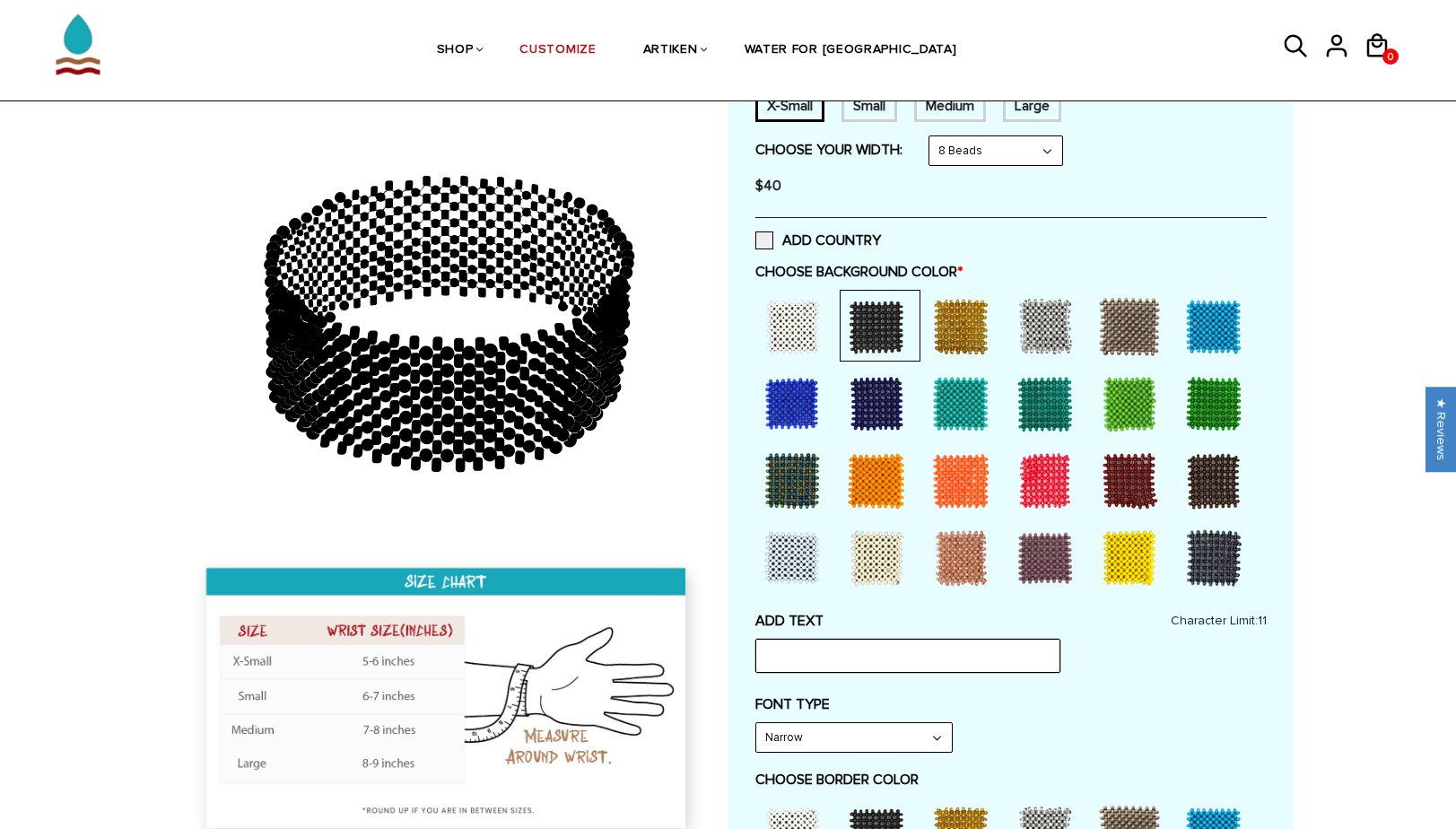
scroll to position [355, 0]
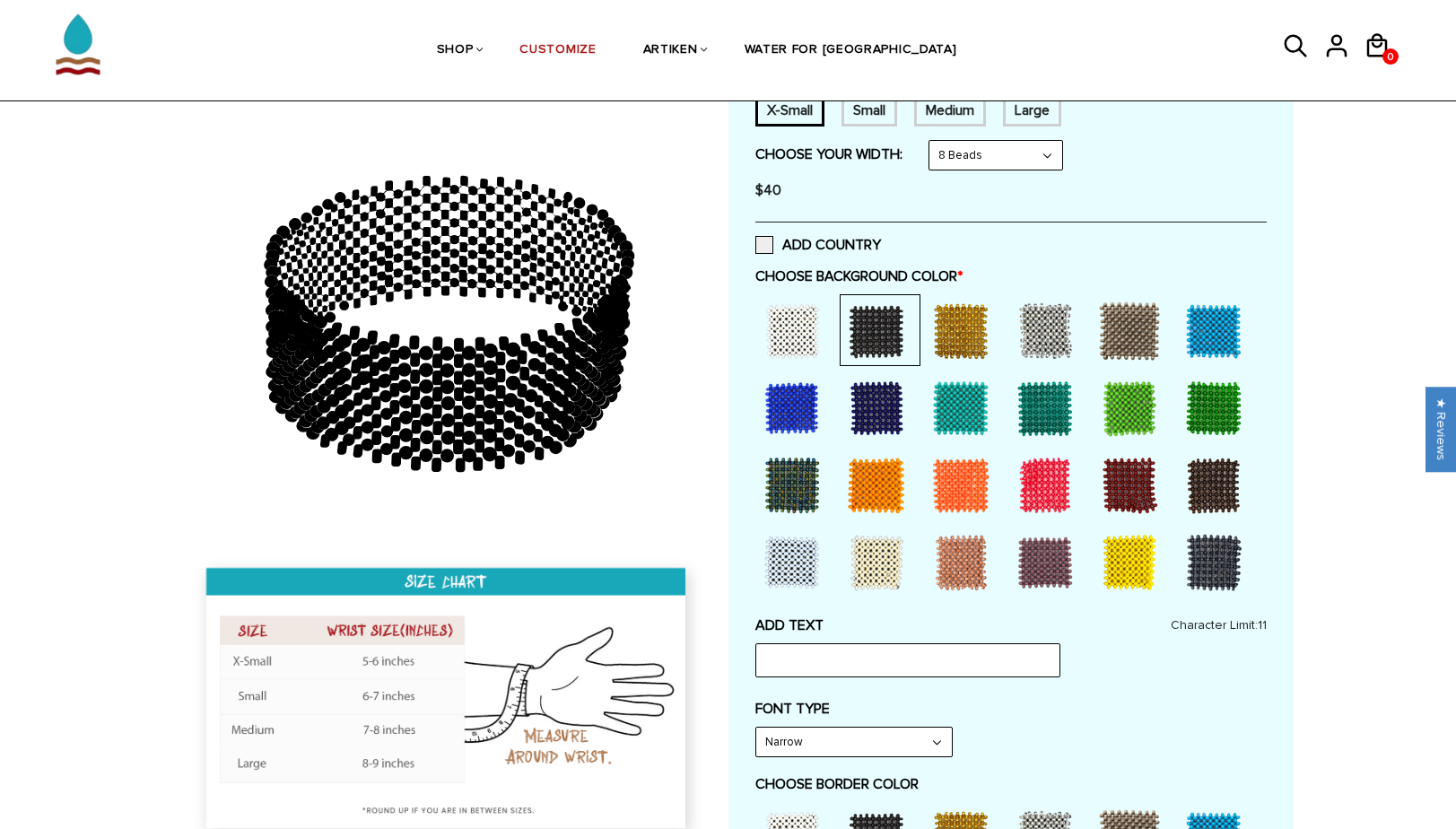
click at [962, 267] on span "*" at bounding box center [959, 276] width 6 height 18
click at [982, 112] on div "Medium" at bounding box center [950, 110] width 72 height 33
select select "6-beads"
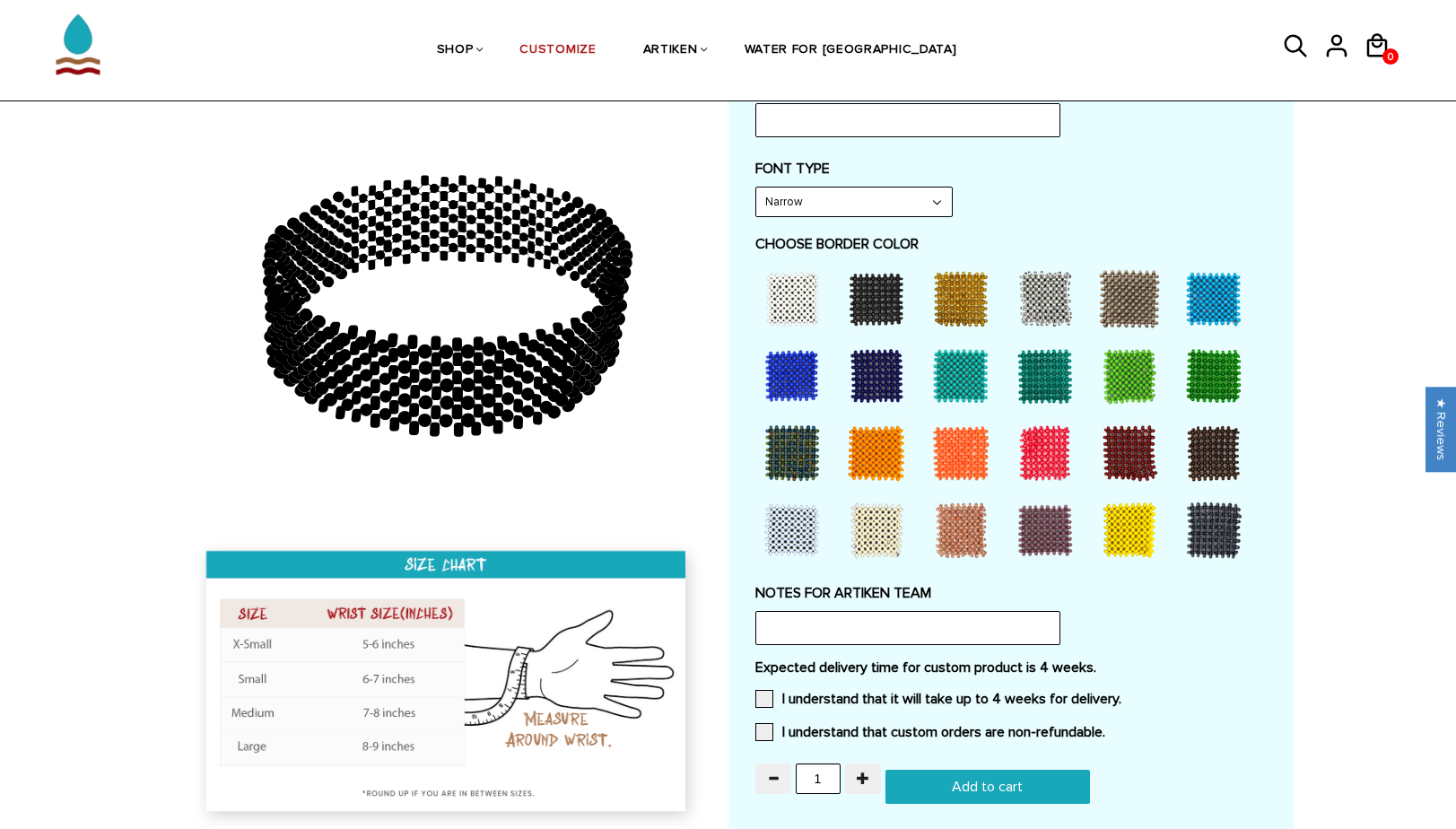
scroll to position [858, 0]
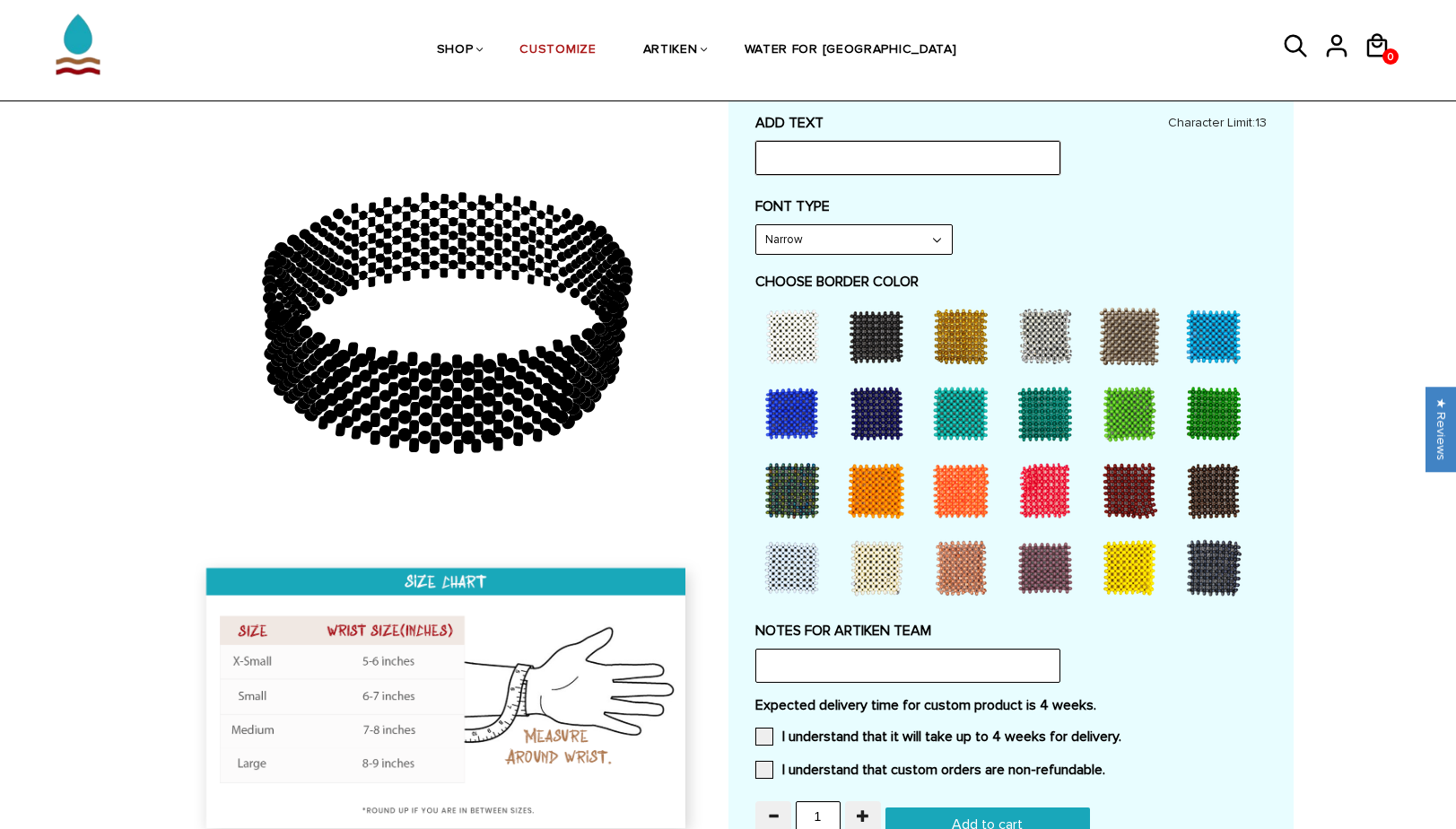
click at [874, 156] on input "text" at bounding box center [907, 158] width 304 height 34
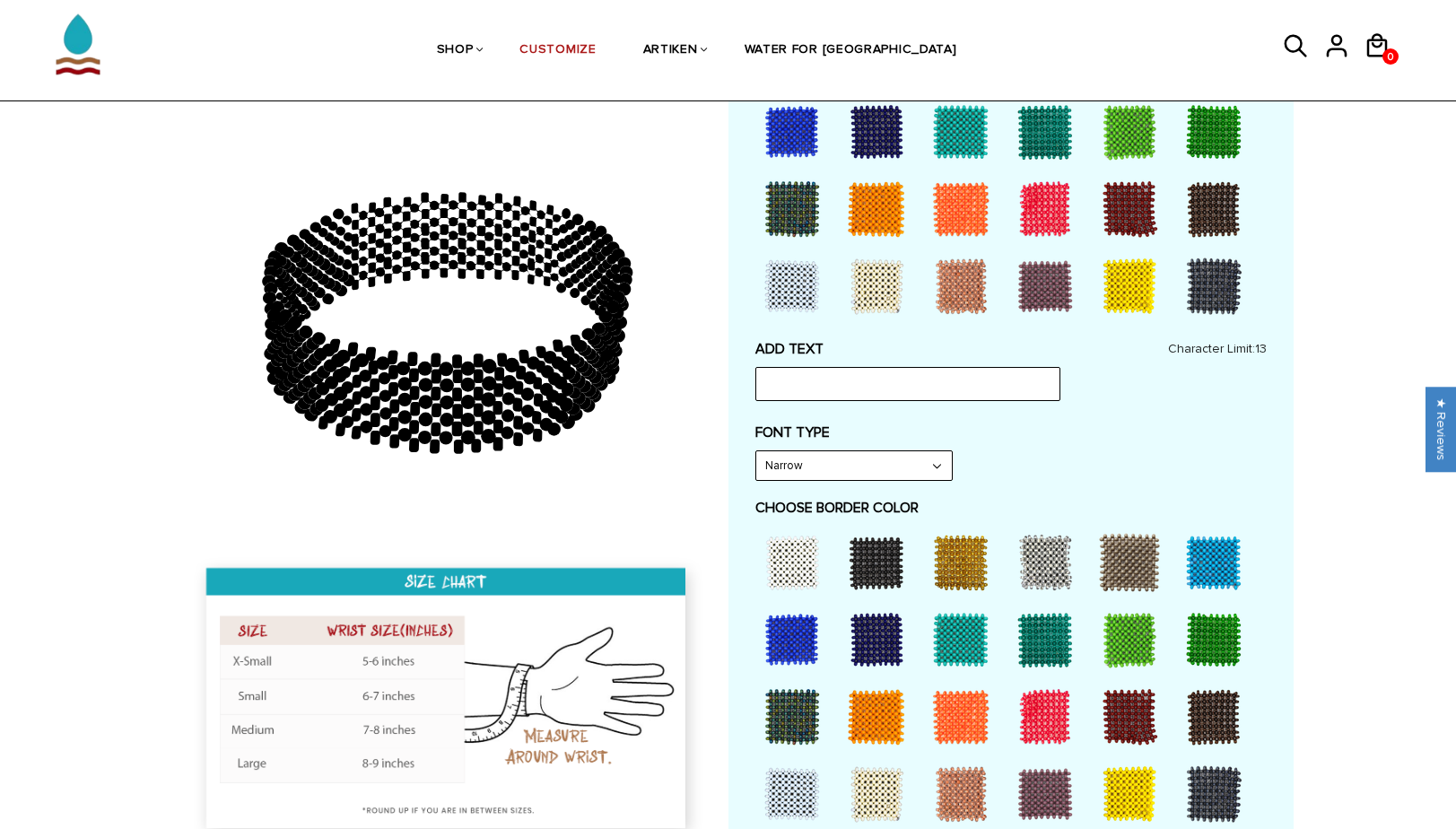
scroll to position [623, 0]
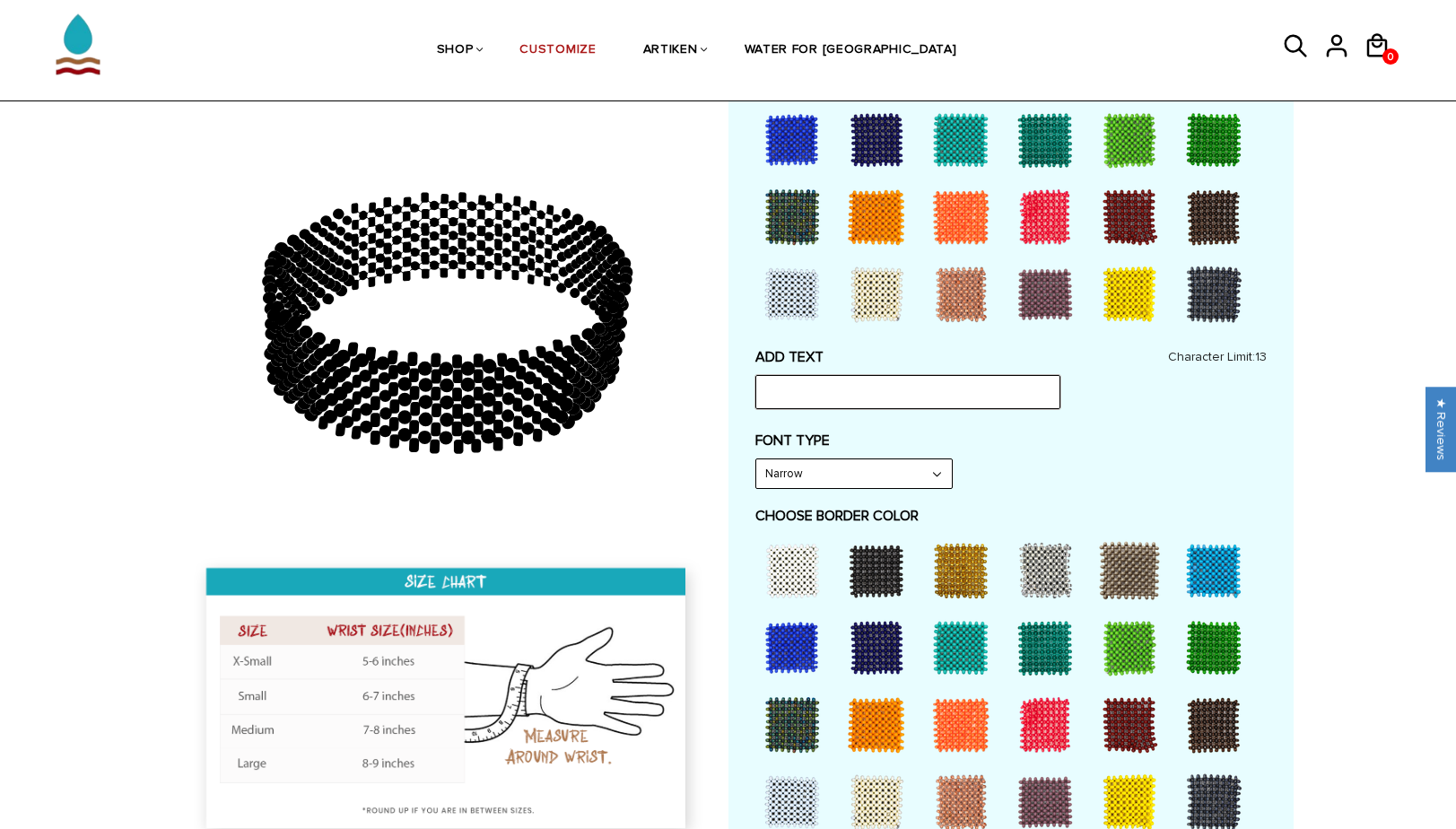
click at [947, 386] on input "text" at bounding box center [907, 391] width 304 height 34
type input "j"
type input "H"
click at [895, 567] on div at bounding box center [876, 571] width 72 height 72
click at [823, 572] on div at bounding box center [791, 571] width 72 height 72
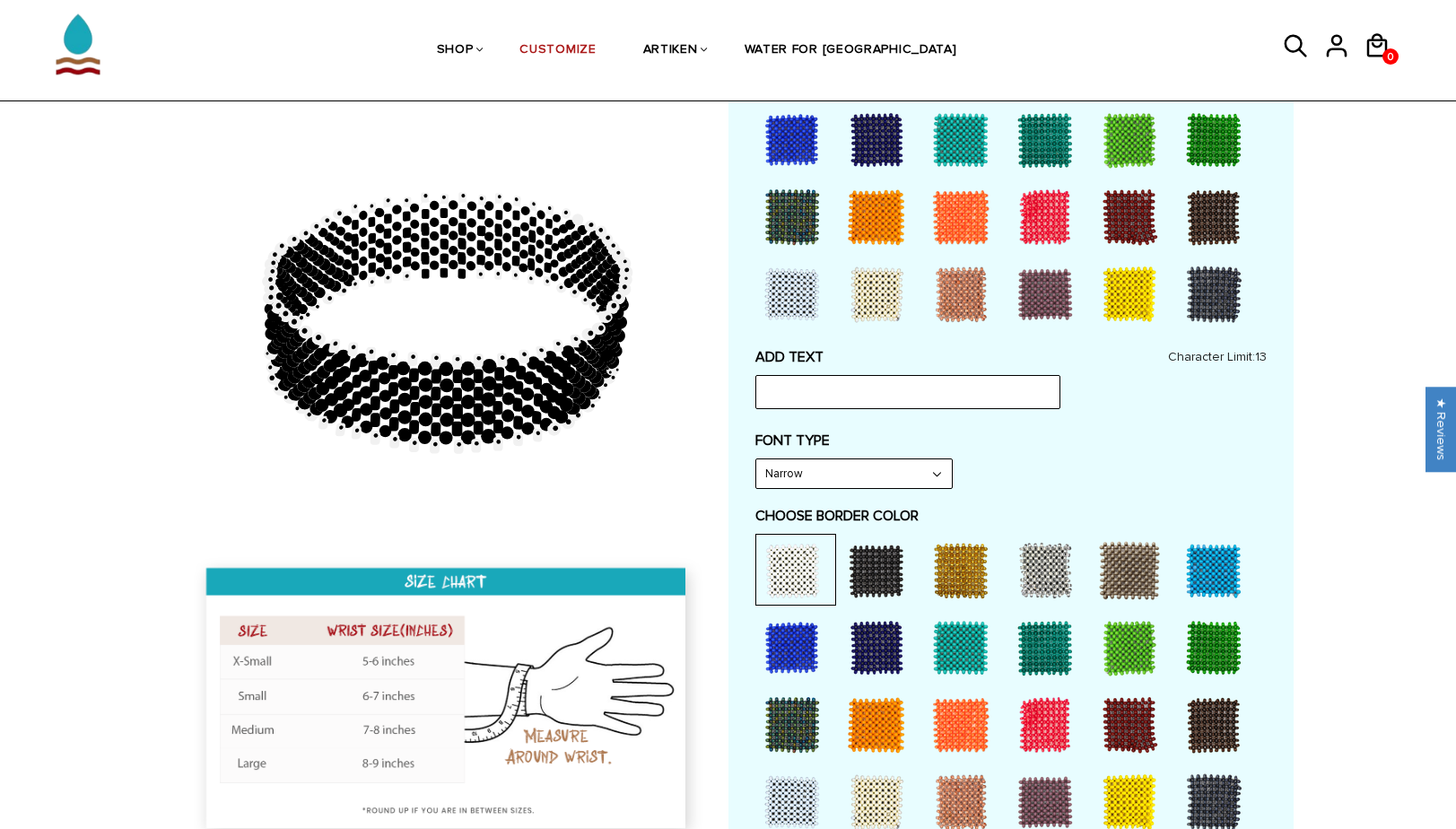
click at [856, 571] on div at bounding box center [876, 571] width 72 height 72
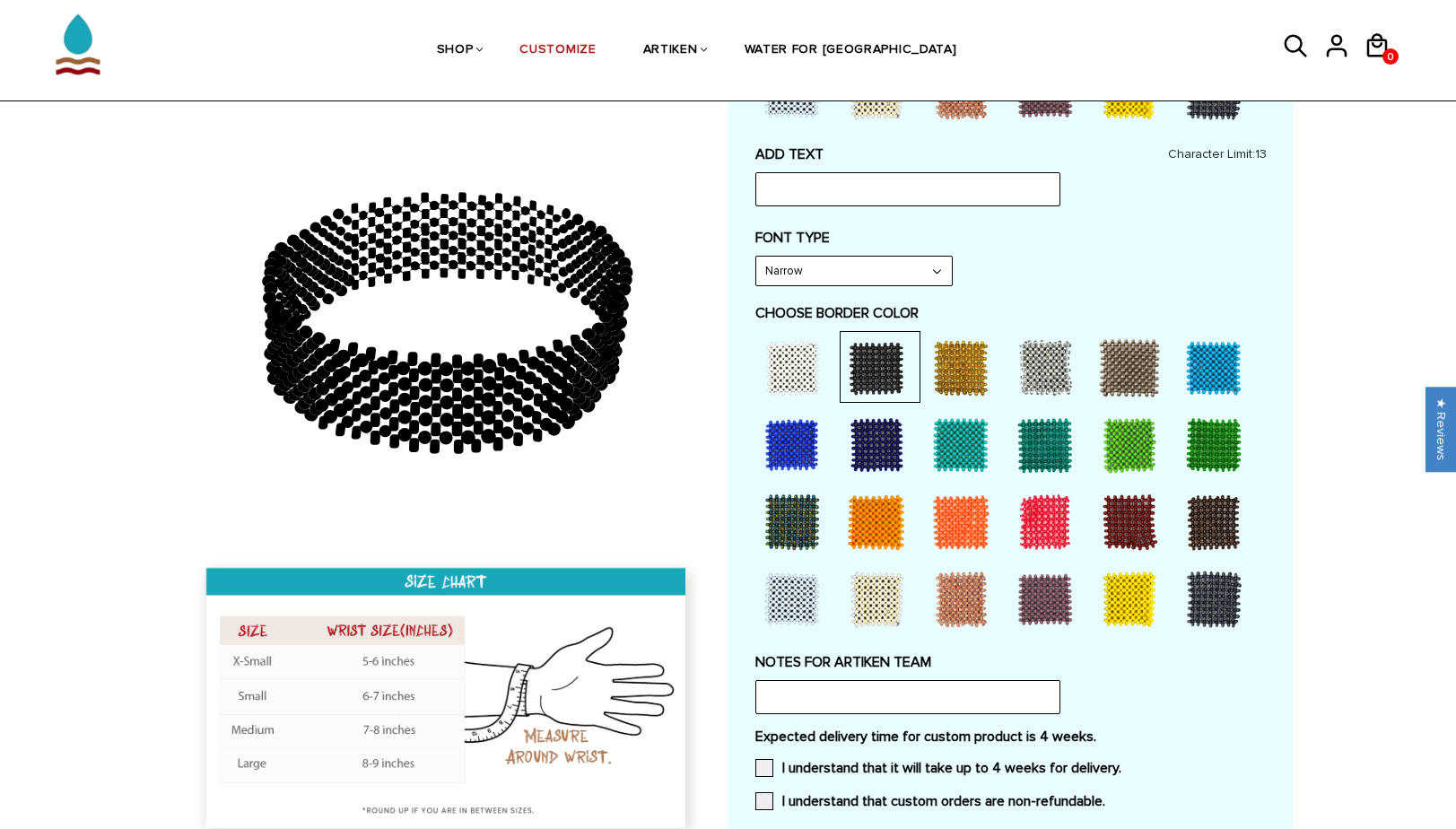
scroll to position [833, 0]
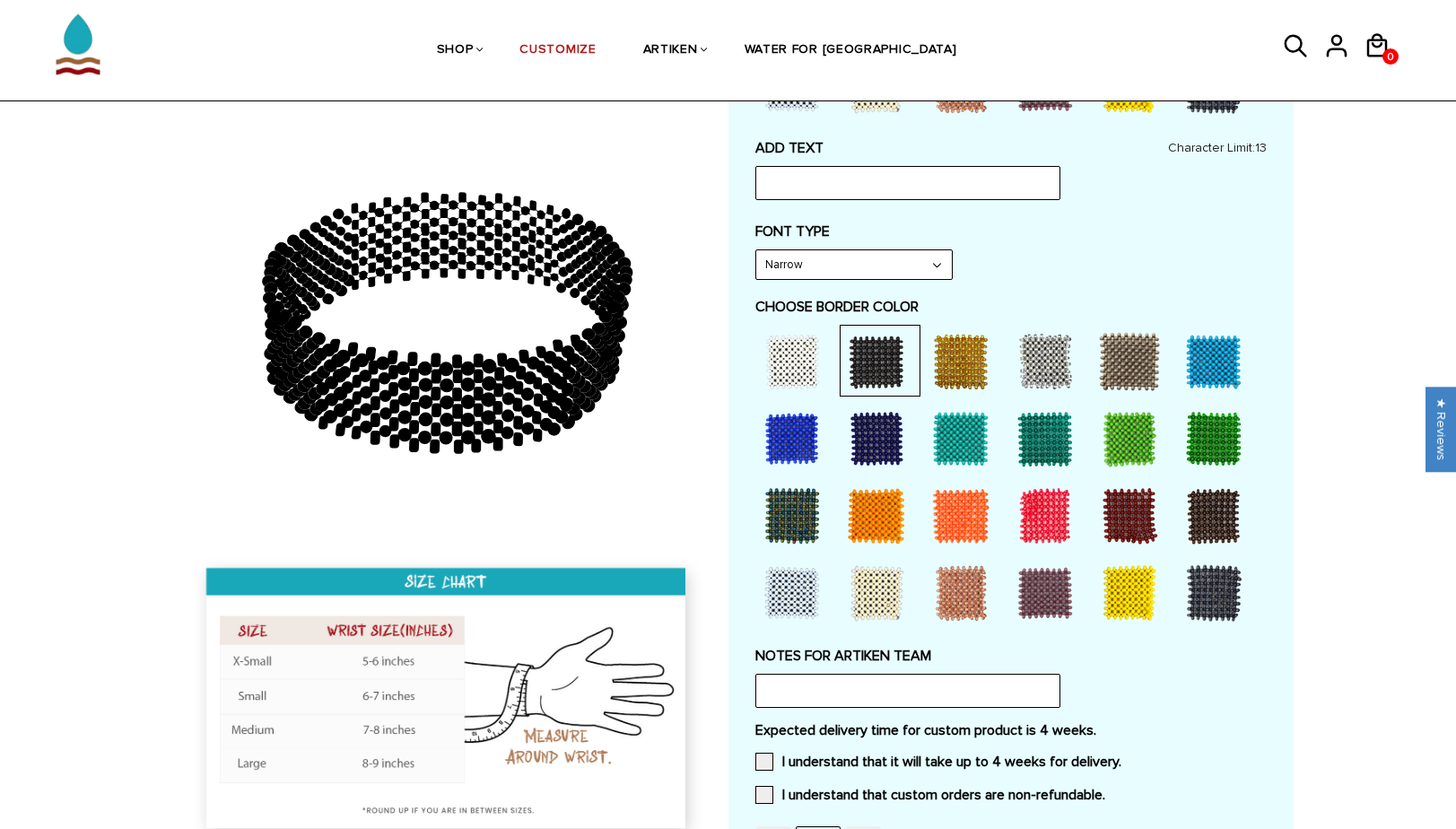
click at [1222, 500] on div at bounding box center [1213, 516] width 72 height 72
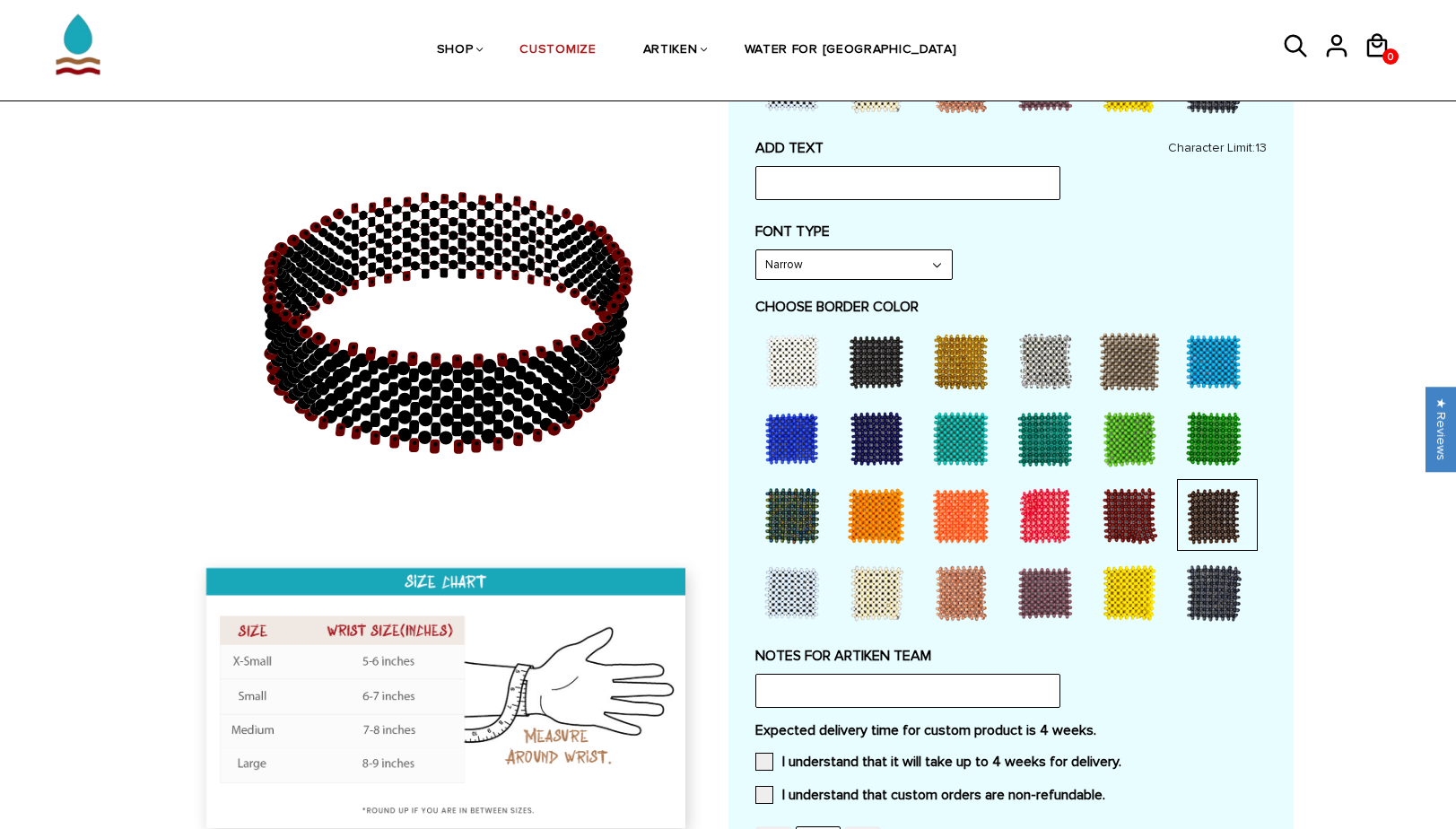
click at [1214, 556] on div at bounding box center [1217, 592] width 81 height 72
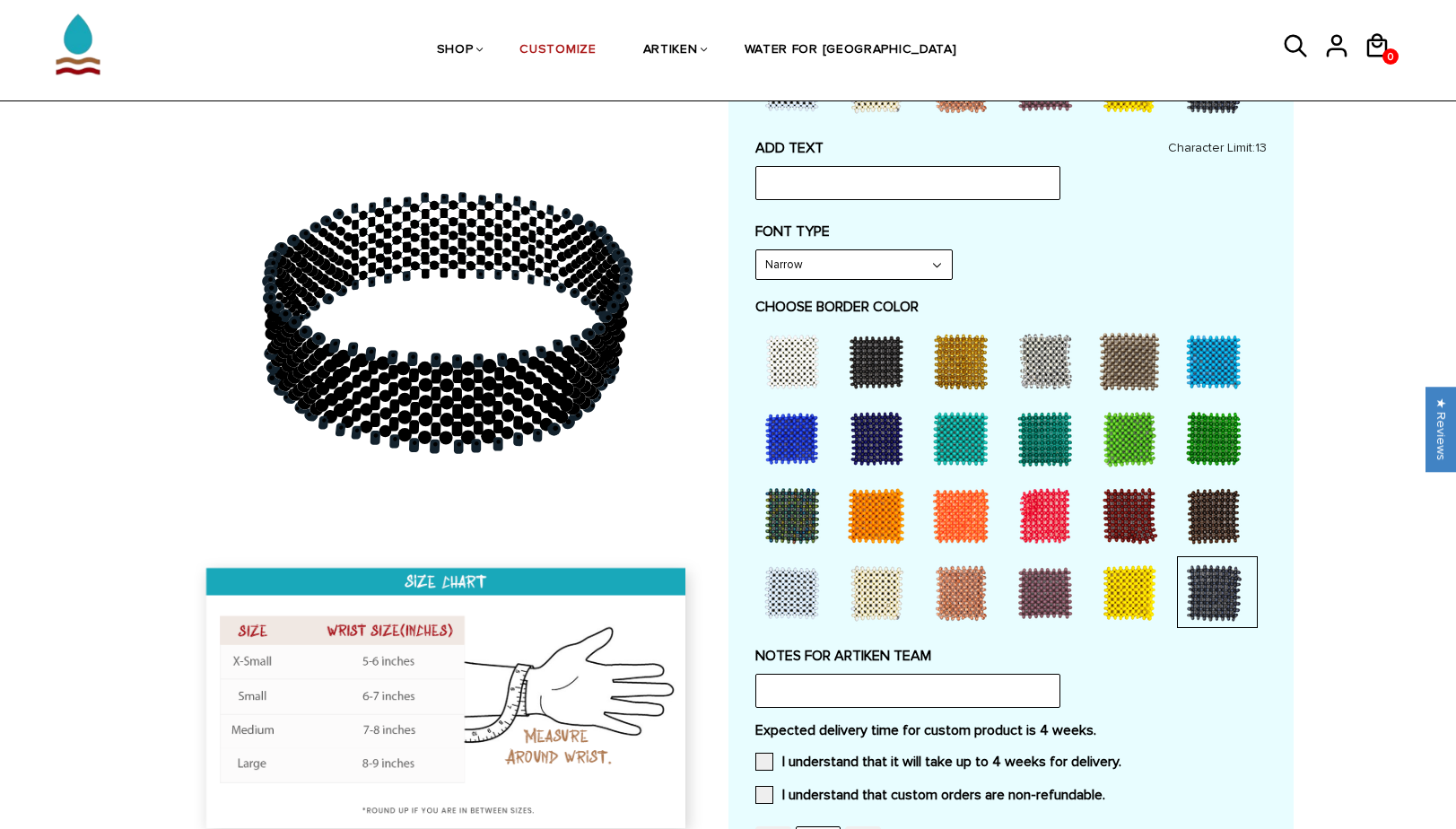
click at [891, 343] on div at bounding box center [876, 361] width 72 height 72
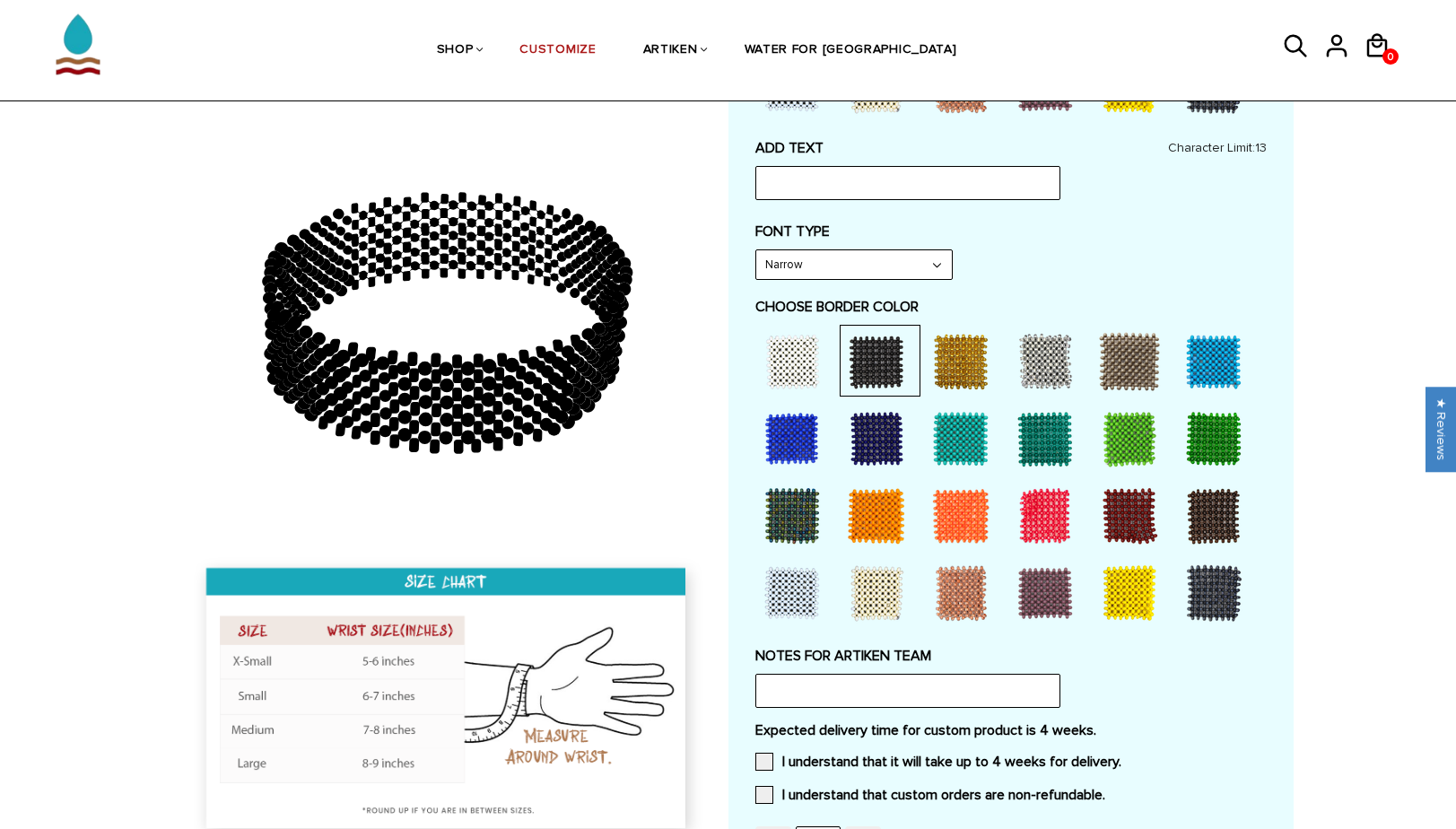
click at [1185, 369] on div at bounding box center [1213, 361] width 72 height 72
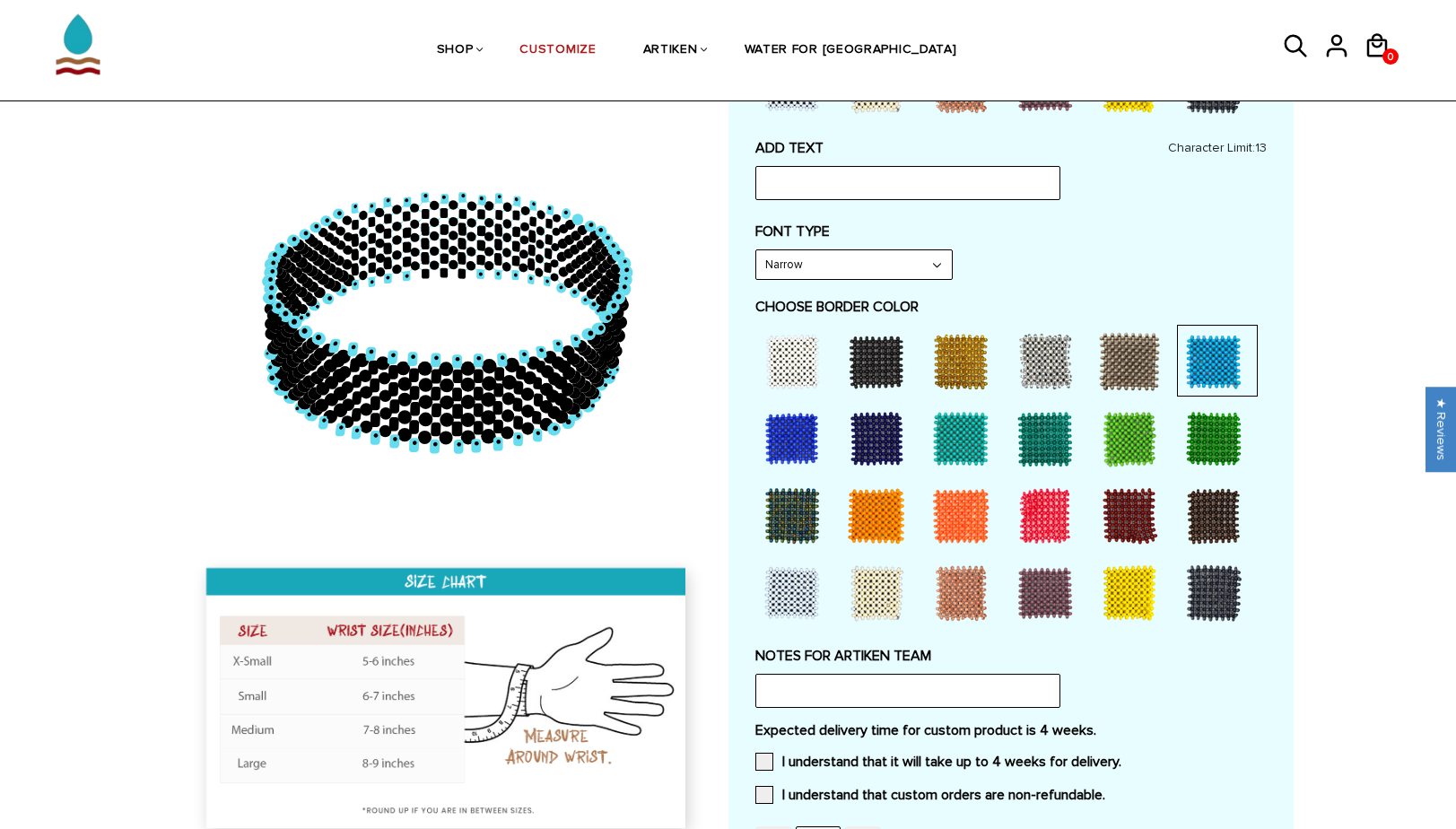
click at [1130, 620] on div "Customize Your Own CHOOSE TYPE OF BRACELET * Traditional Adjustable Traditional…" at bounding box center [1010, 129] width 511 height 1477
click at [1130, 600] on div at bounding box center [1128, 593] width 72 height 72
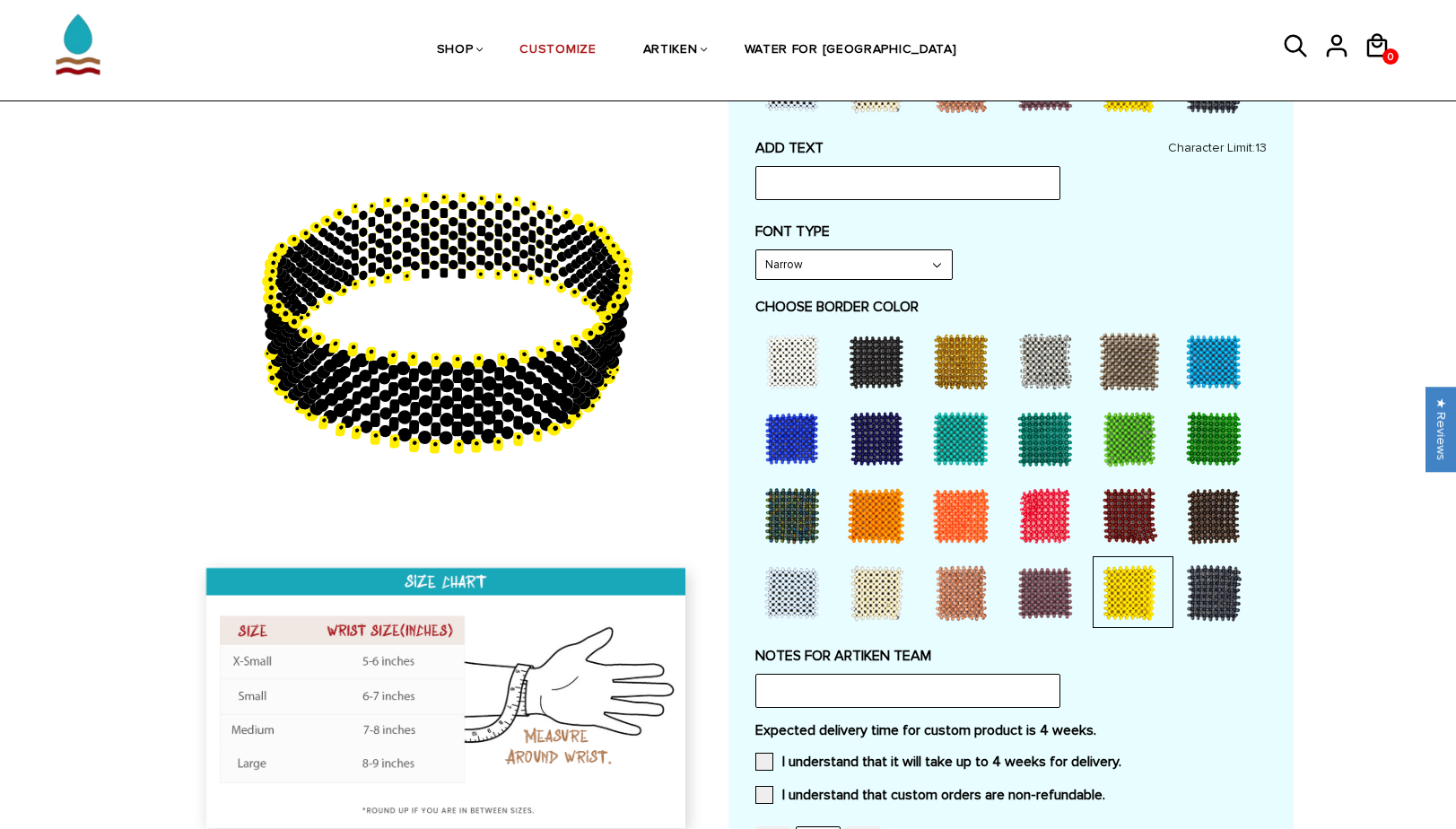
click at [862, 346] on div at bounding box center [876, 361] width 72 height 72
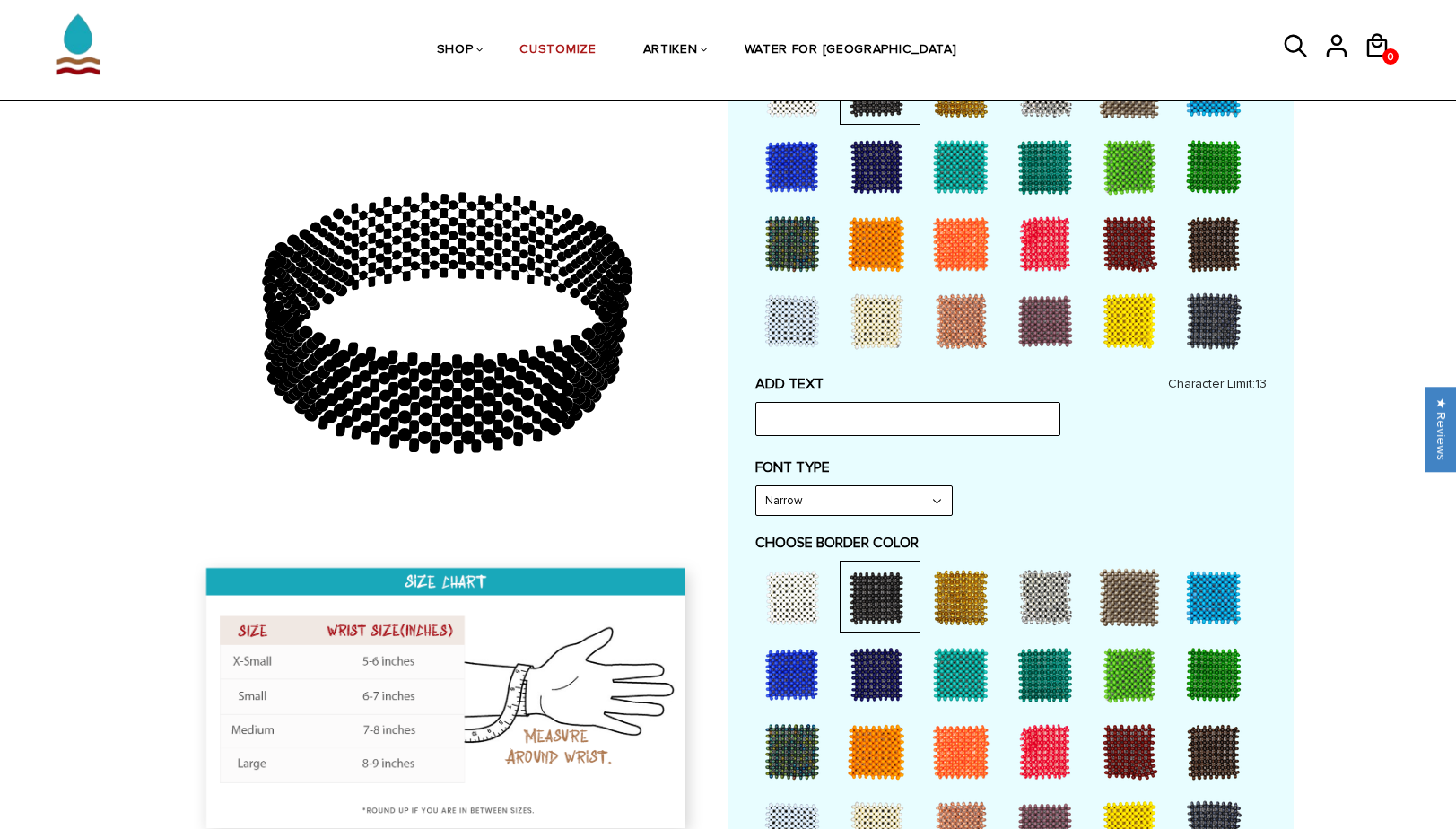
scroll to position [590, 0]
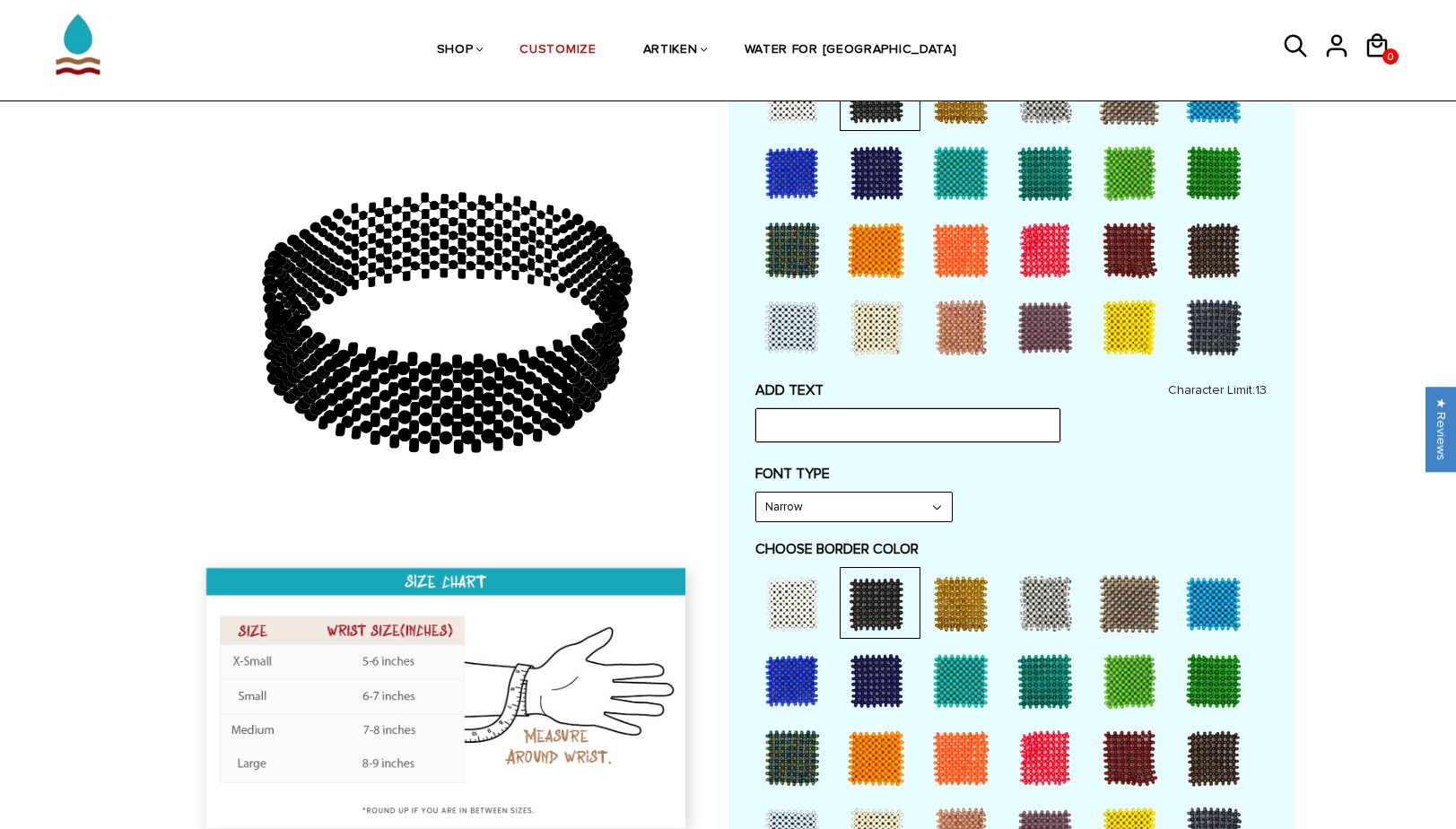
click at [873, 408] on input "text" at bounding box center [907, 425] width 304 height 34
click at [873, 346] on div at bounding box center [876, 327] width 72 height 72
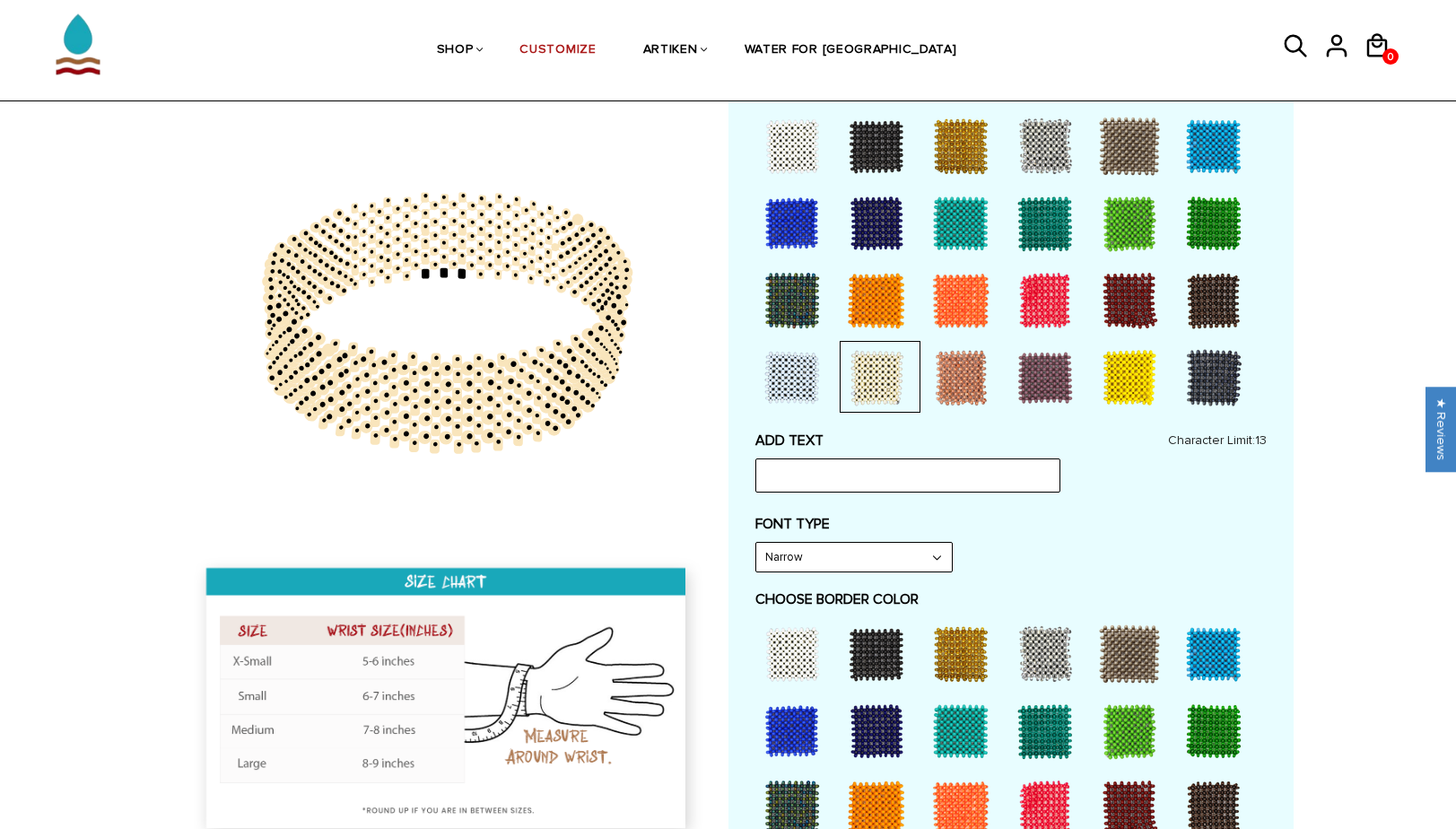
scroll to position [538, 0]
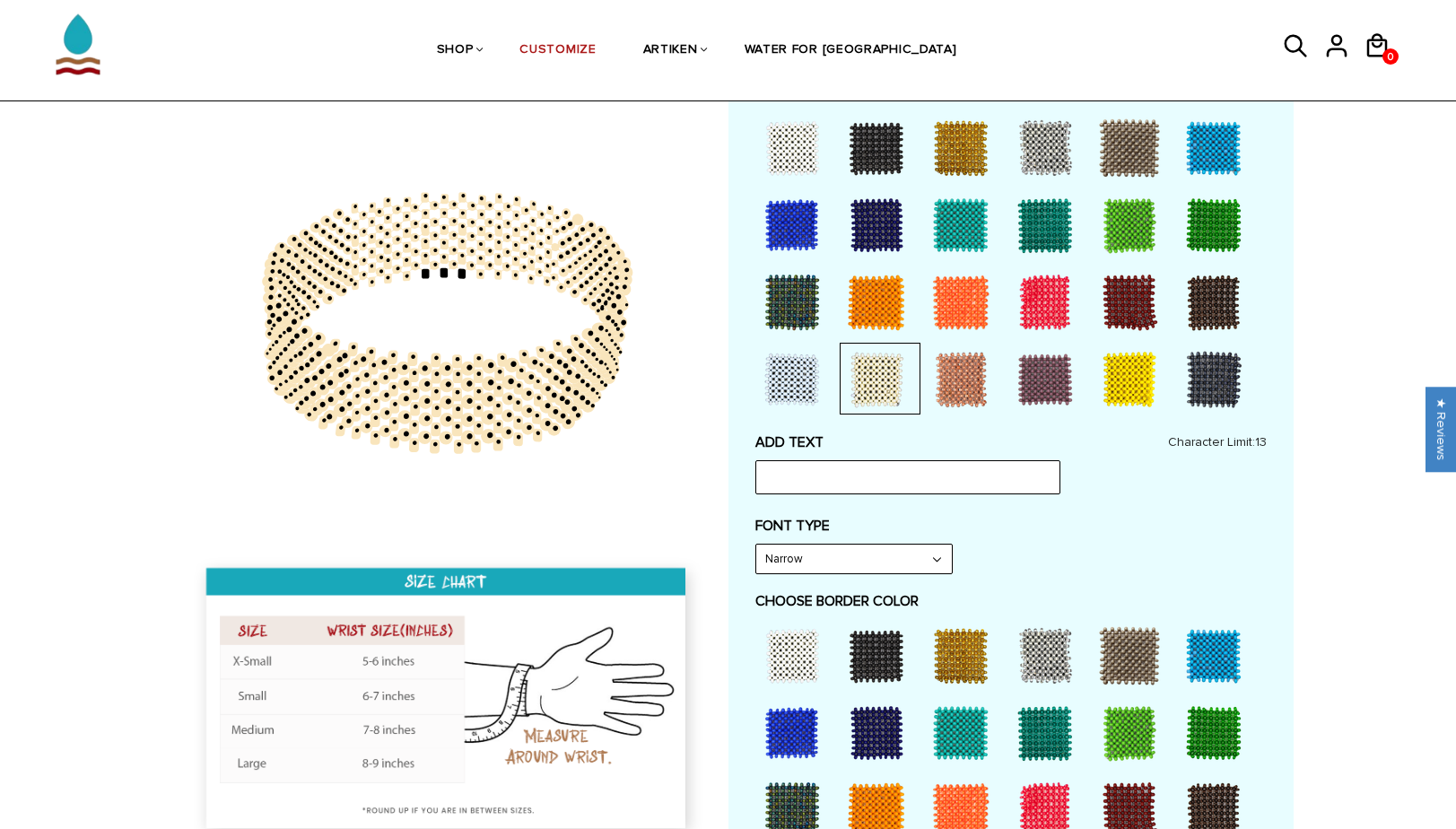
click at [861, 161] on div at bounding box center [876, 148] width 72 height 72
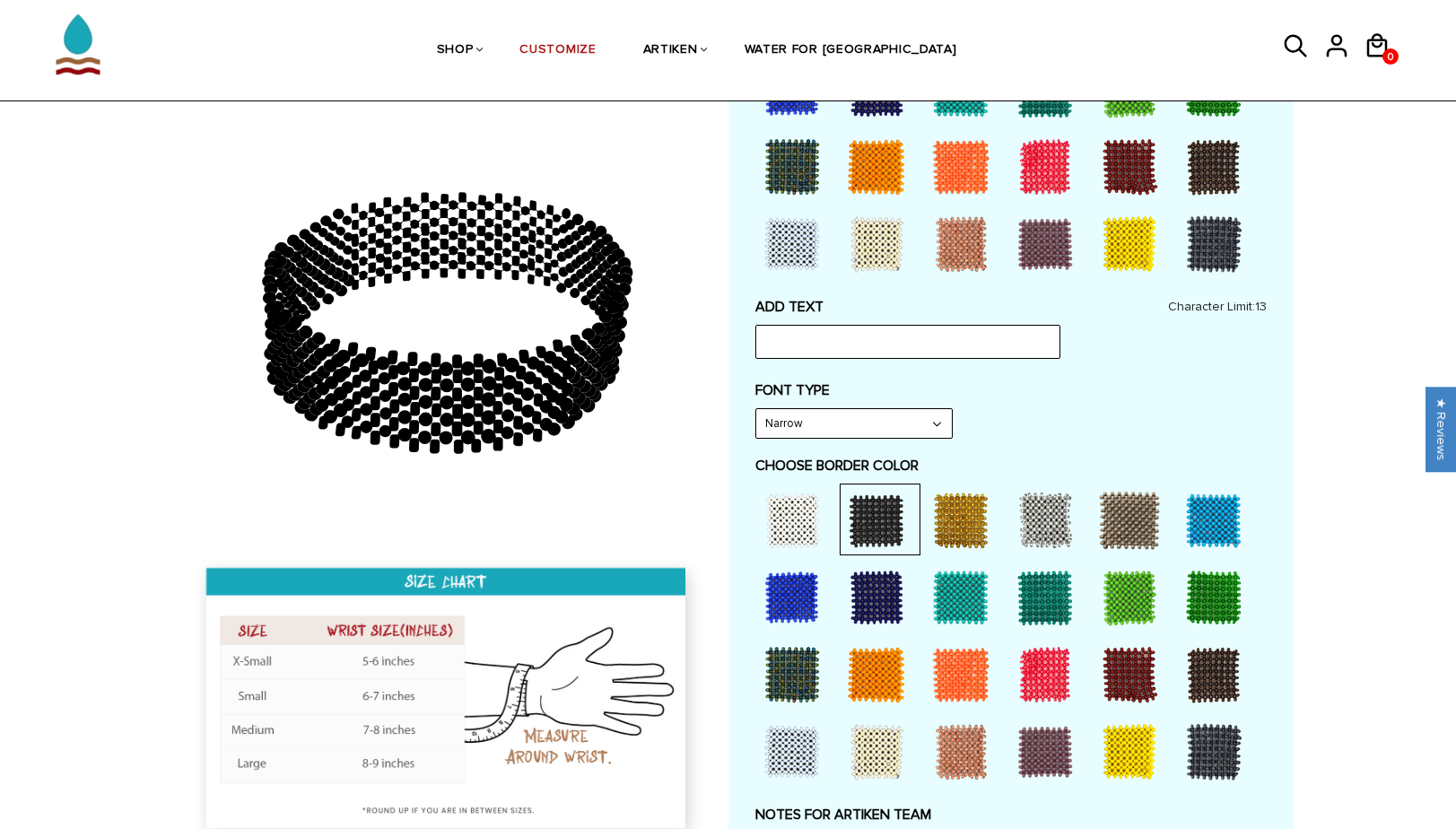
scroll to position [684, 0]
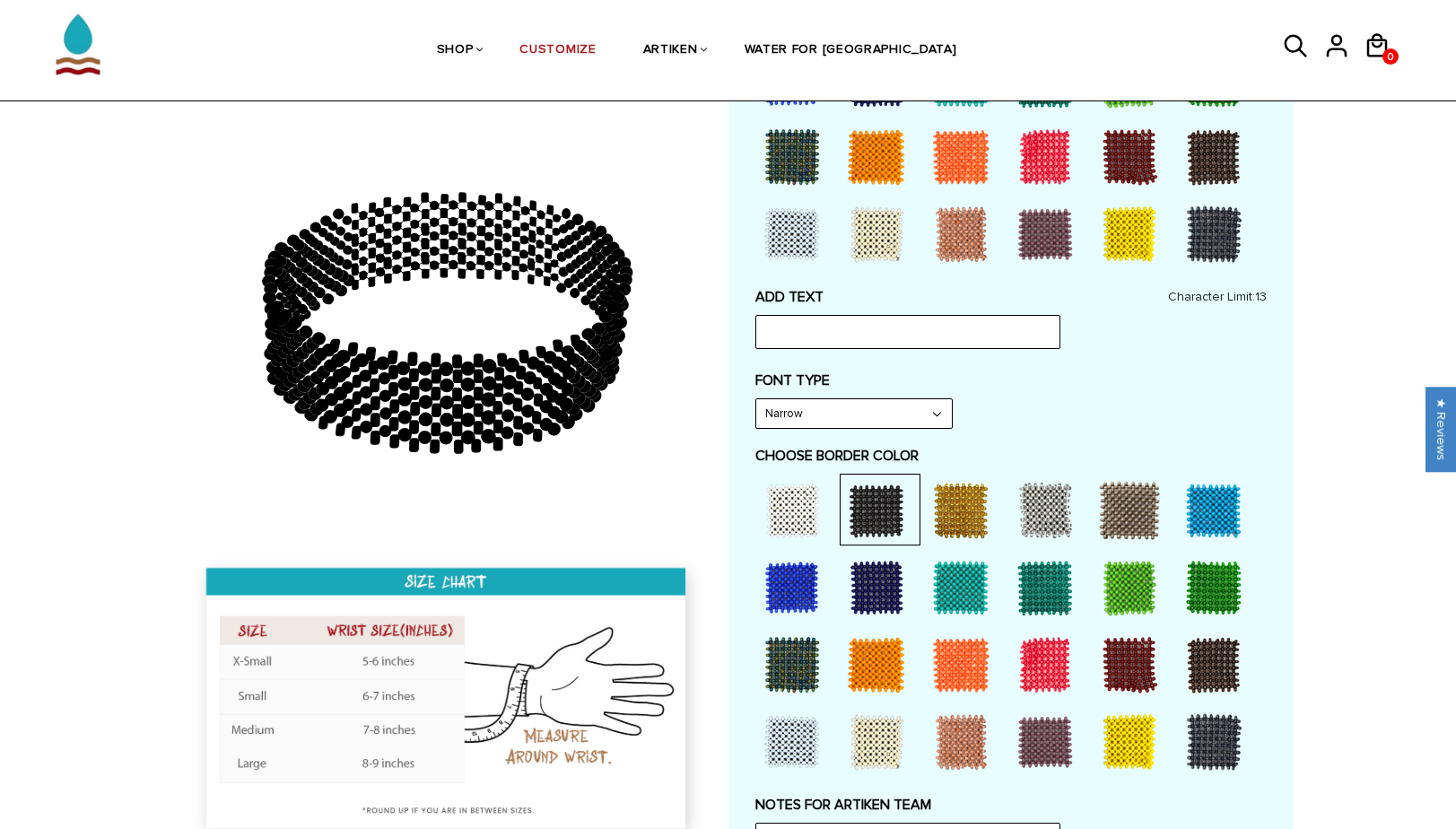
click at [879, 706] on div at bounding box center [876, 742] width 72 height 72
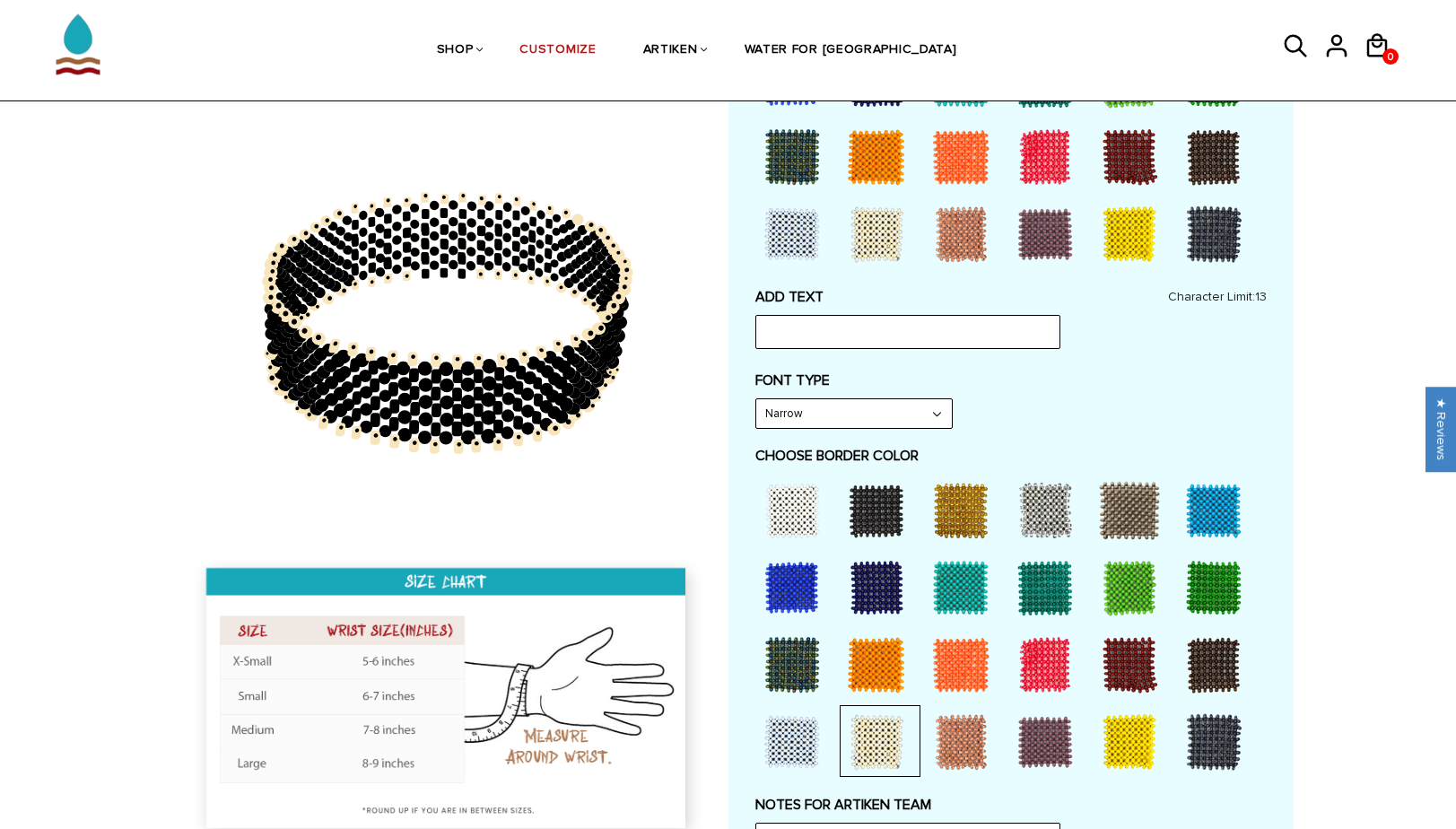
click at [849, 505] on div at bounding box center [876, 510] width 72 height 72
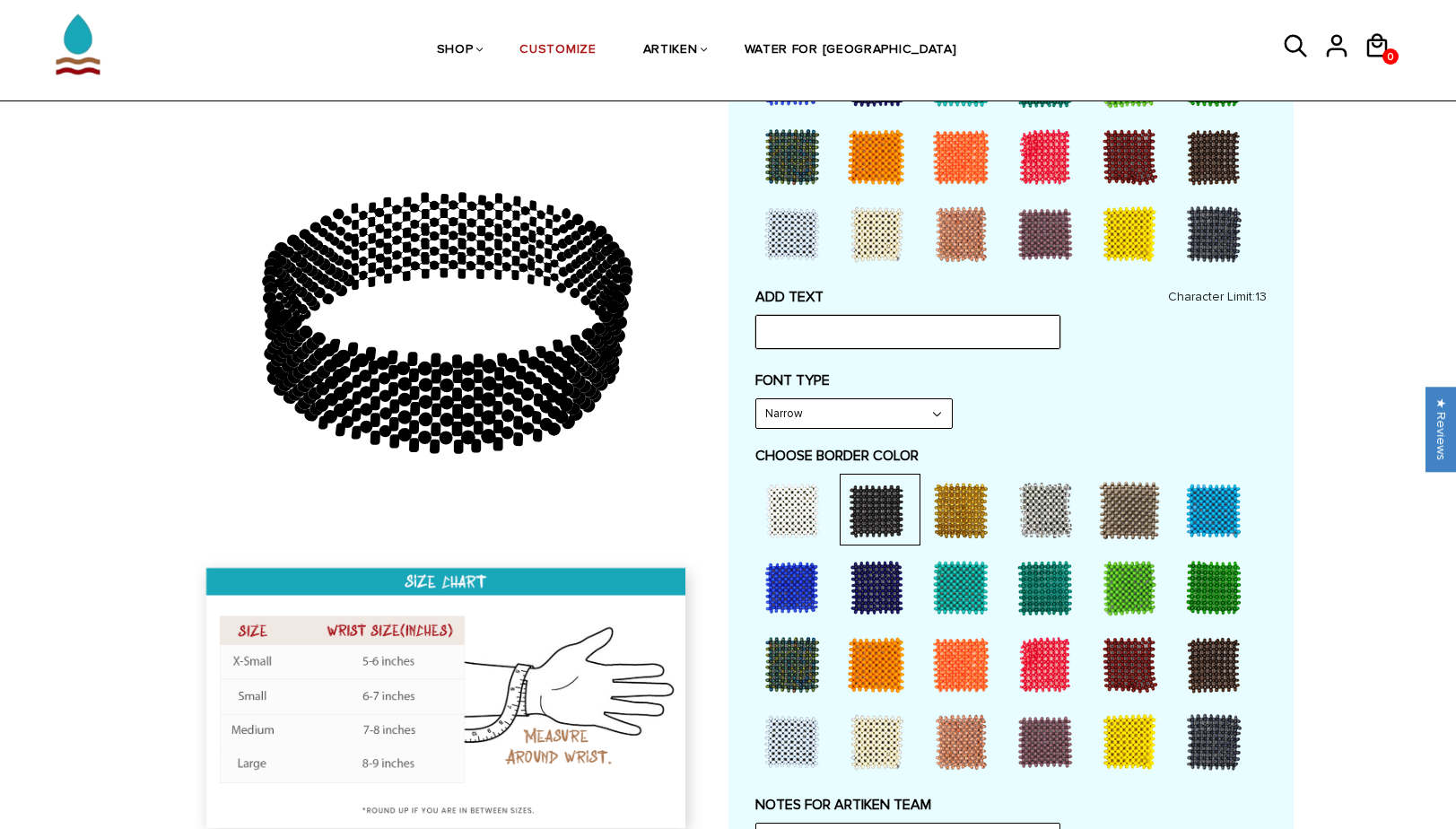
click at [914, 315] on input "text" at bounding box center [907, 331] width 304 height 34
type input "H"
